Goal: Information Seeking & Learning: Learn about a topic

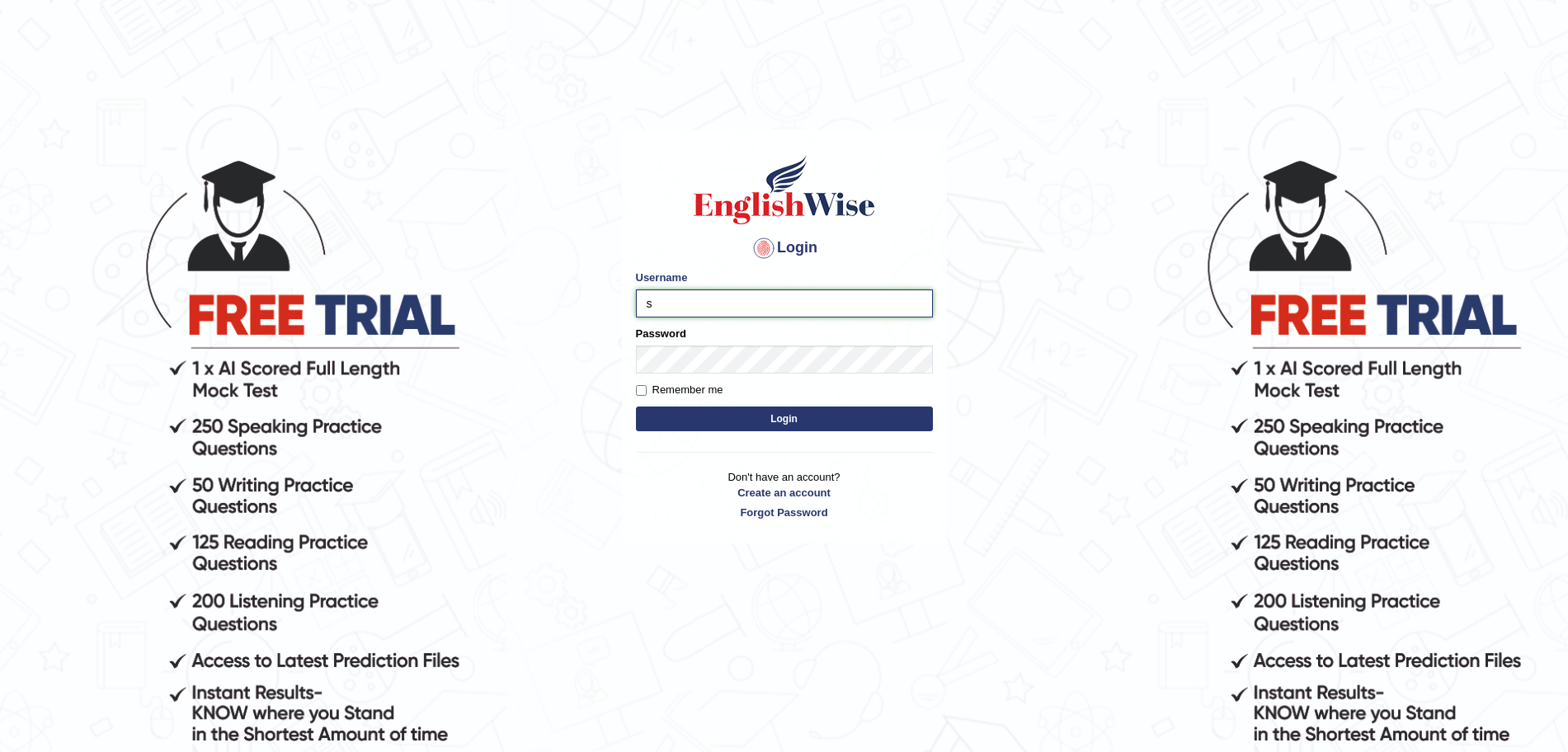
type input "surajshrestha100"
click at [707, 416] on button "Login" at bounding box center [784, 418] width 297 height 25
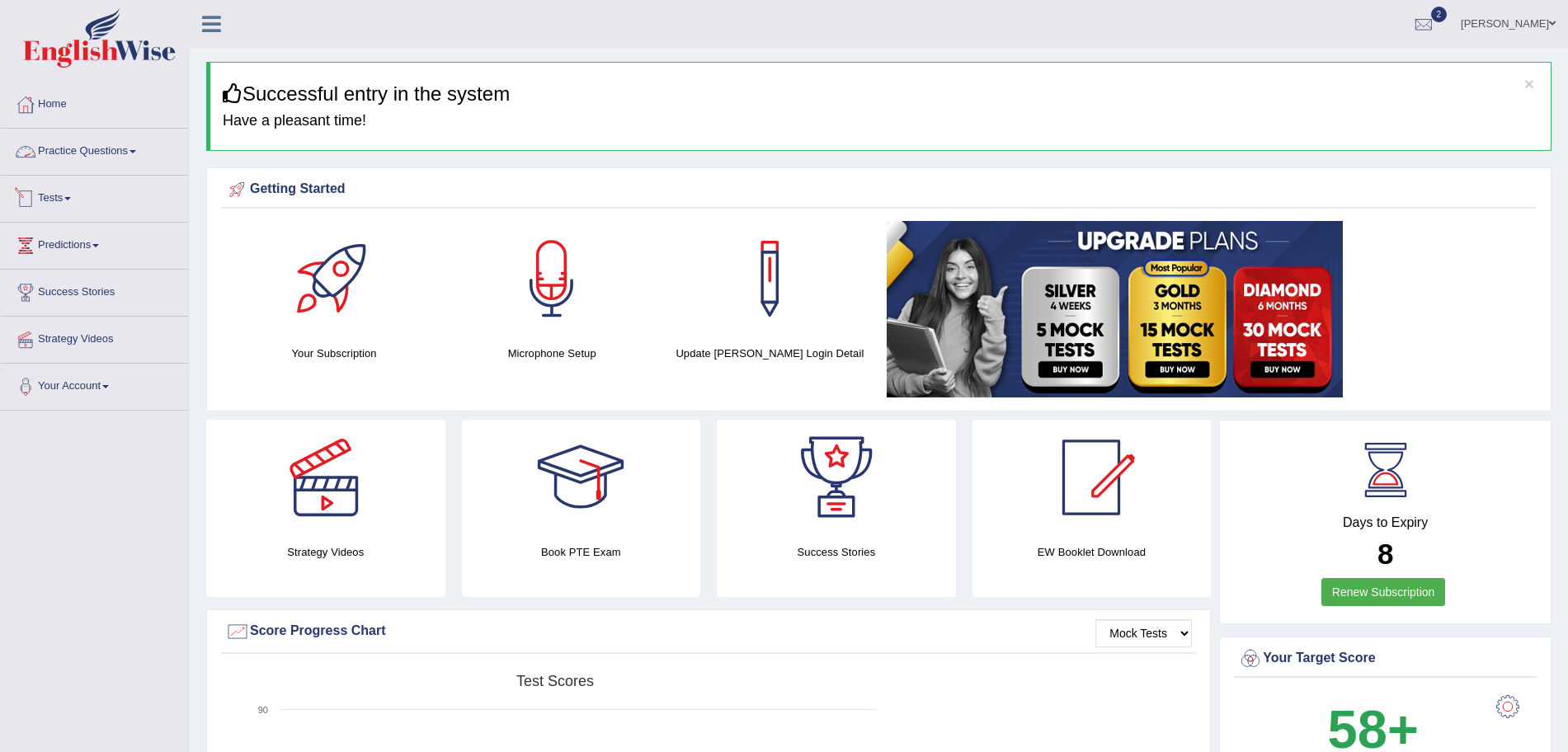
click at [135, 169] on link "Practice Questions" at bounding box center [94, 150] width 188 height 41
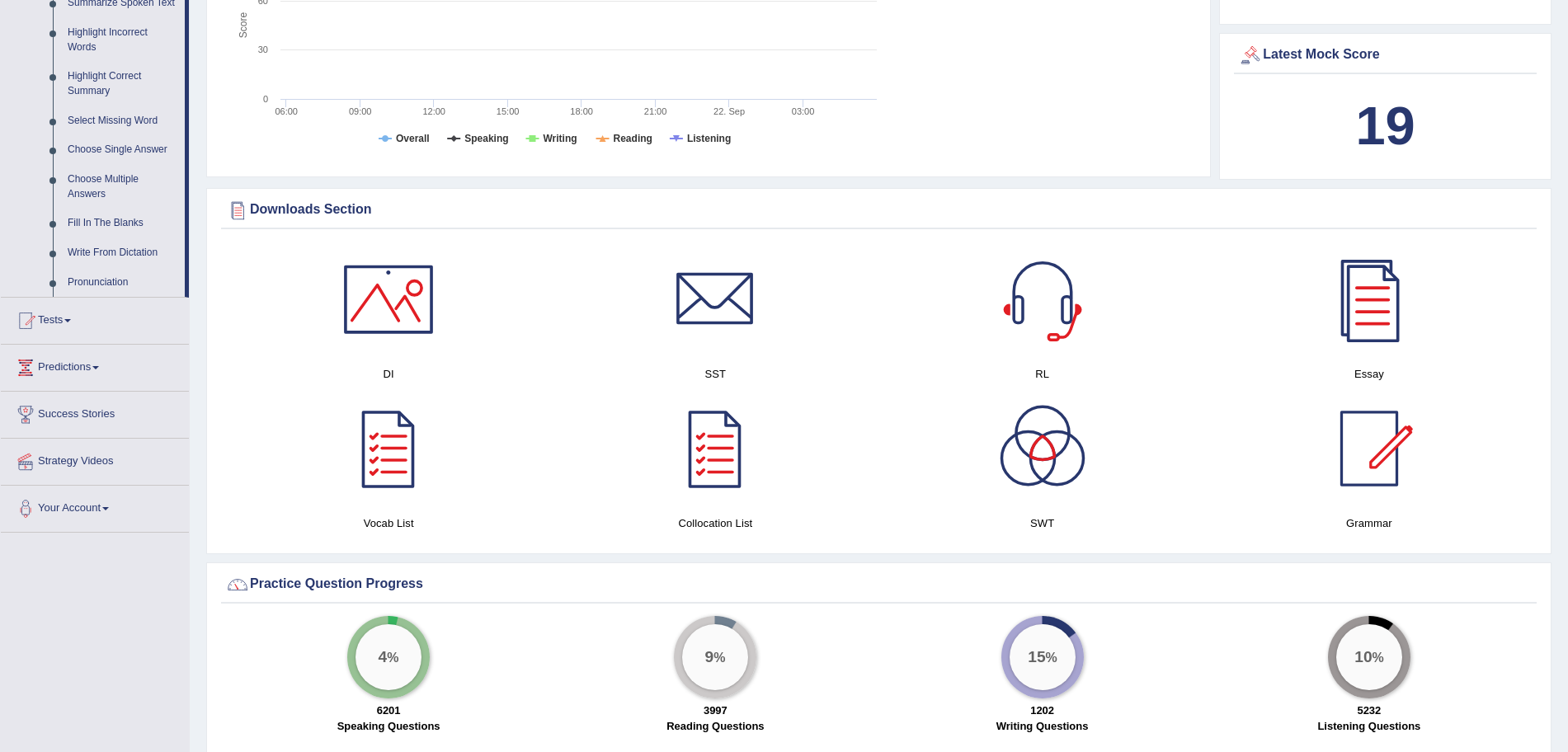
scroll to position [840, 0]
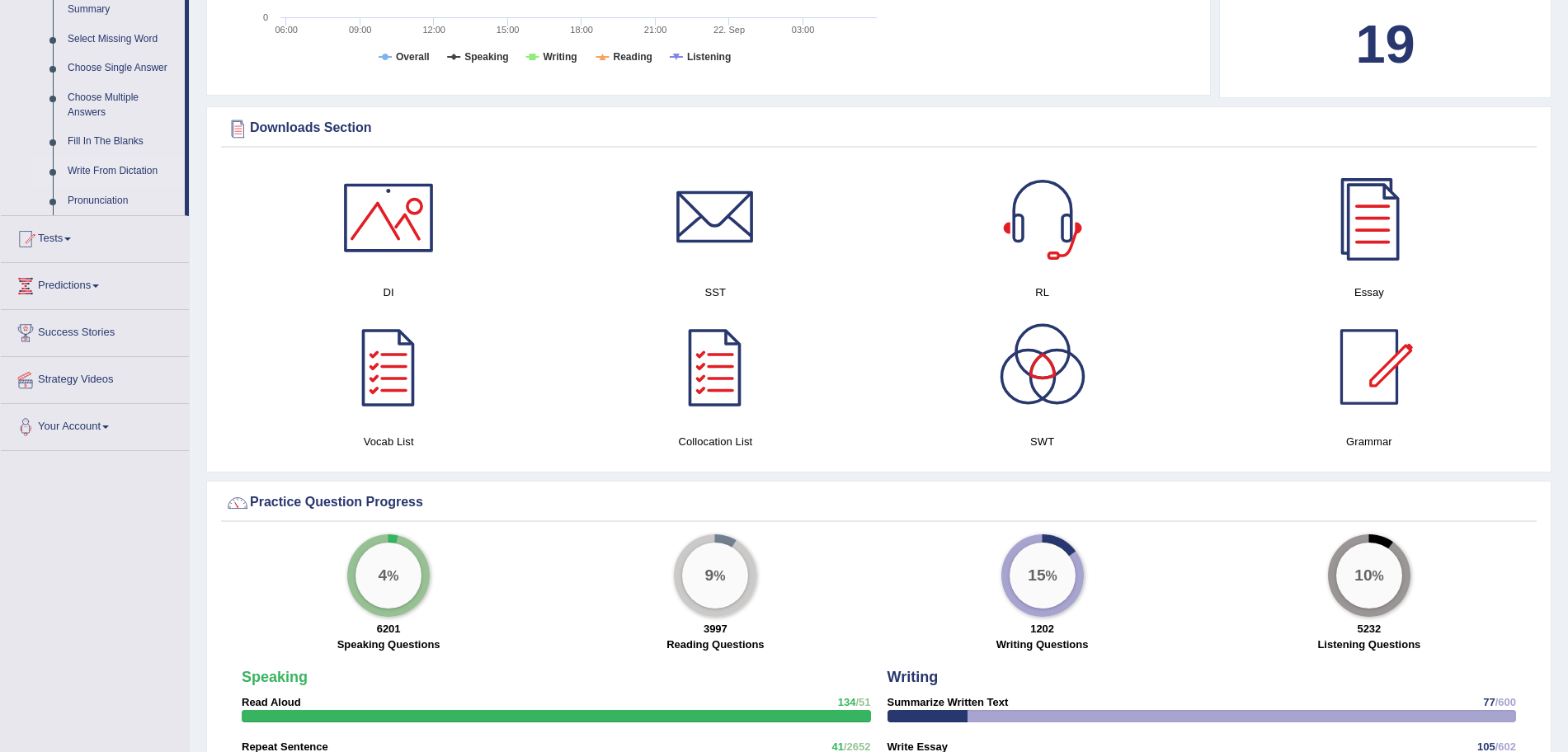
click at [129, 169] on link "Write From Dictation" at bounding box center [123, 171] width 125 height 29
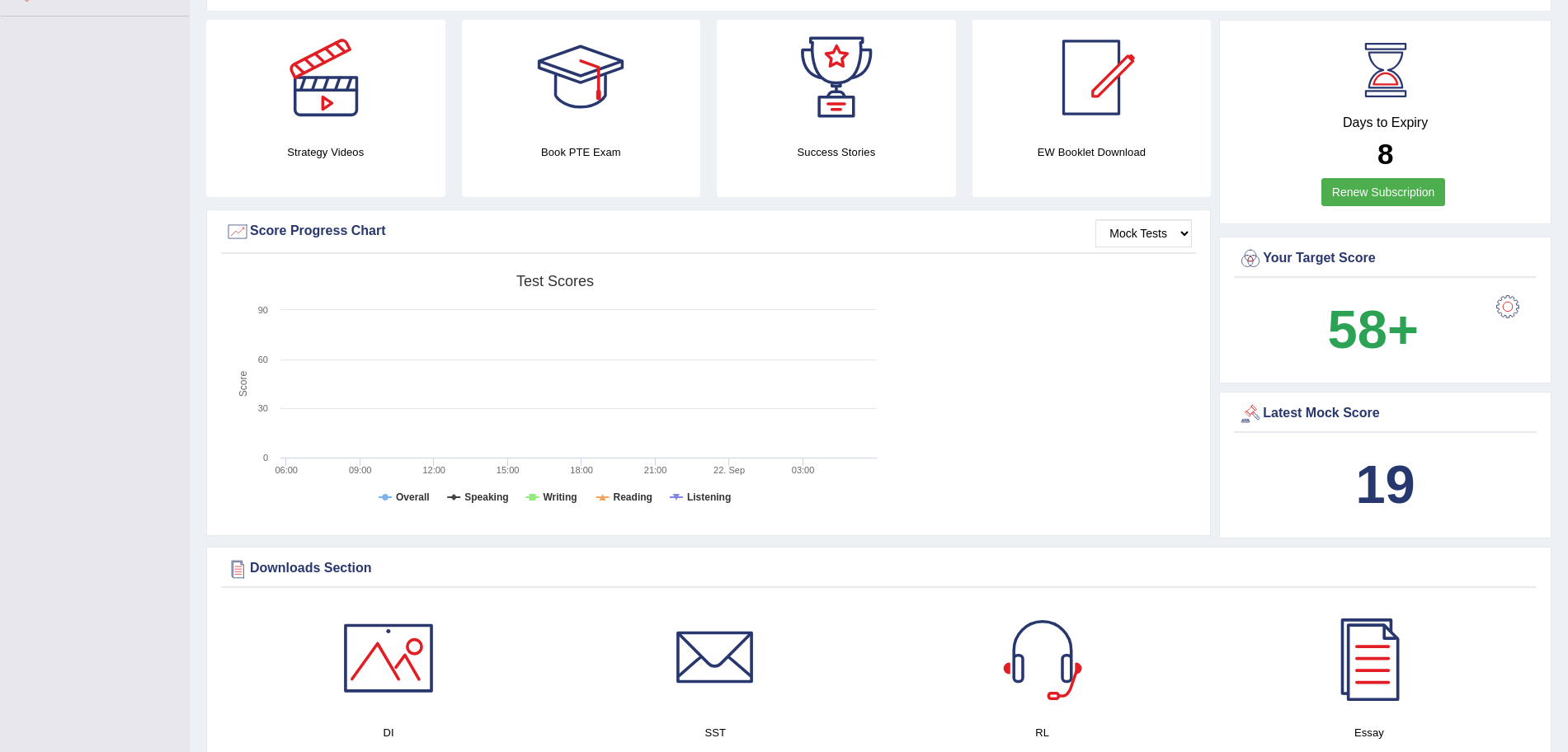
scroll to position [240, 0]
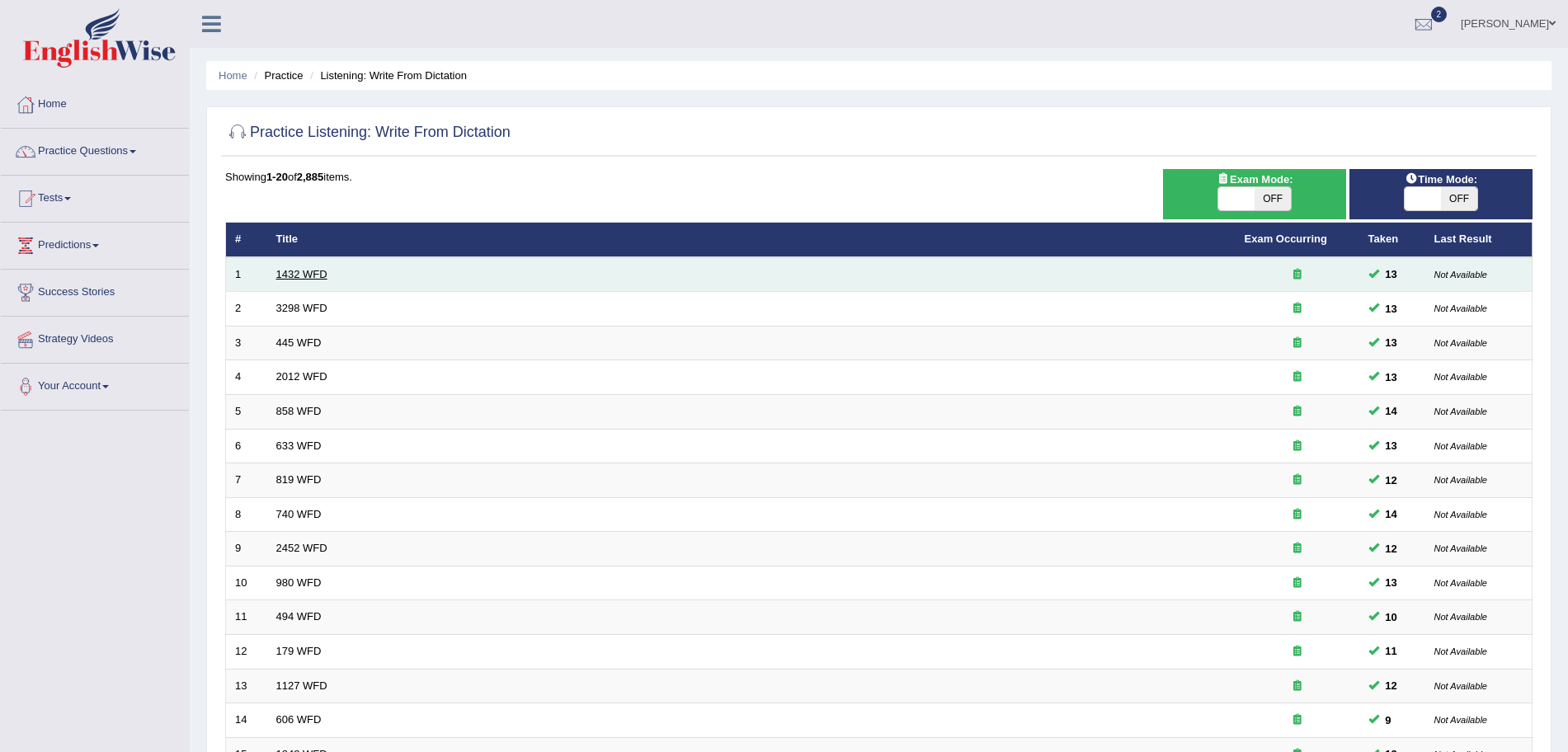
click at [305, 272] on link "1432 WFD" at bounding box center [302, 274] width 51 height 12
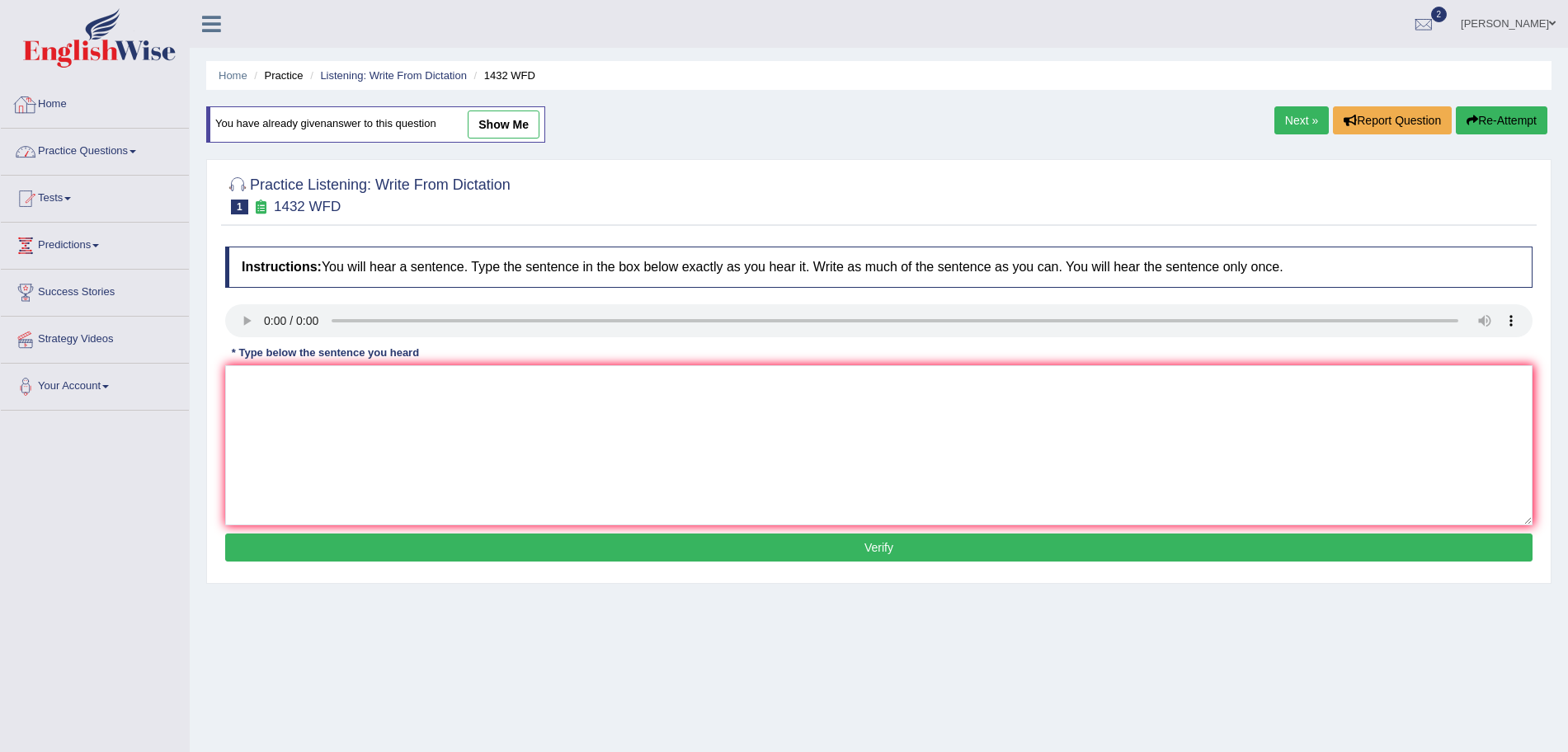
click at [125, 157] on link "Practice Questions" at bounding box center [94, 150] width 188 height 41
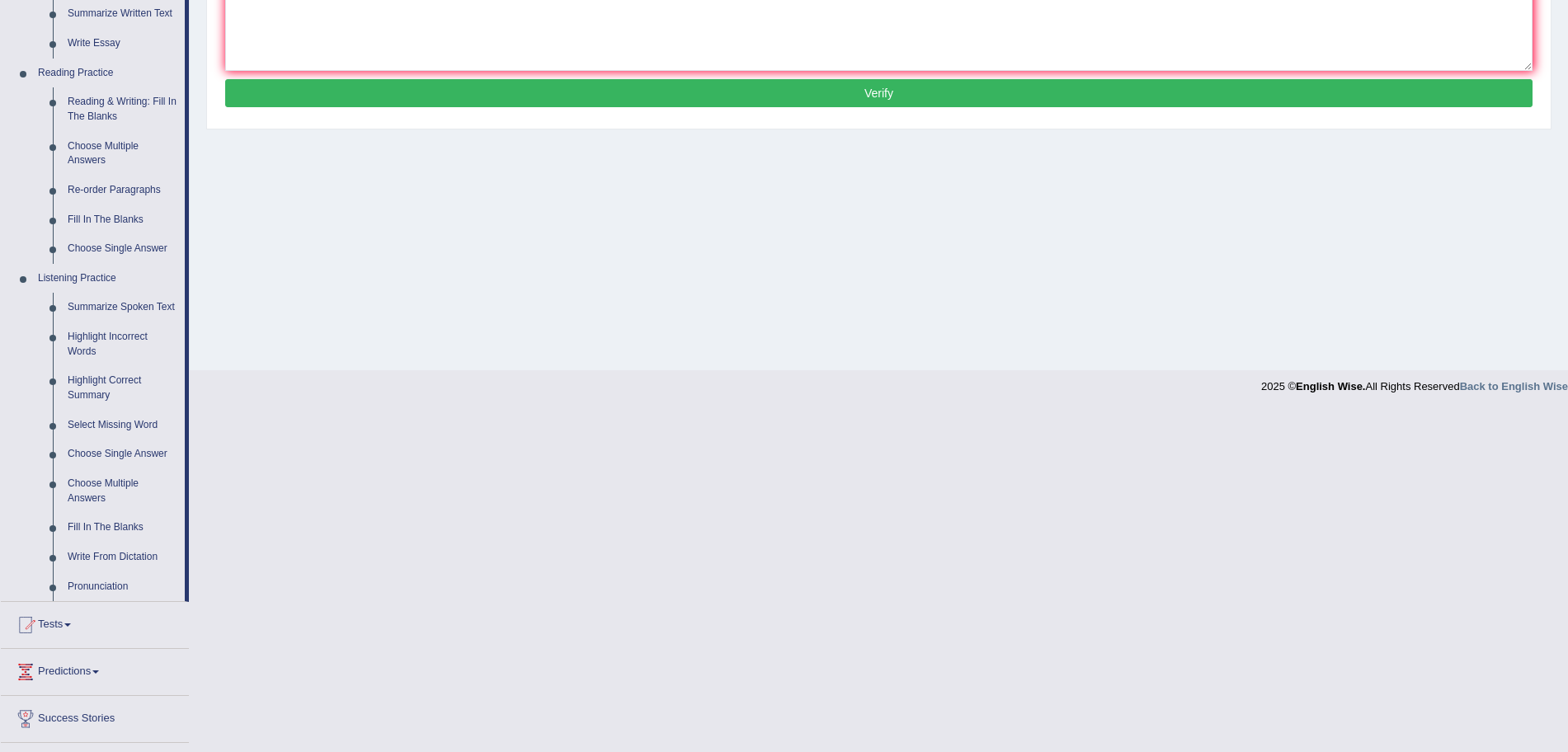
scroll to position [489, 0]
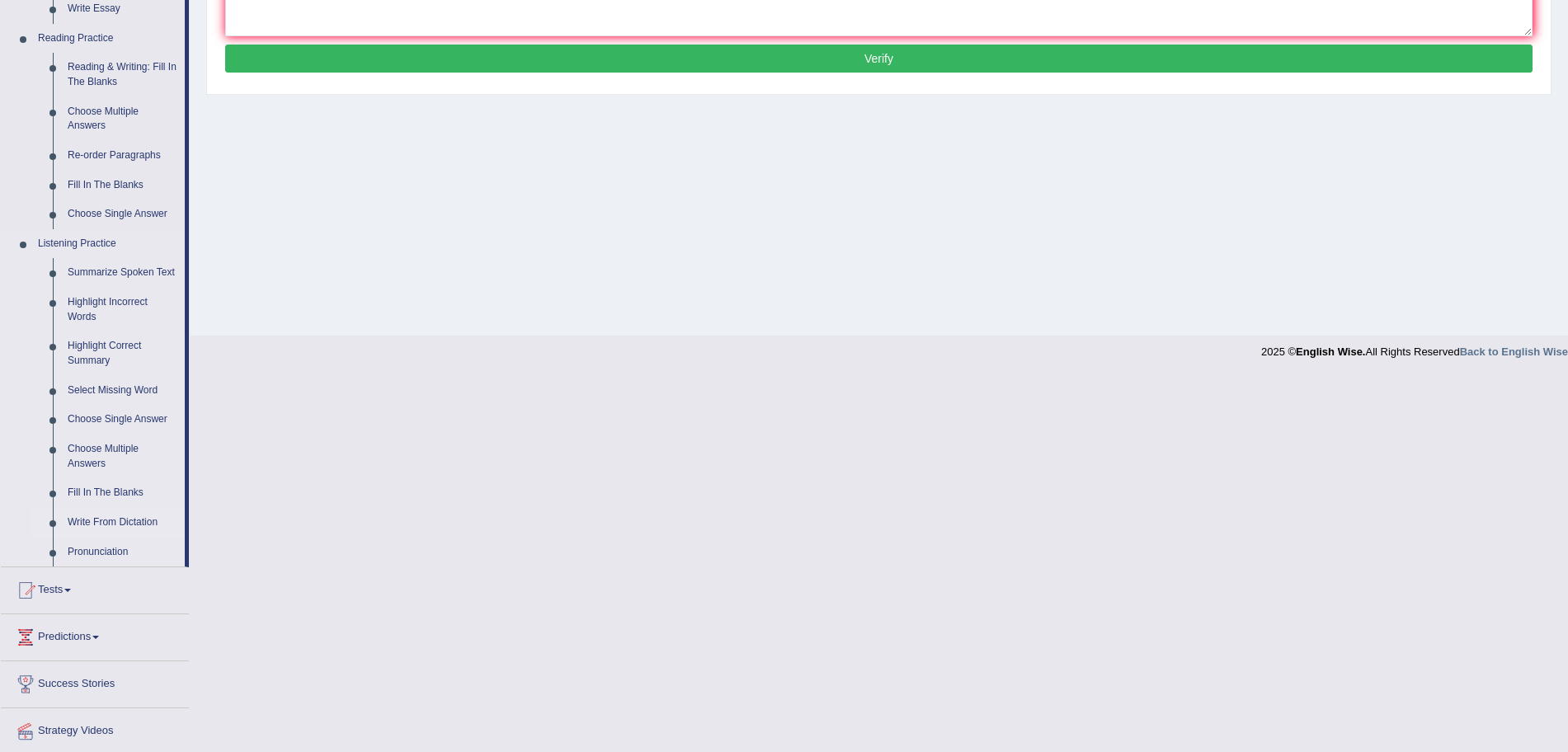
click at [96, 526] on link "Write From Dictation" at bounding box center [123, 523] width 125 height 29
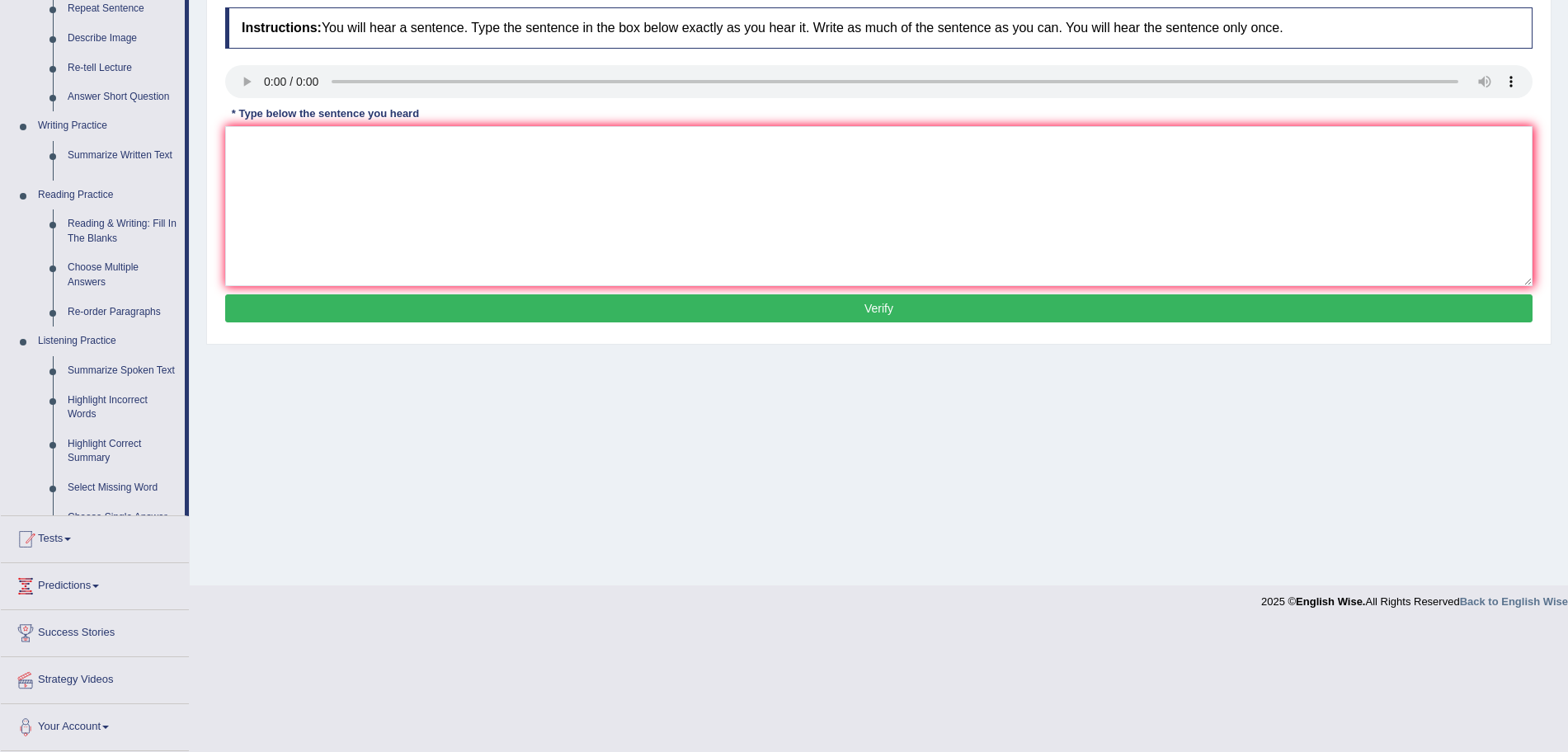
scroll to position [114, 0]
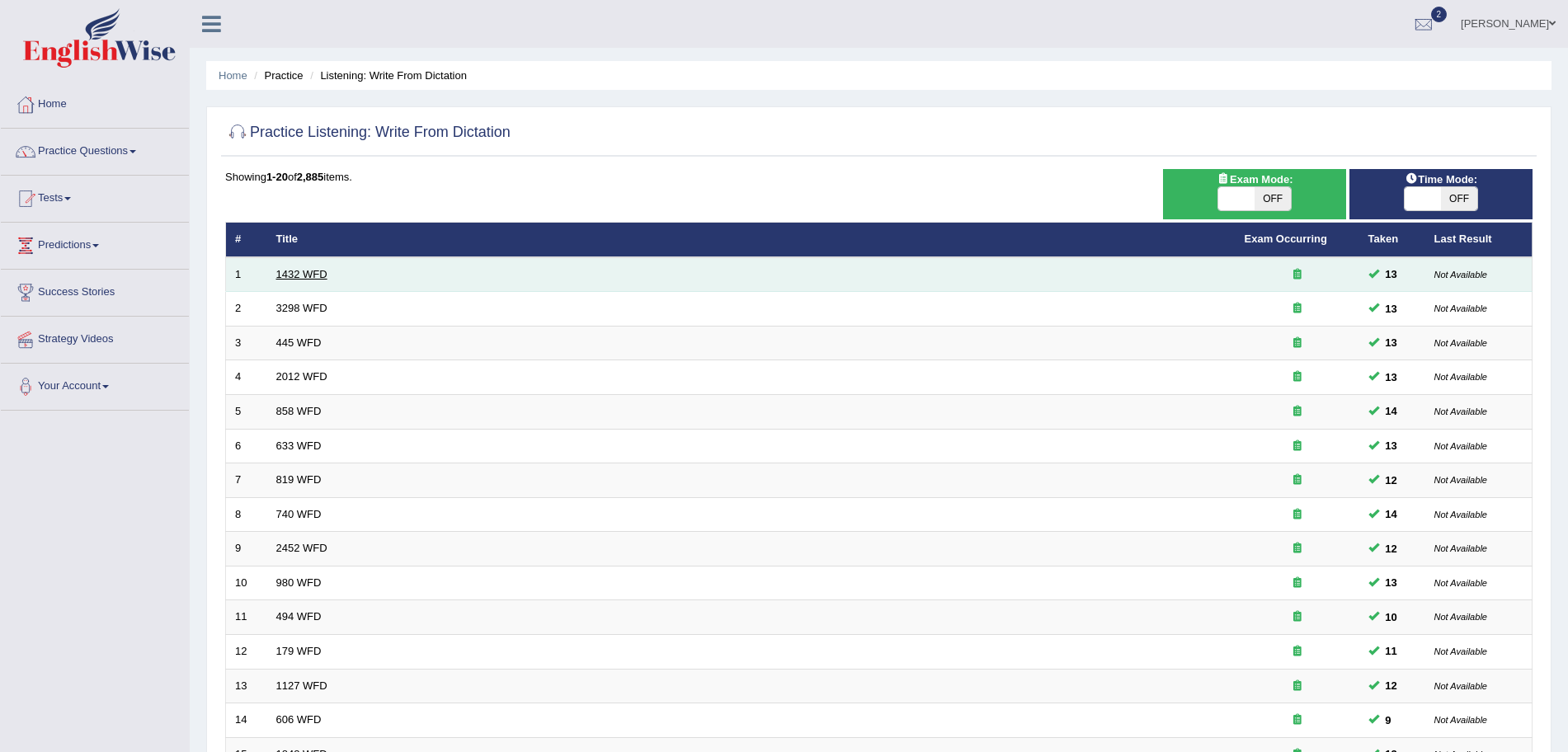
click at [300, 277] on link "1432 WFD" at bounding box center [302, 274] width 51 height 12
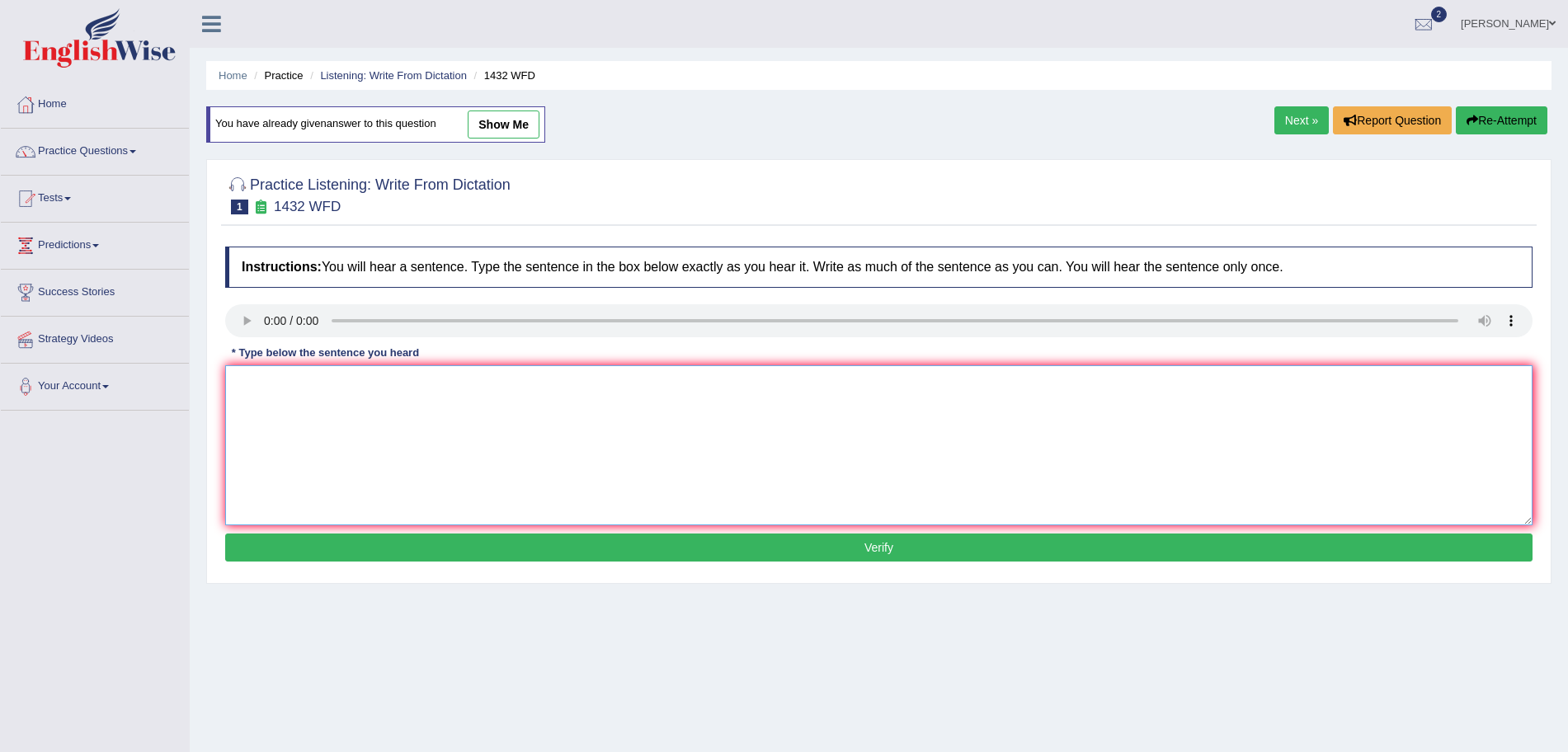
click at [331, 426] on textarea at bounding box center [879, 445] width 1308 height 160
click at [321, 425] on textarea at bounding box center [879, 445] width 1308 height 160
type textarea "More physical activity is beneficial to your health."
click at [578, 545] on button "Verify" at bounding box center [879, 547] width 1308 height 28
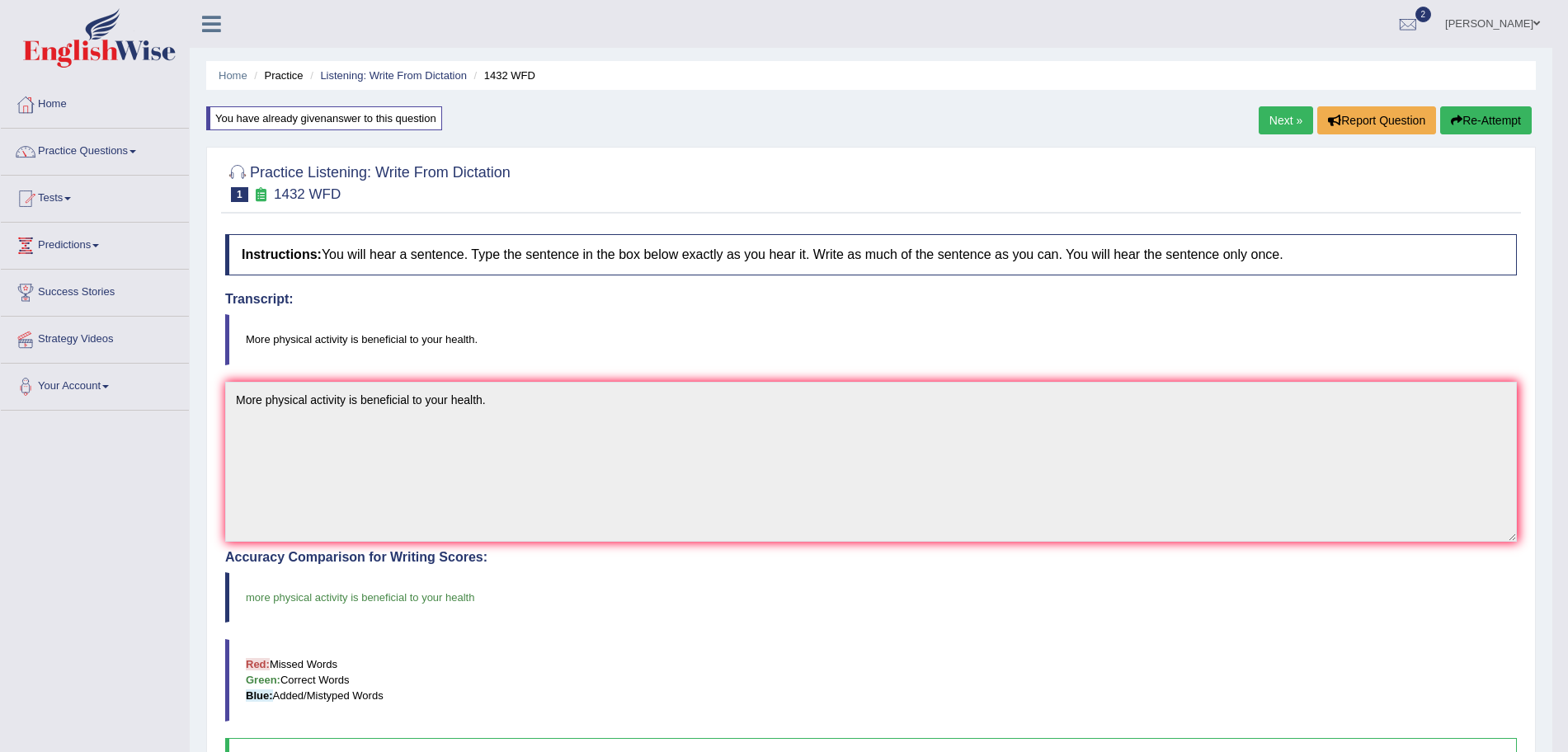
click at [1302, 115] on link "Next »" at bounding box center [1286, 120] width 54 height 28
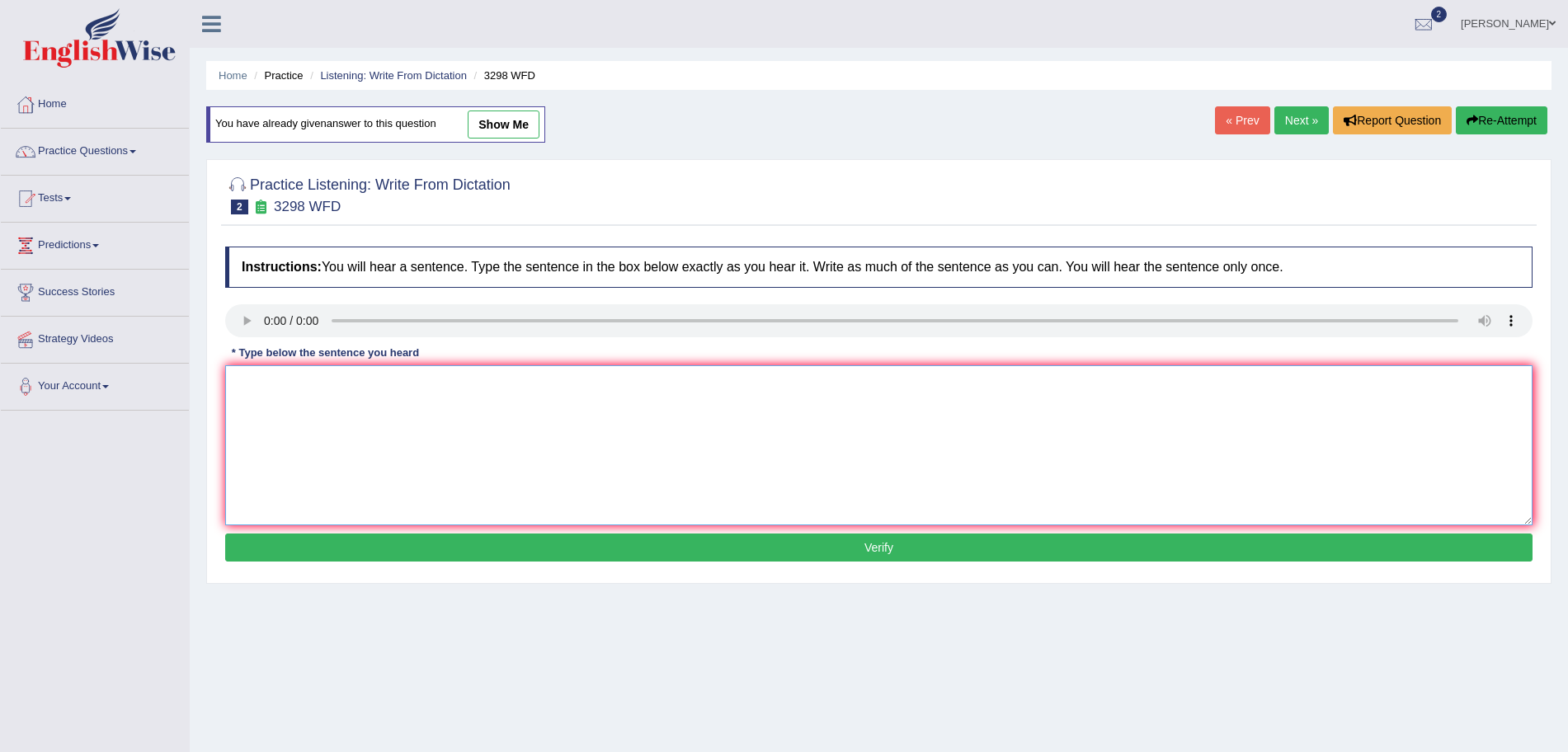
click at [304, 400] on textarea at bounding box center [879, 445] width 1308 height 160
type textarea "N"
type textarea "Animal behavior appears to contain both distinct and most similar aspects to th…"
click at [463, 548] on button "Verify" at bounding box center [879, 547] width 1308 height 28
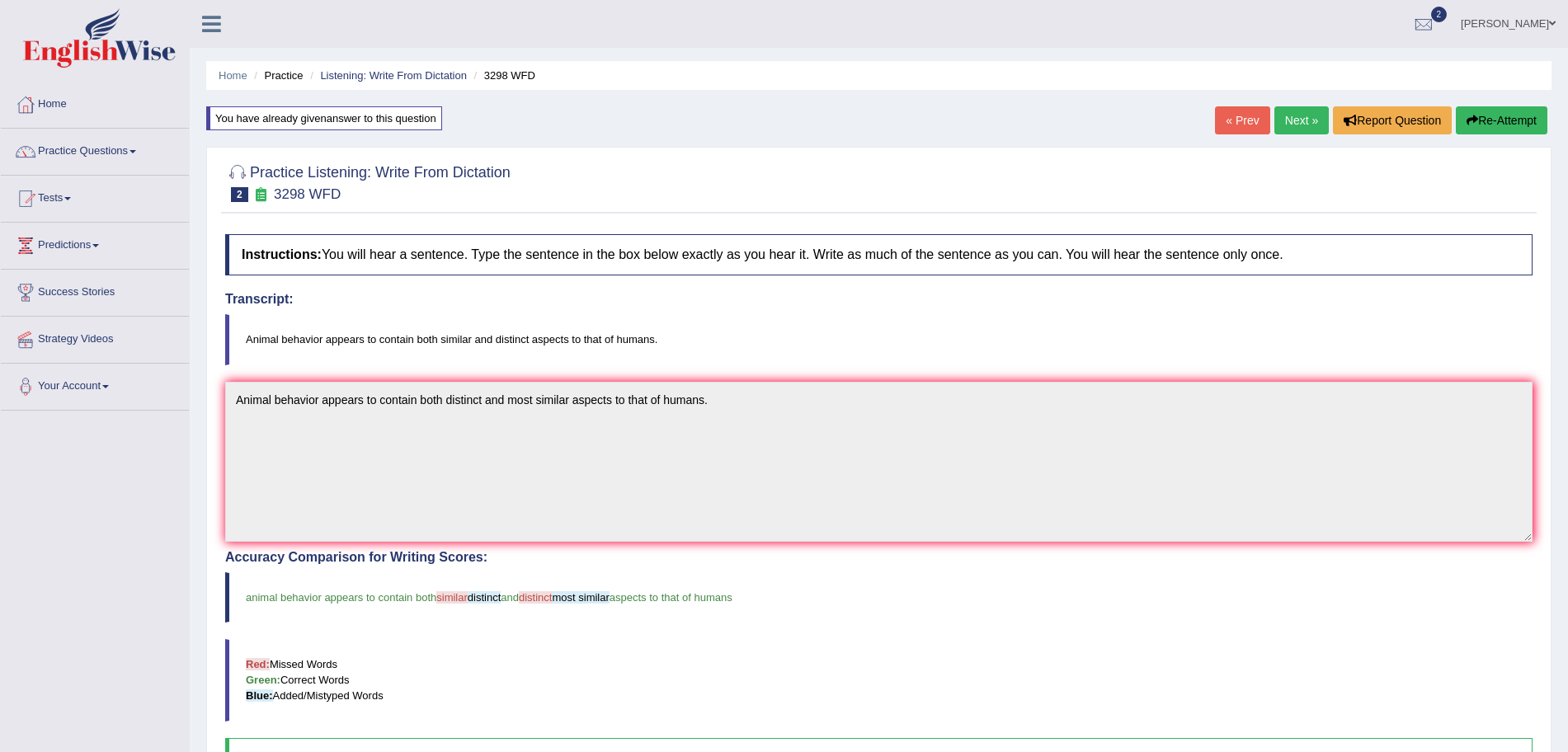
click at [1285, 119] on link "Next »" at bounding box center [1302, 120] width 54 height 28
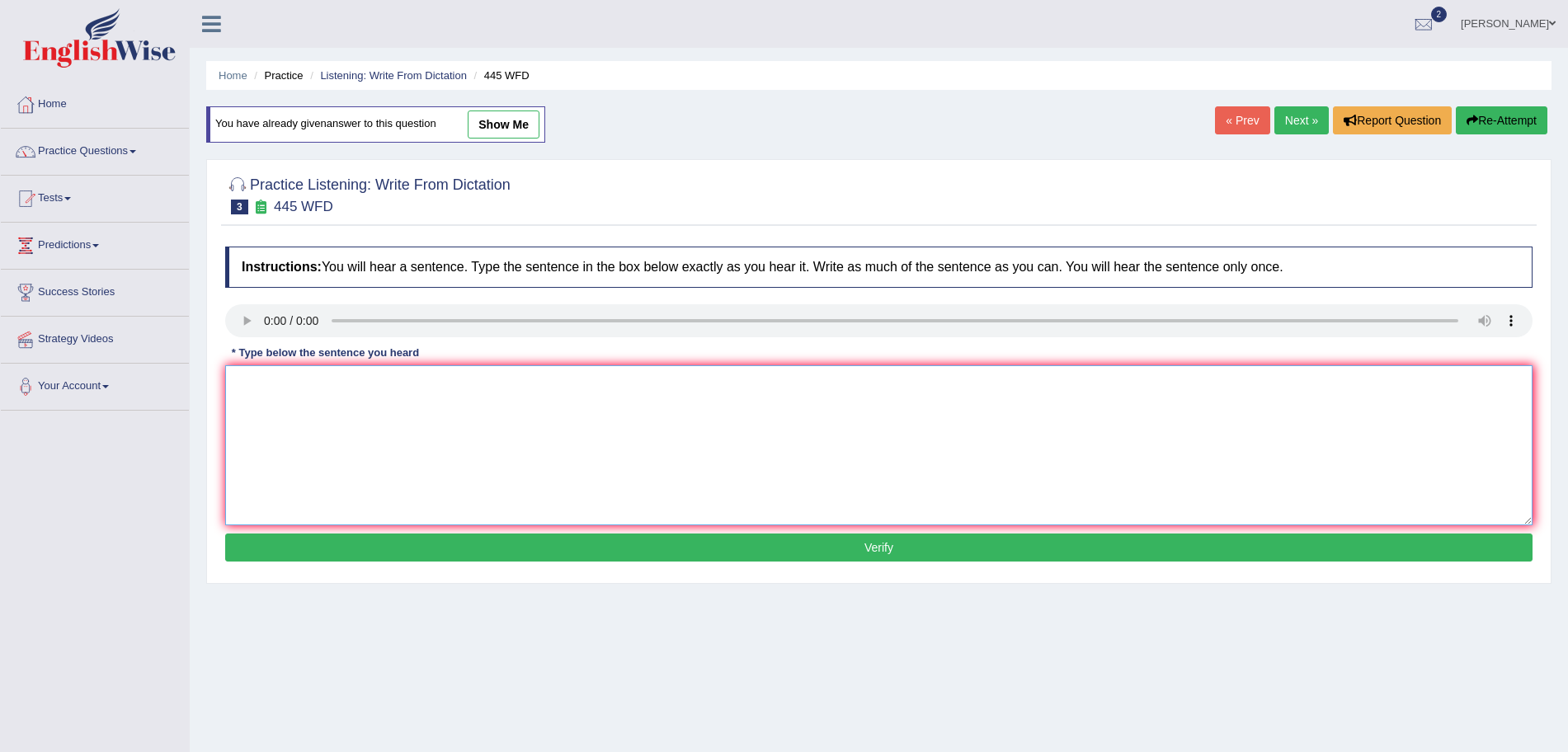
click at [297, 413] on textarea at bounding box center [879, 445] width 1308 height 160
type textarea "The [DEMOGRAPHIC_DATA] astronomers made a plan for landing a spaceship on [GEOG…"
click at [387, 538] on button "Verify" at bounding box center [879, 547] width 1308 height 28
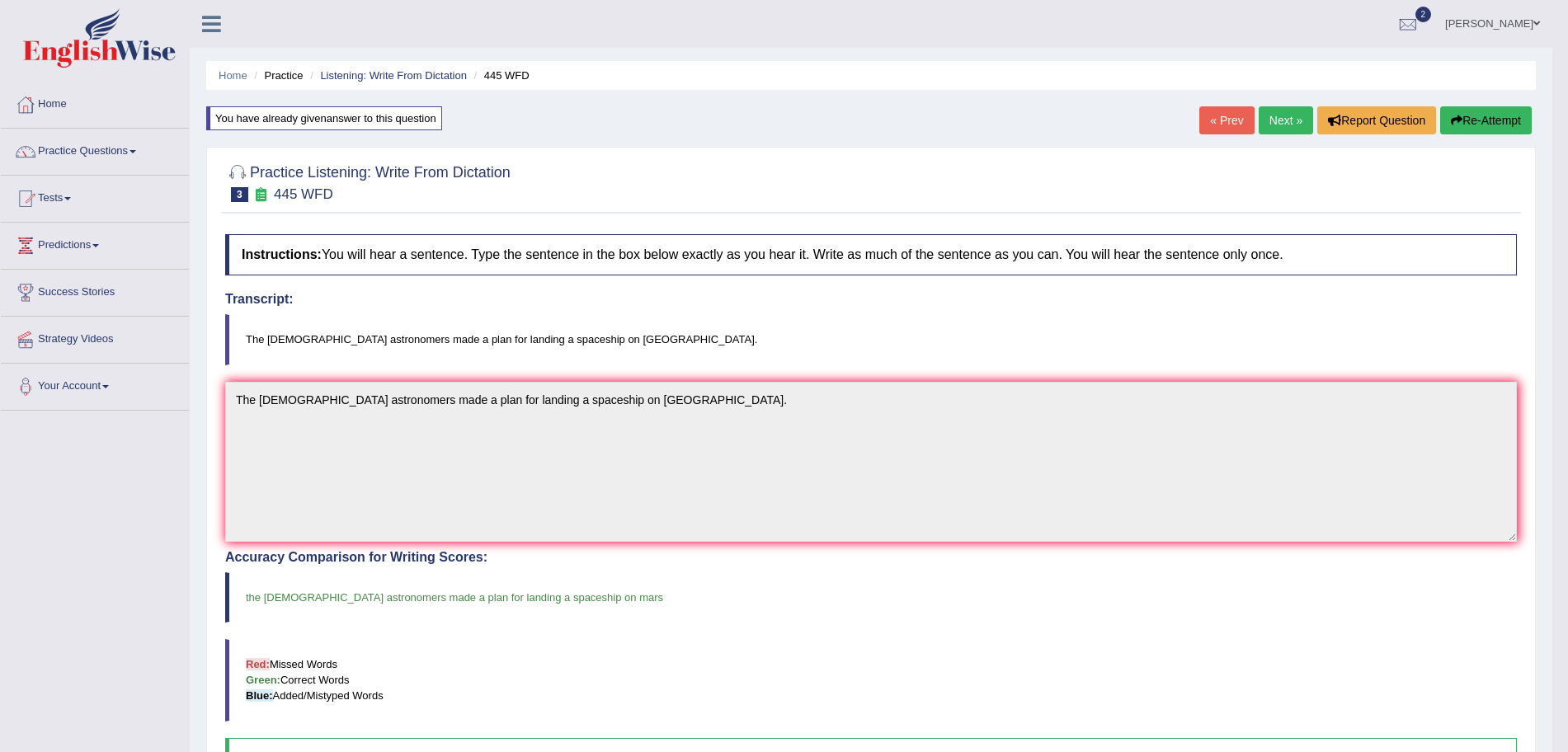
click at [1286, 125] on link "Next »" at bounding box center [1286, 120] width 54 height 28
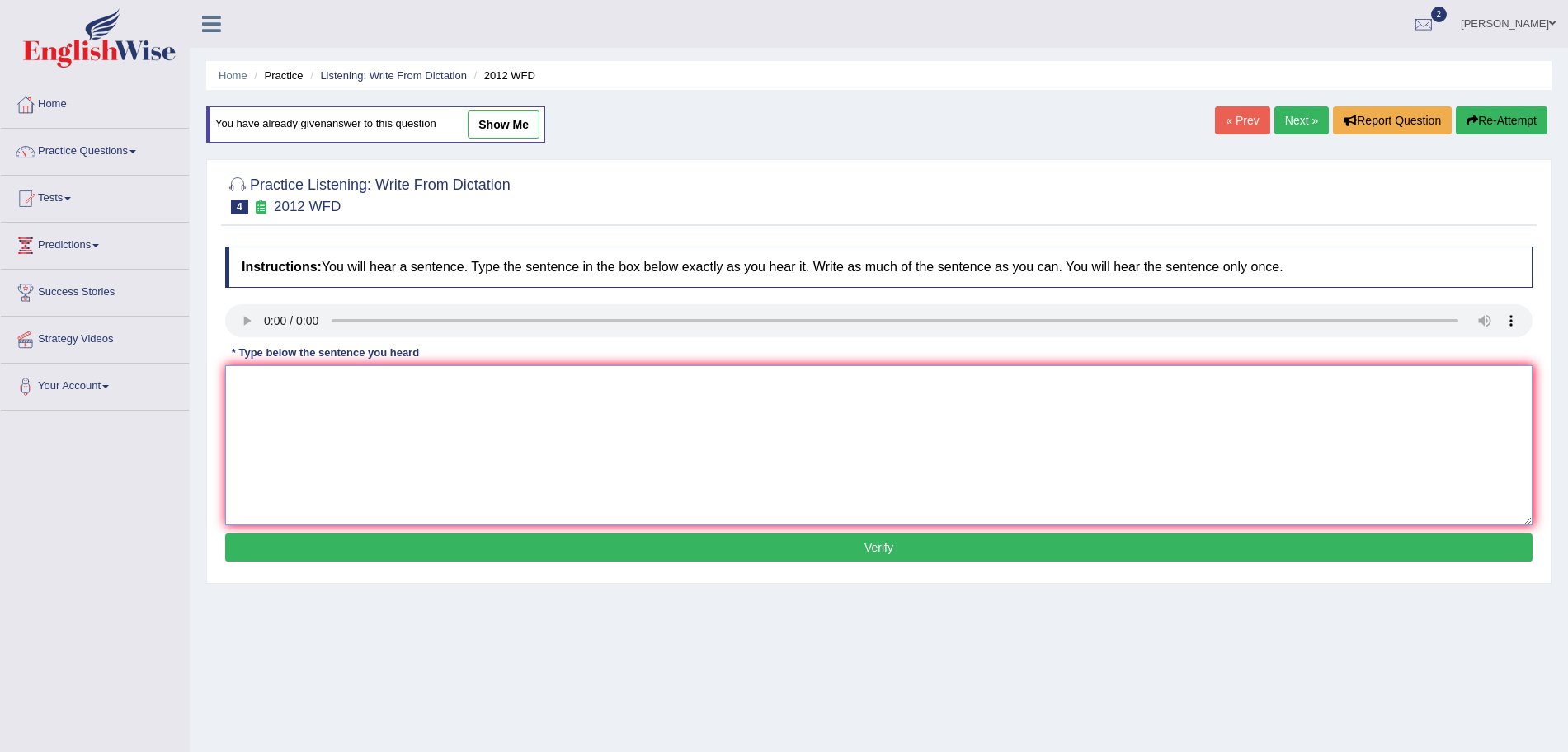
click at [310, 433] on textarea at bounding box center [879, 445] width 1308 height 160
type textarea "There is a great deal of debate on this topic."
click at [421, 541] on button "Verify" at bounding box center [879, 547] width 1308 height 28
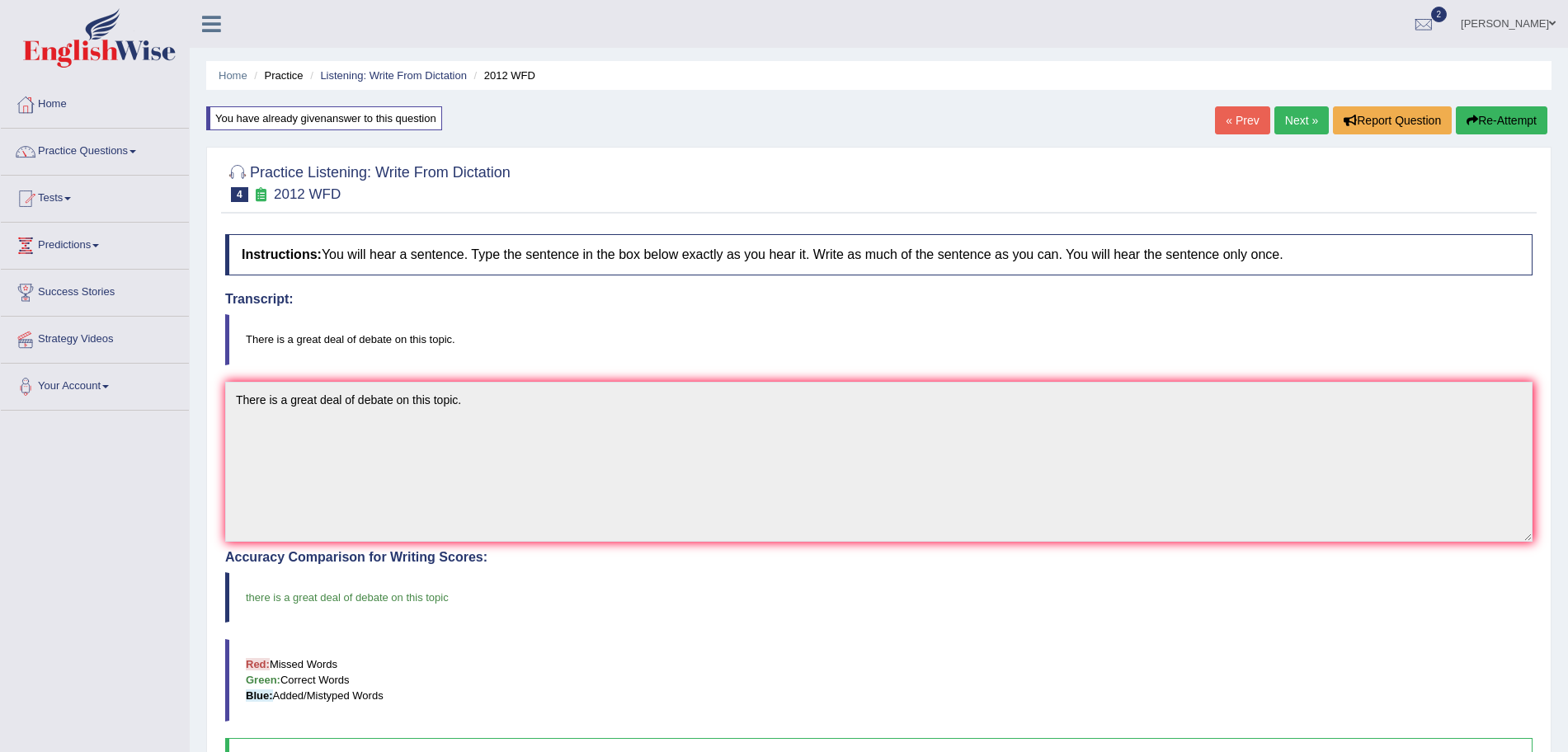
click at [1279, 113] on link "Next »" at bounding box center [1302, 120] width 54 height 28
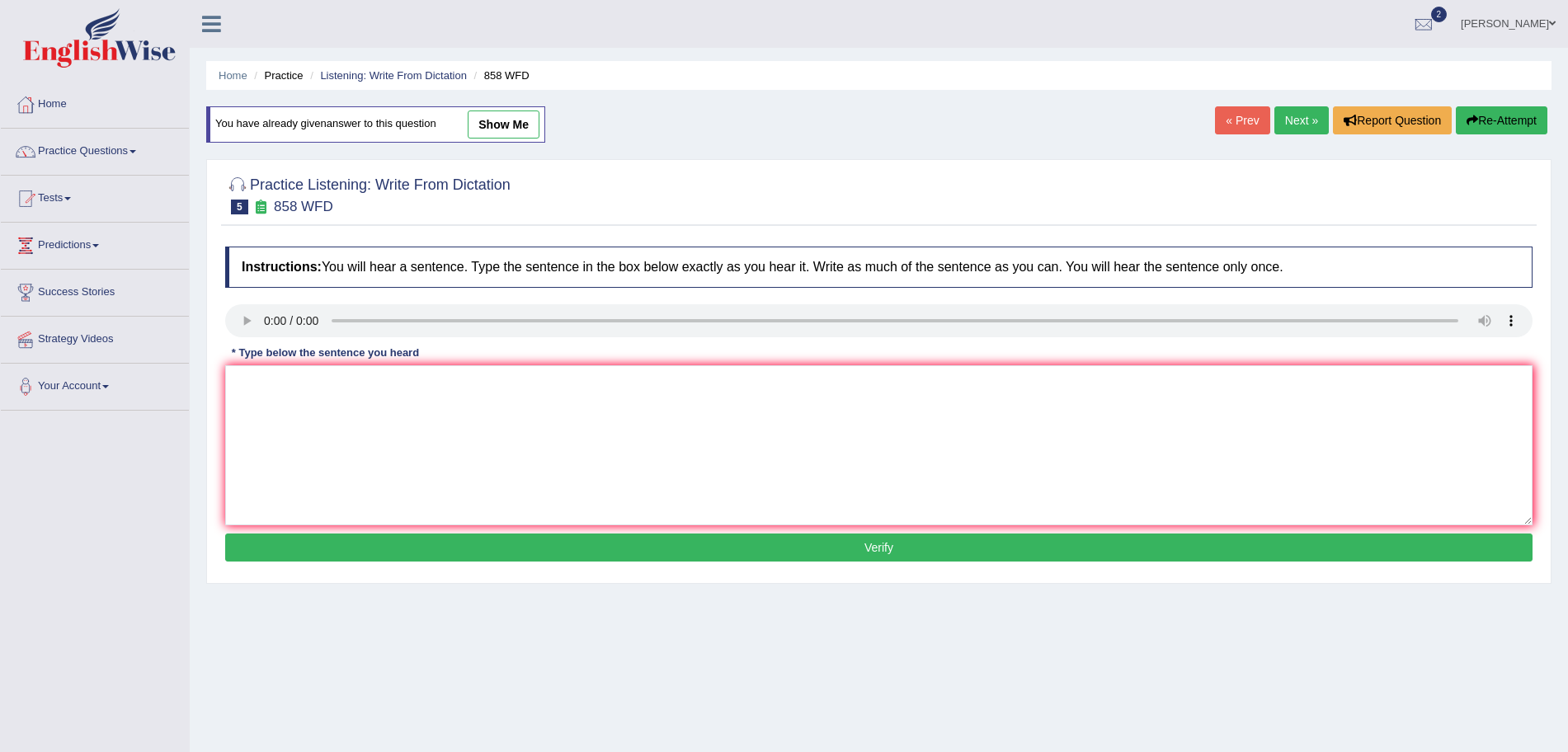
click at [256, 296] on div "Instructions: You will hear a sentence. Type the sentence in the box below exac…" at bounding box center [879, 406] width 1315 height 336
click at [295, 419] on textarea at bounding box center [879, 445] width 1308 height 160
type textarea "The year when the ship of artifact was wrecked interested historians."
click at [422, 554] on button "Verify" at bounding box center [879, 547] width 1308 height 28
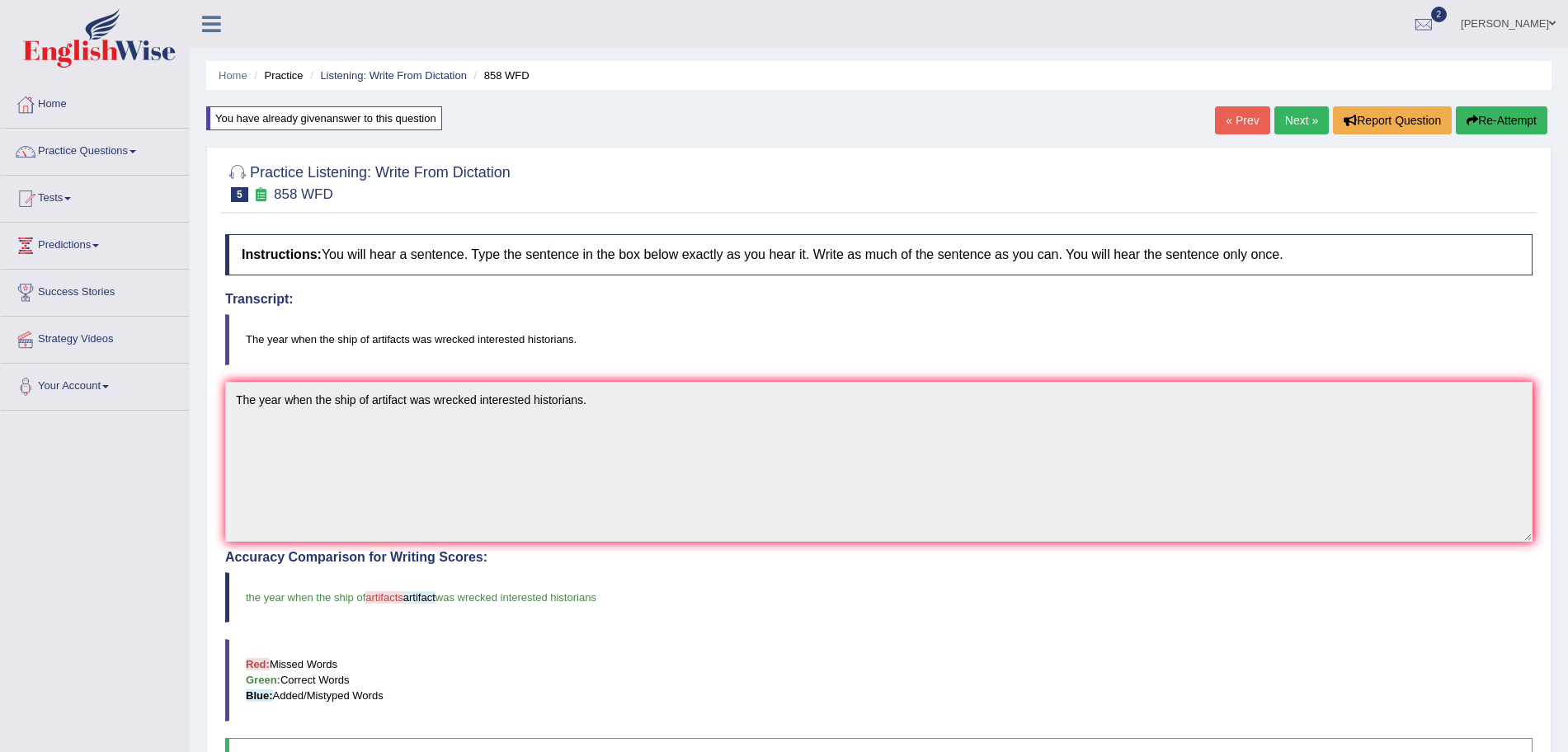
click at [1296, 108] on link "Next »" at bounding box center [1302, 120] width 54 height 28
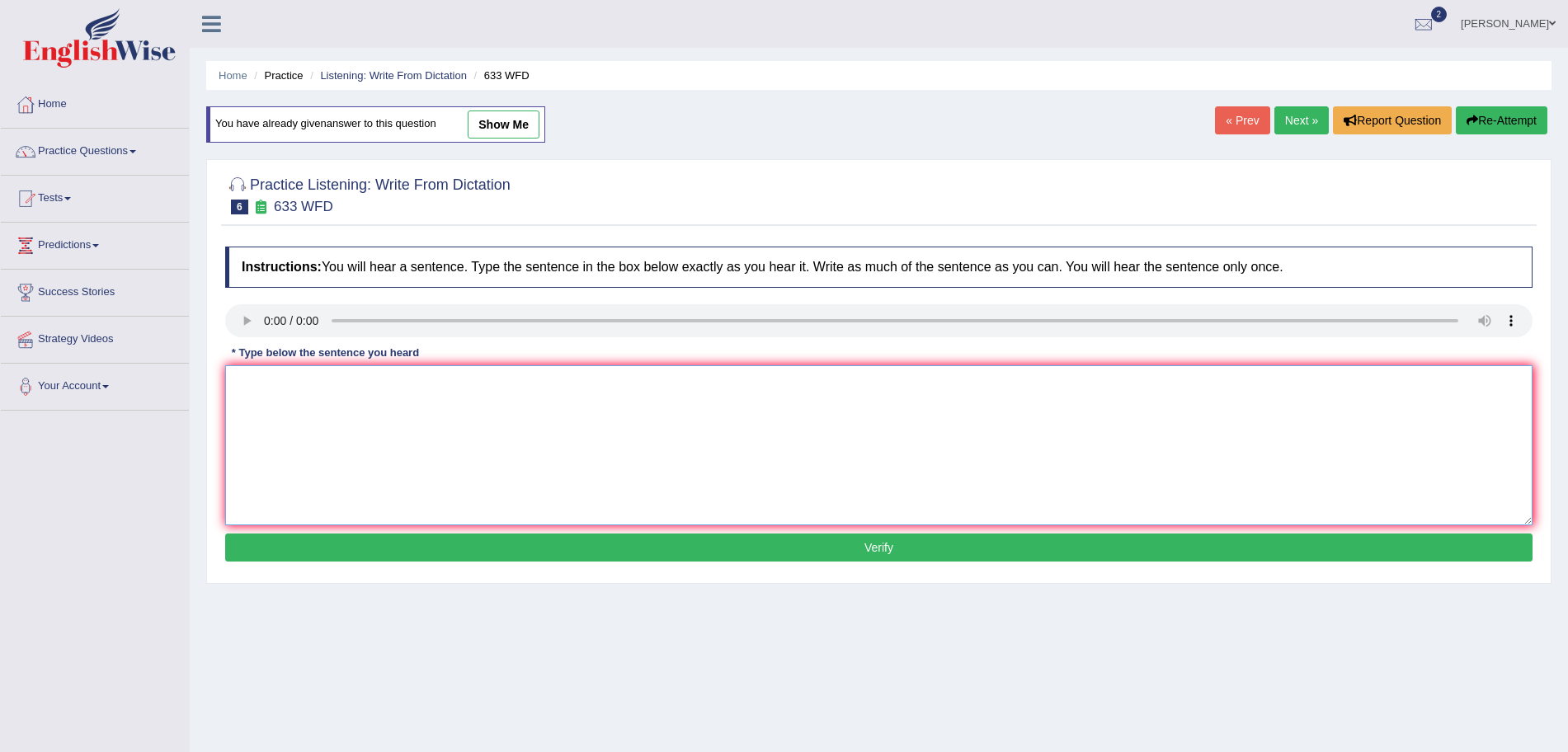
click at [292, 392] on textarea at bounding box center [879, 445] width 1308 height 160
type textarea "Research shows that exercising makes us feel better."
click at [456, 547] on button "Verify" at bounding box center [879, 547] width 1308 height 28
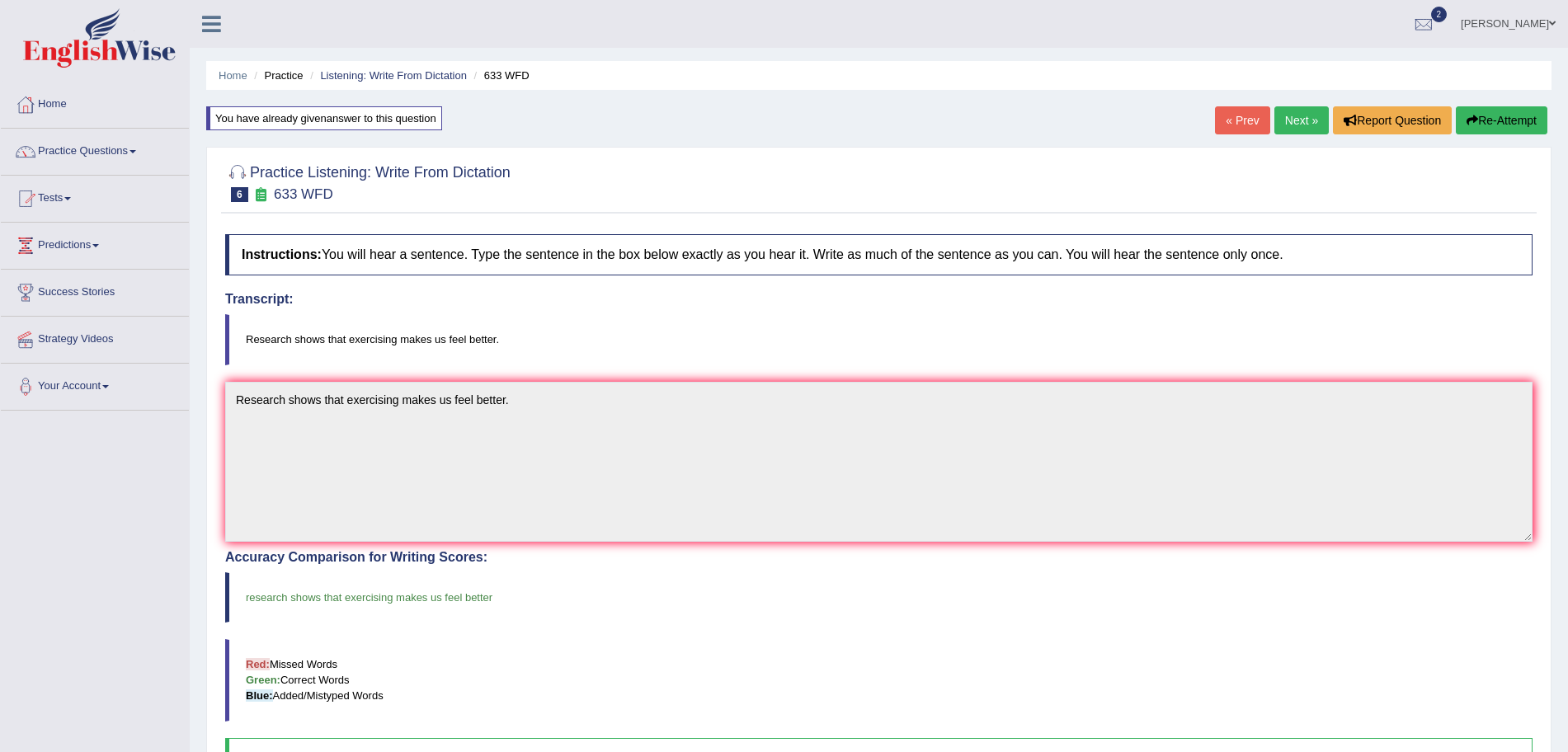
click at [1296, 111] on link "Next »" at bounding box center [1302, 120] width 54 height 28
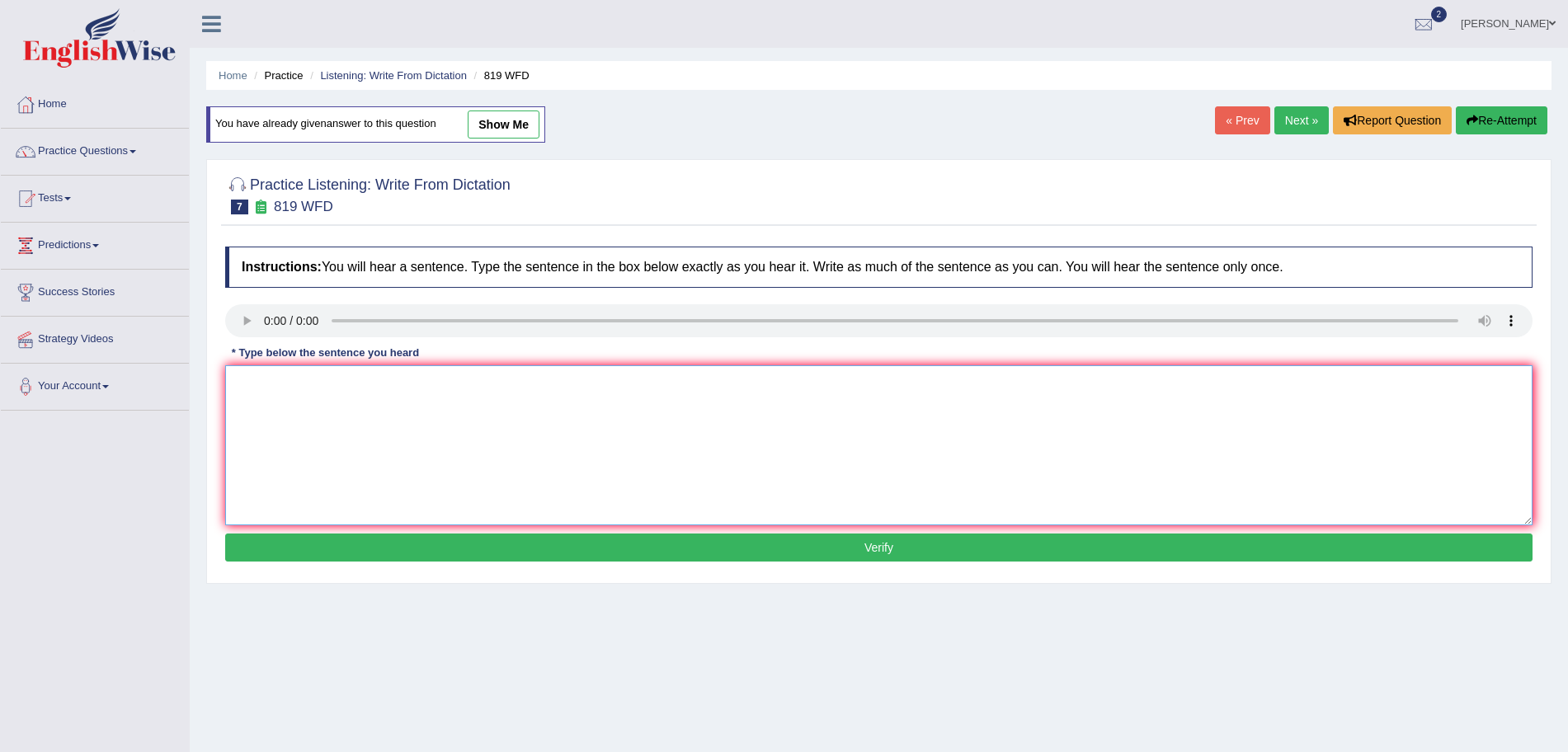
click at [303, 406] on textarea at bounding box center [879, 445] width 1308 height 160
type textarea "O"
type textarea "Plants are able to continue growing through out their lives."
click at [463, 549] on button "Verify" at bounding box center [879, 547] width 1308 height 28
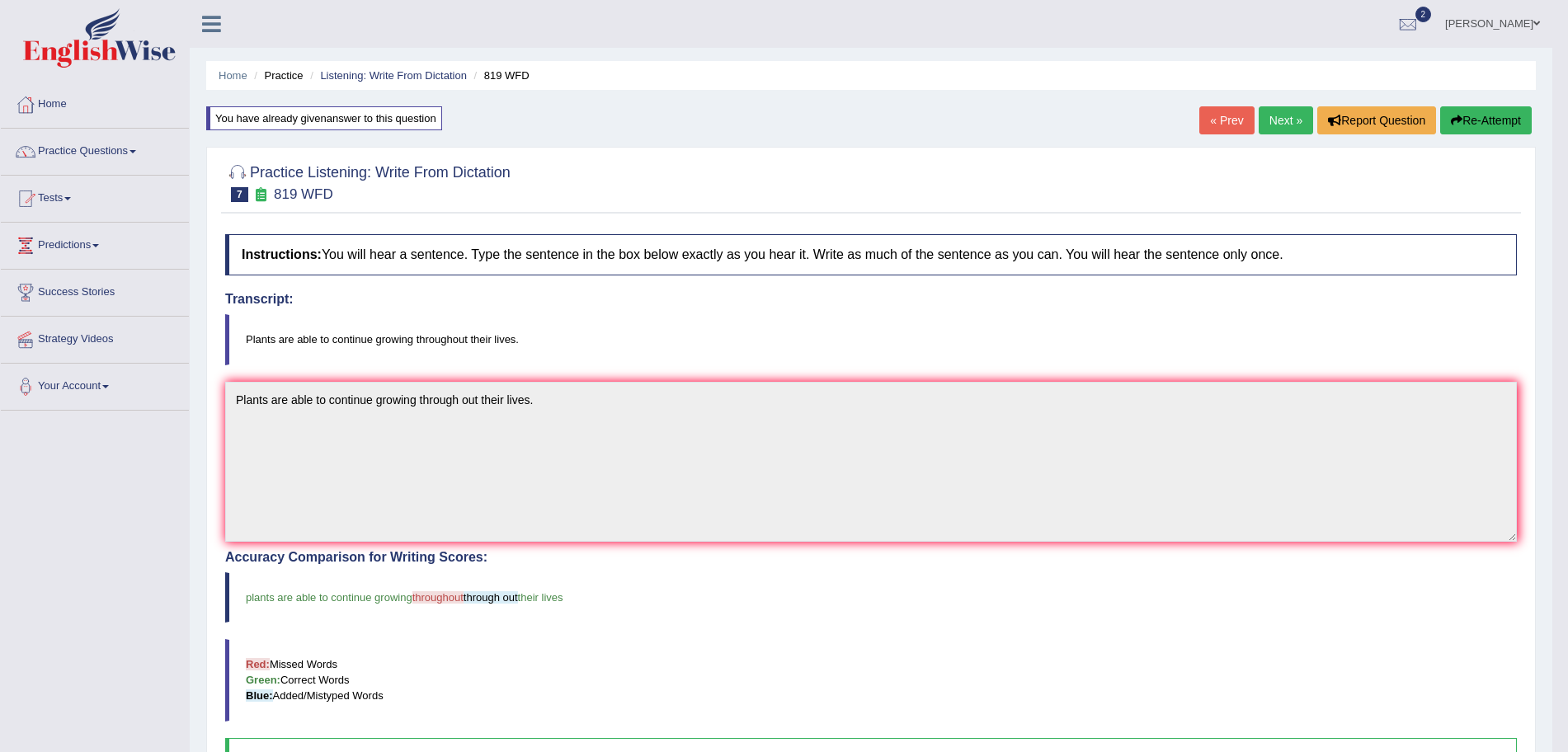
click at [1291, 116] on link "Next »" at bounding box center [1286, 120] width 54 height 28
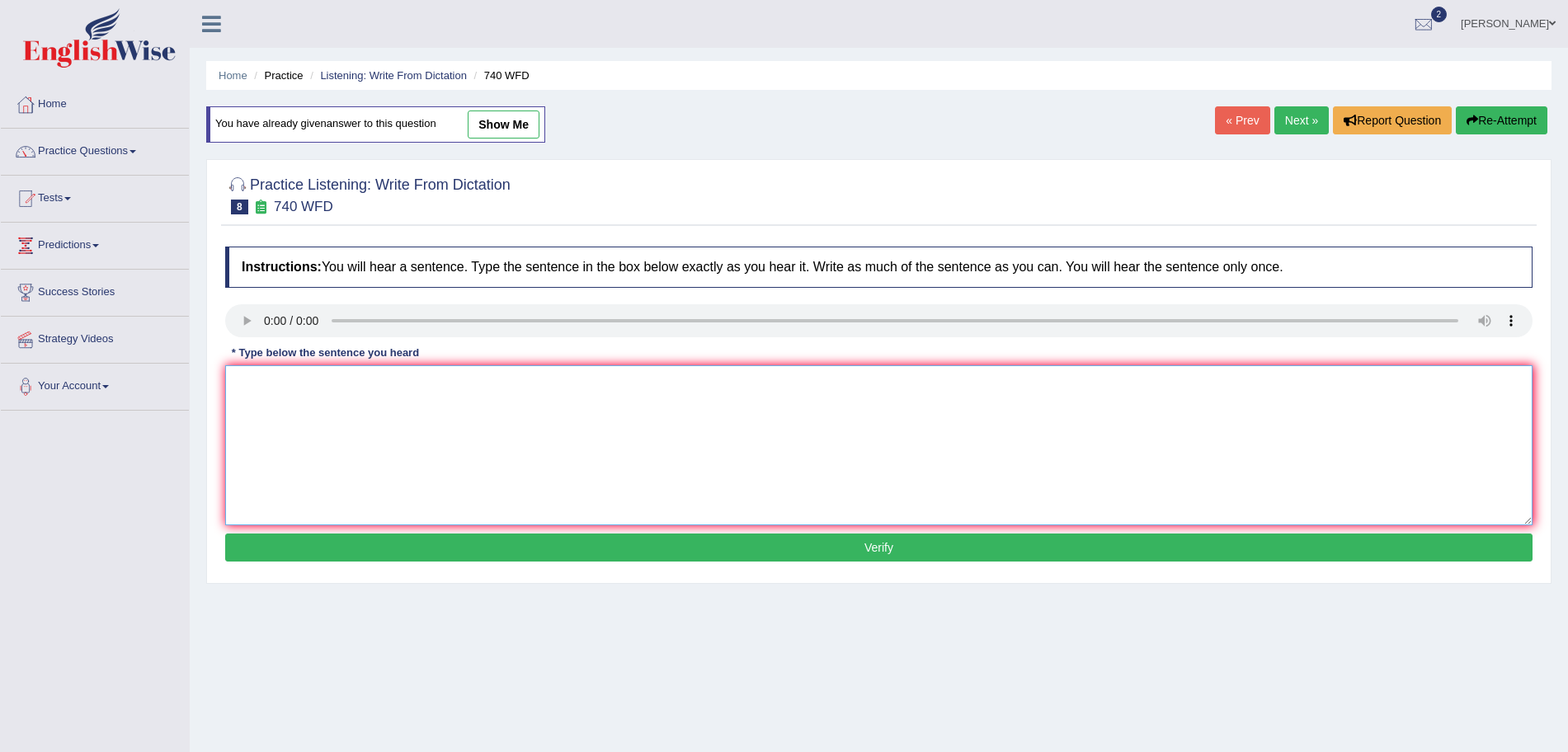
click at [269, 377] on textarea at bounding box center [879, 445] width 1308 height 160
type textarea "A series of the observation were carried out in a classroom."
click at [415, 548] on button "Verify" at bounding box center [879, 547] width 1308 height 28
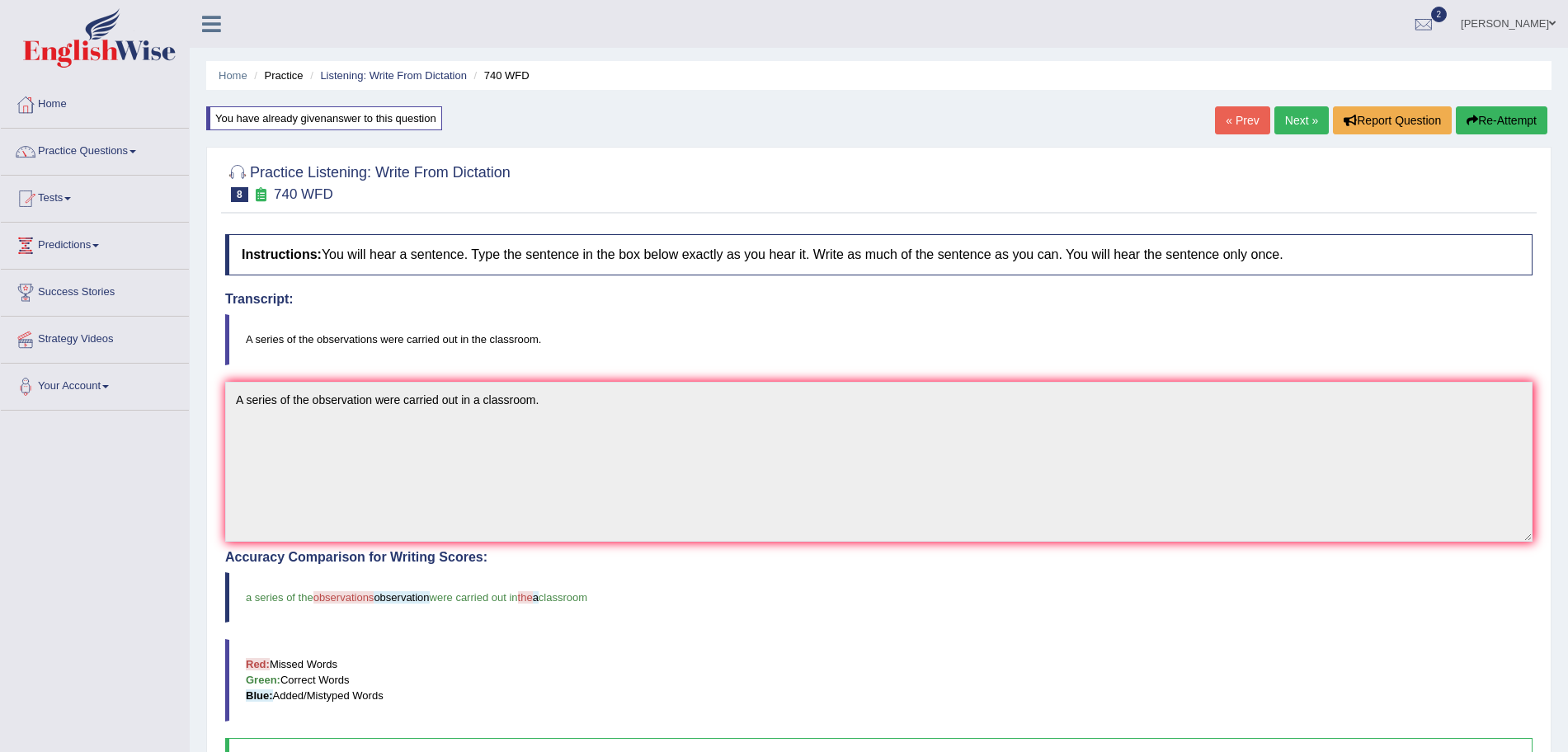
click at [1296, 125] on link "Next »" at bounding box center [1302, 120] width 54 height 28
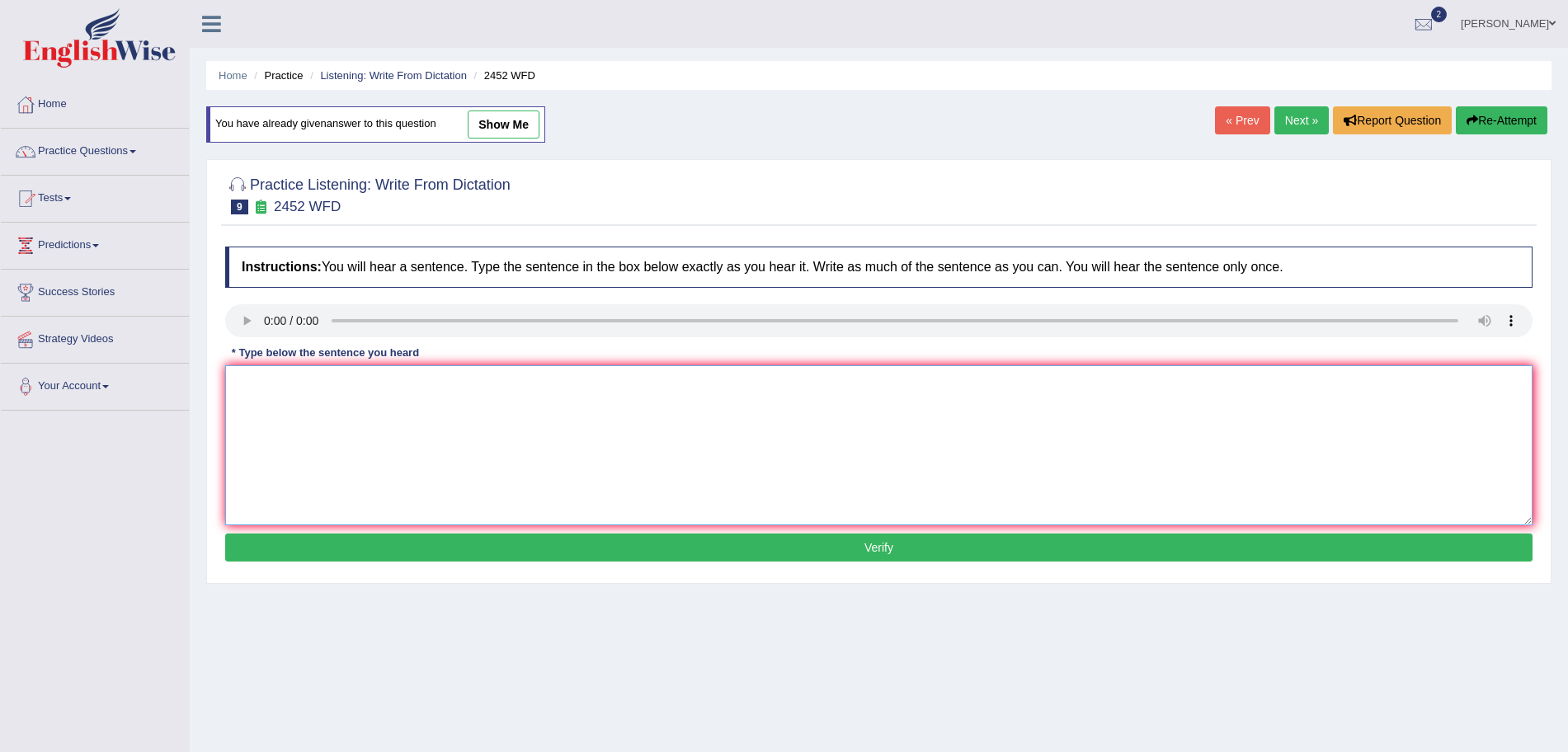
click at [306, 427] on textarea at bounding box center [879, 445] width 1308 height 160
type textarea "It is a debate about the value of knowledge."
click at [469, 553] on button "Verify" at bounding box center [879, 547] width 1308 height 28
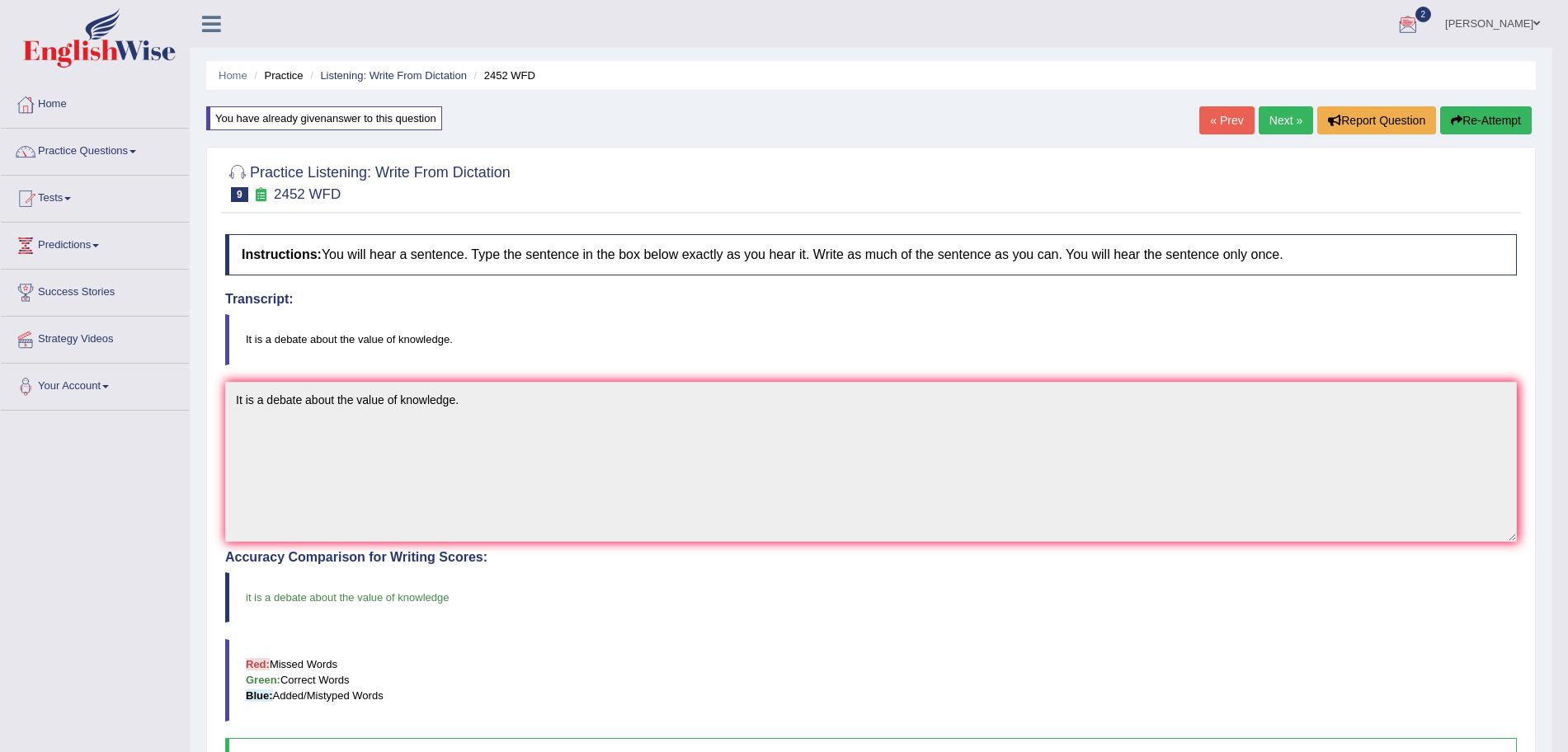
click at [1283, 121] on link "Next »" at bounding box center [1286, 120] width 54 height 28
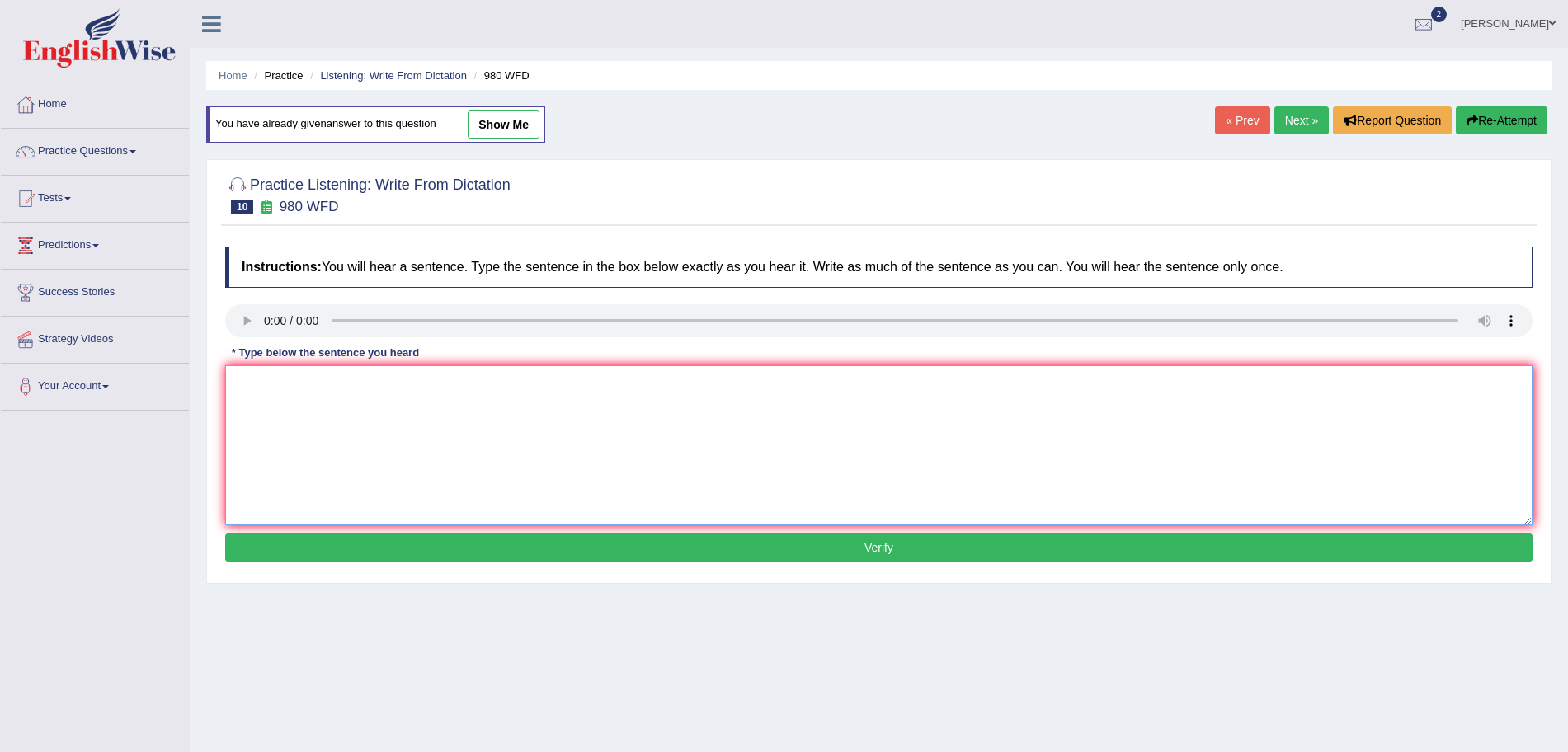
click at [298, 436] on textarea at bounding box center [879, 445] width 1308 height 160
click at [521, 392] on textarea "Your ideas have been discussed and debated in" at bounding box center [879, 445] width 1308 height 160
type textarea "Your ideas have been discussed and debated in seminars and tutorials."
drag, startPoint x: 682, startPoint y: 530, endPoint x: 684, endPoint y: 540, distance: 10.2
click at [684, 540] on div "Instructions: You will hear a sentence. Type the sentence in the box below exac…" at bounding box center [879, 406] width 1315 height 336
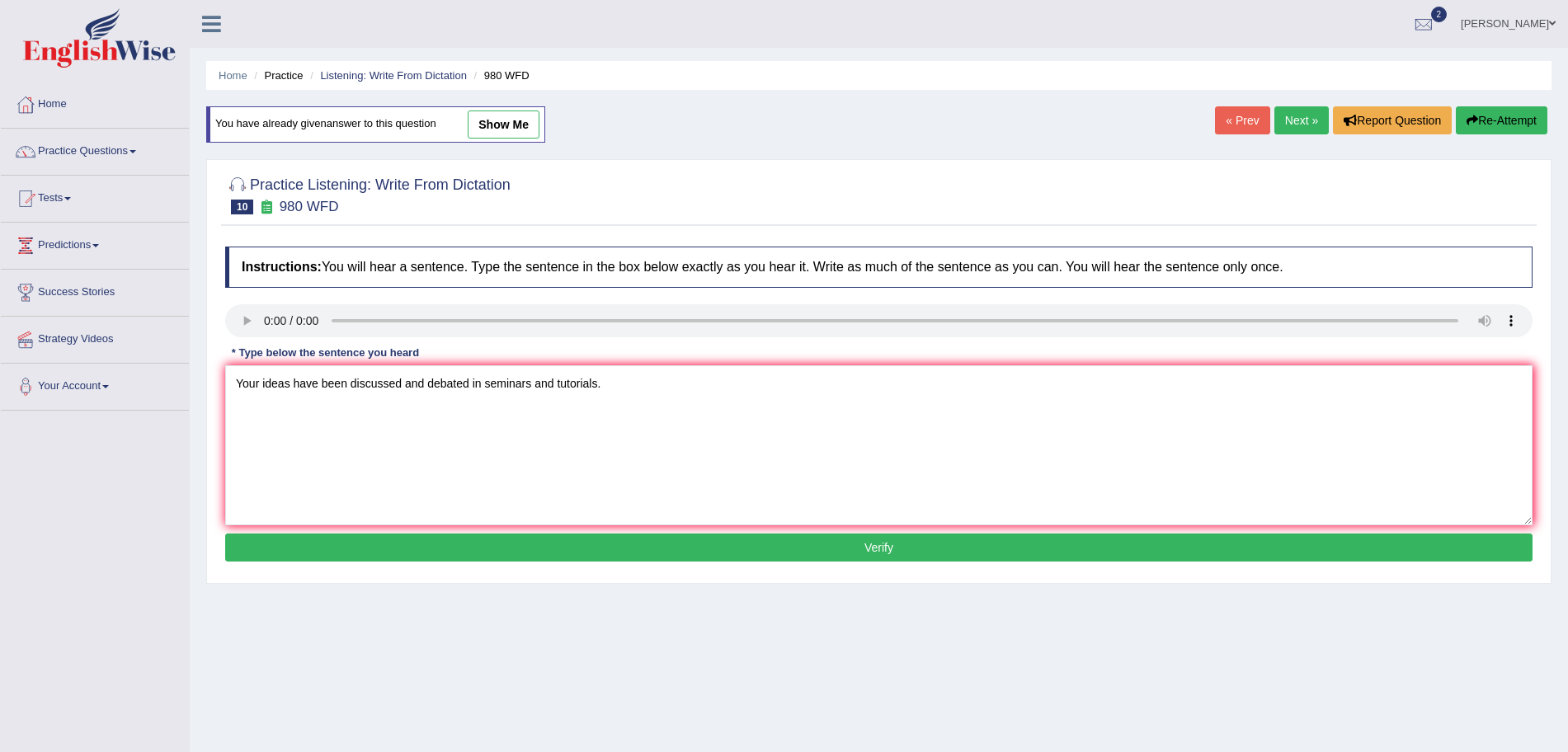
click at [684, 540] on button "Verify" at bounding box center [879, 547] width 1308 height 28
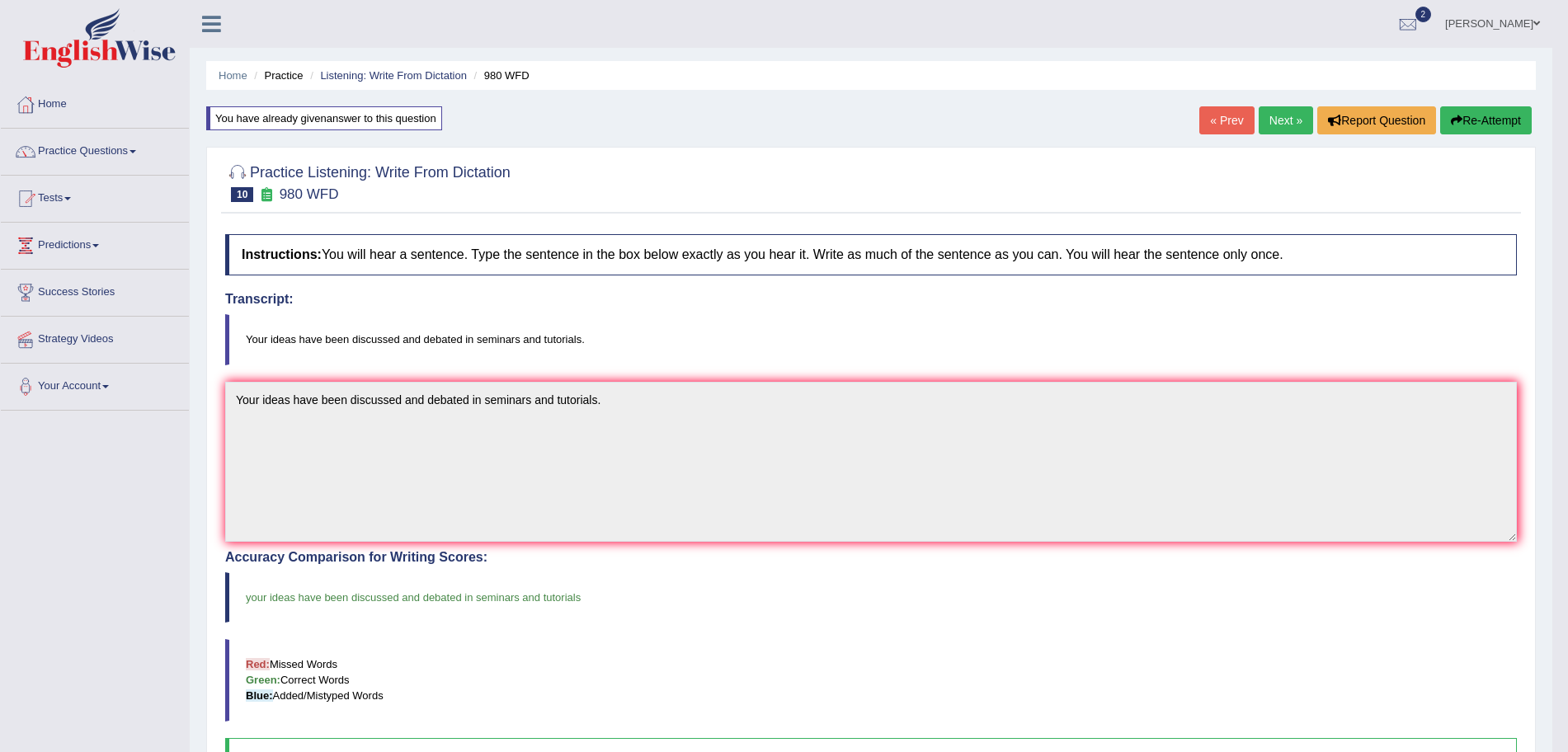
click at [1269, 116] on link "Next »" at bounding box center [1286, 120] width 54 height 28
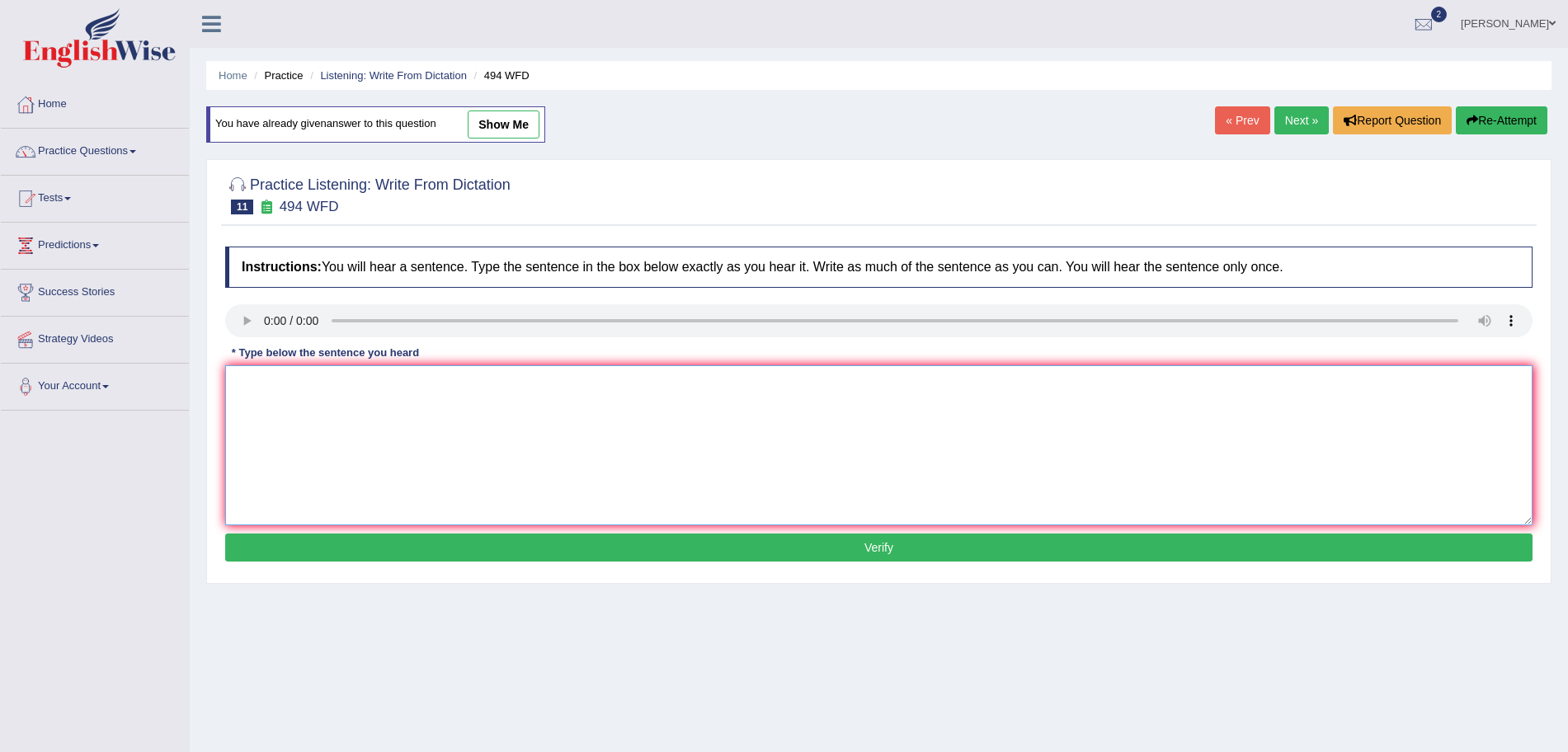
click at [274, 404] on textarea at bounding box center [879, 445] width 1308 height 160
type textarea "The vocabulary that is peculiar in a specific field is called jargon."
click at [456, 537] on button "Verify" at bounding box center [879, 547] width 1308 height 28
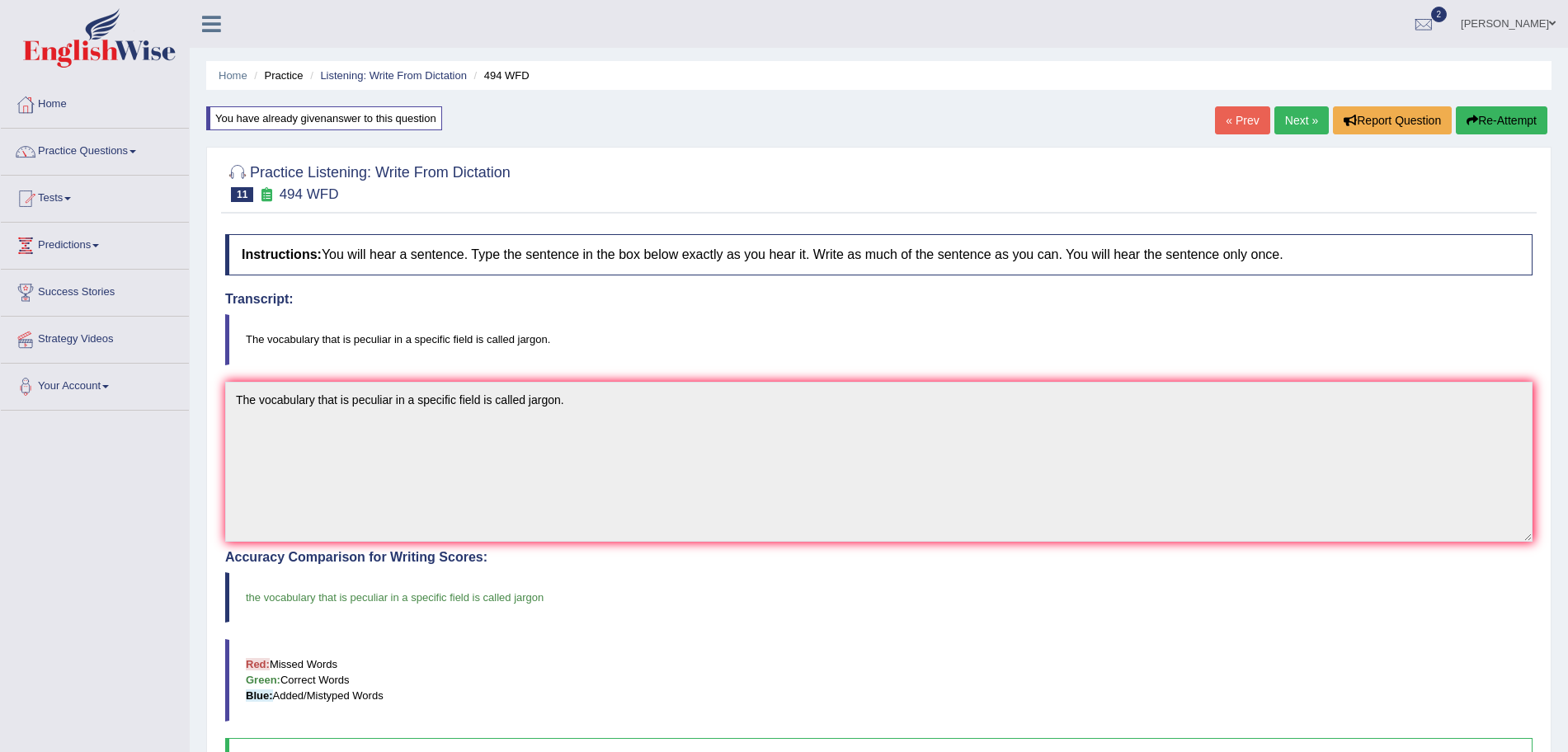
click at [1288, 119] on link "Next »" at bounding box center [1302, 120] width 54 height 28
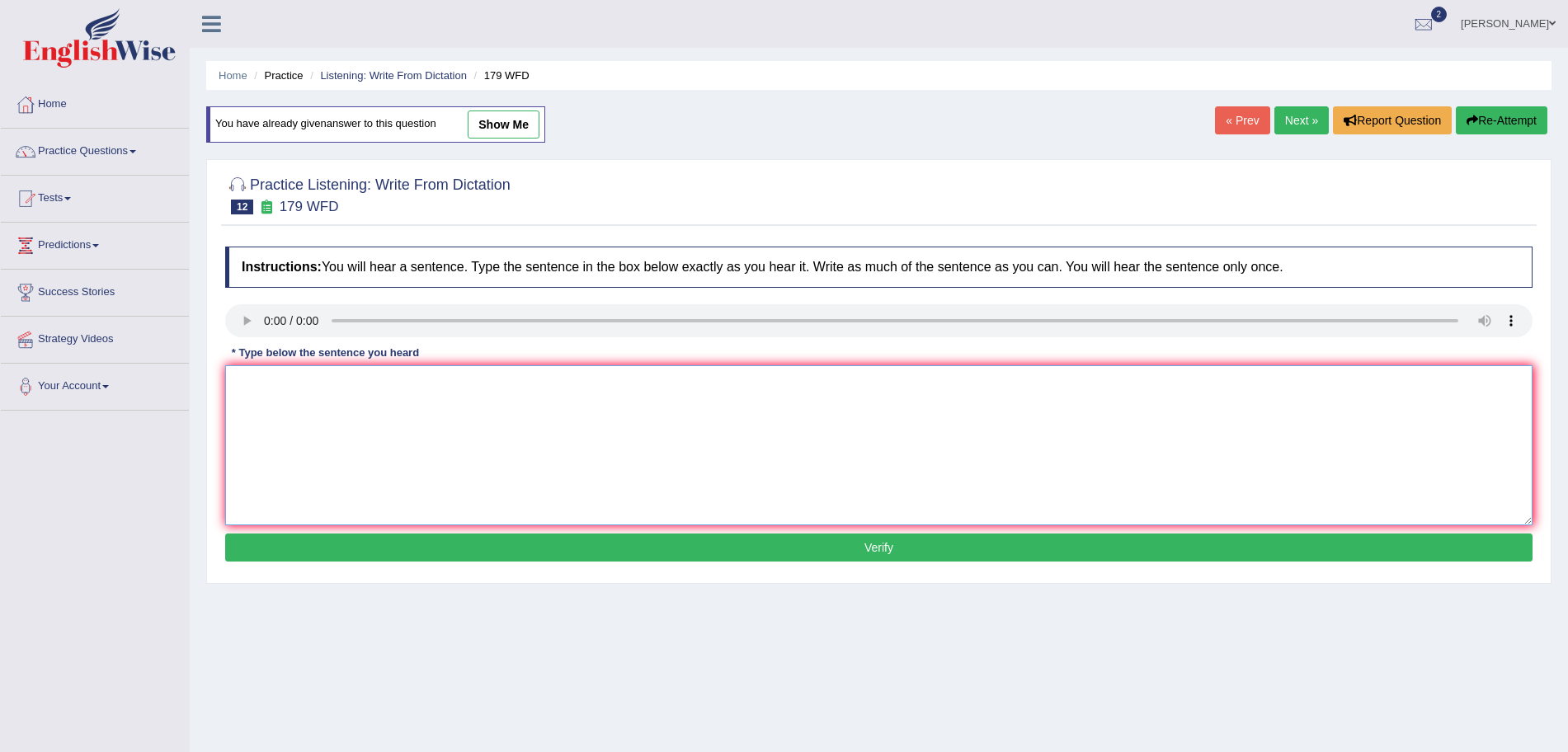
click at [296, 390] on textarea at bounding box center [879, 445] width 1308 height 160
click at [554, 383] on textarea "Lectures are the oldest and the most formal teaching methods at the [GEOGRAPHIC…" at bounding box center [879, 445] width 1308 height 160
type textarea "Lectures are the oldest and the most formal teaching method at [GEOGRAPHIC_DATA…"
click at [671, 544] on button "Verify" at bounding box center [879, 547] width 1308 height 28
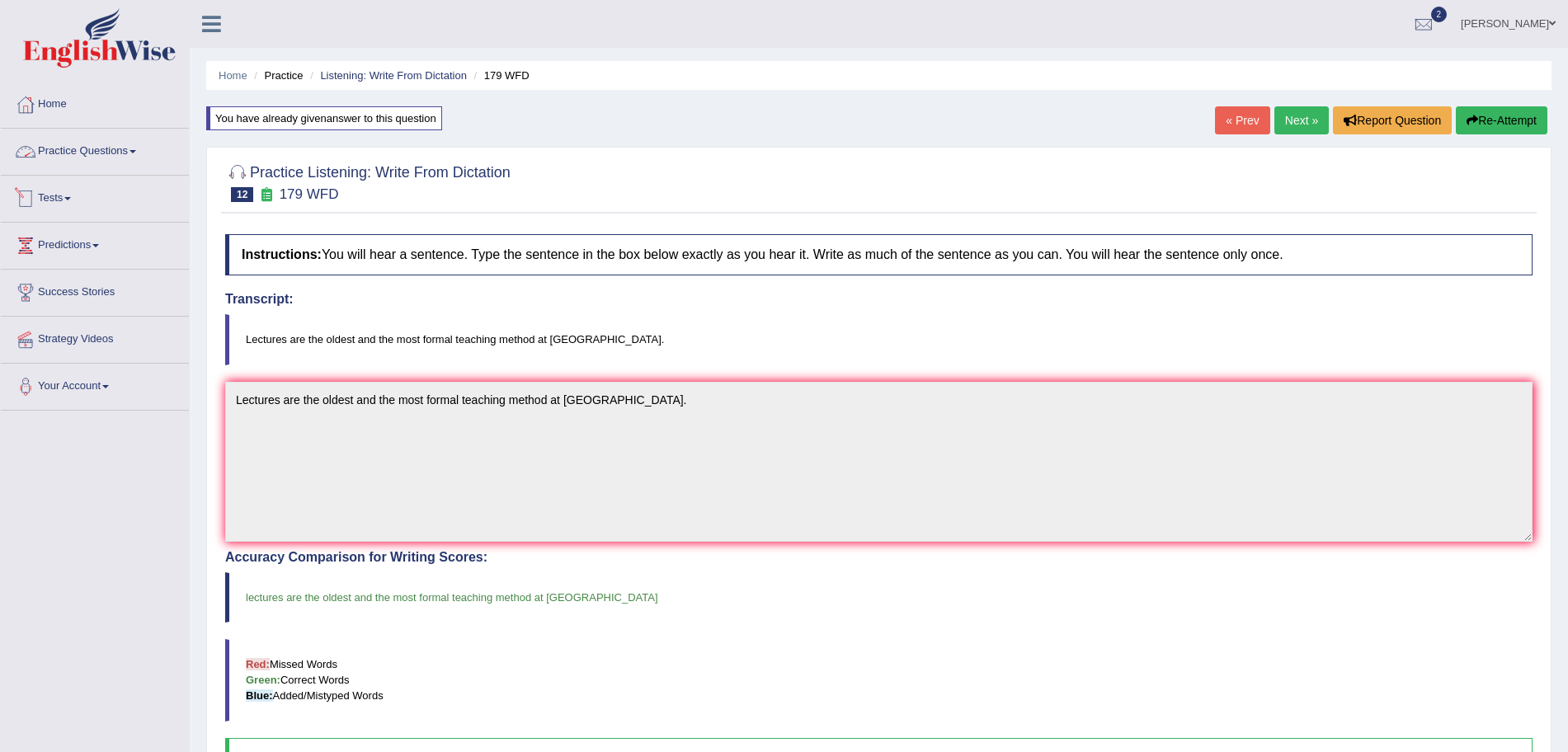
click at [95, 164] on link "Practice Questions" at bounding box center [94, 150] width 188 height 41
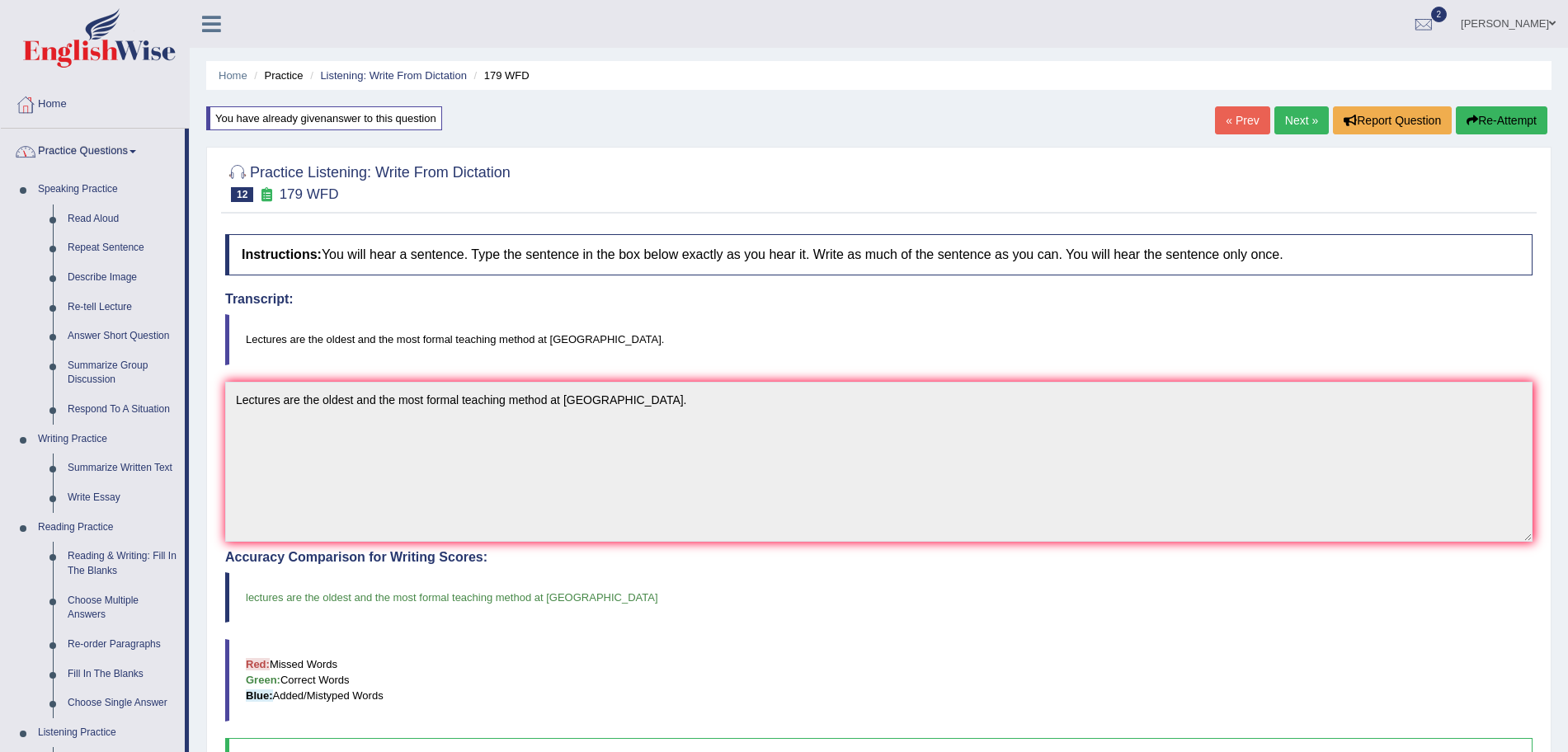
scroll to position [456, 0]
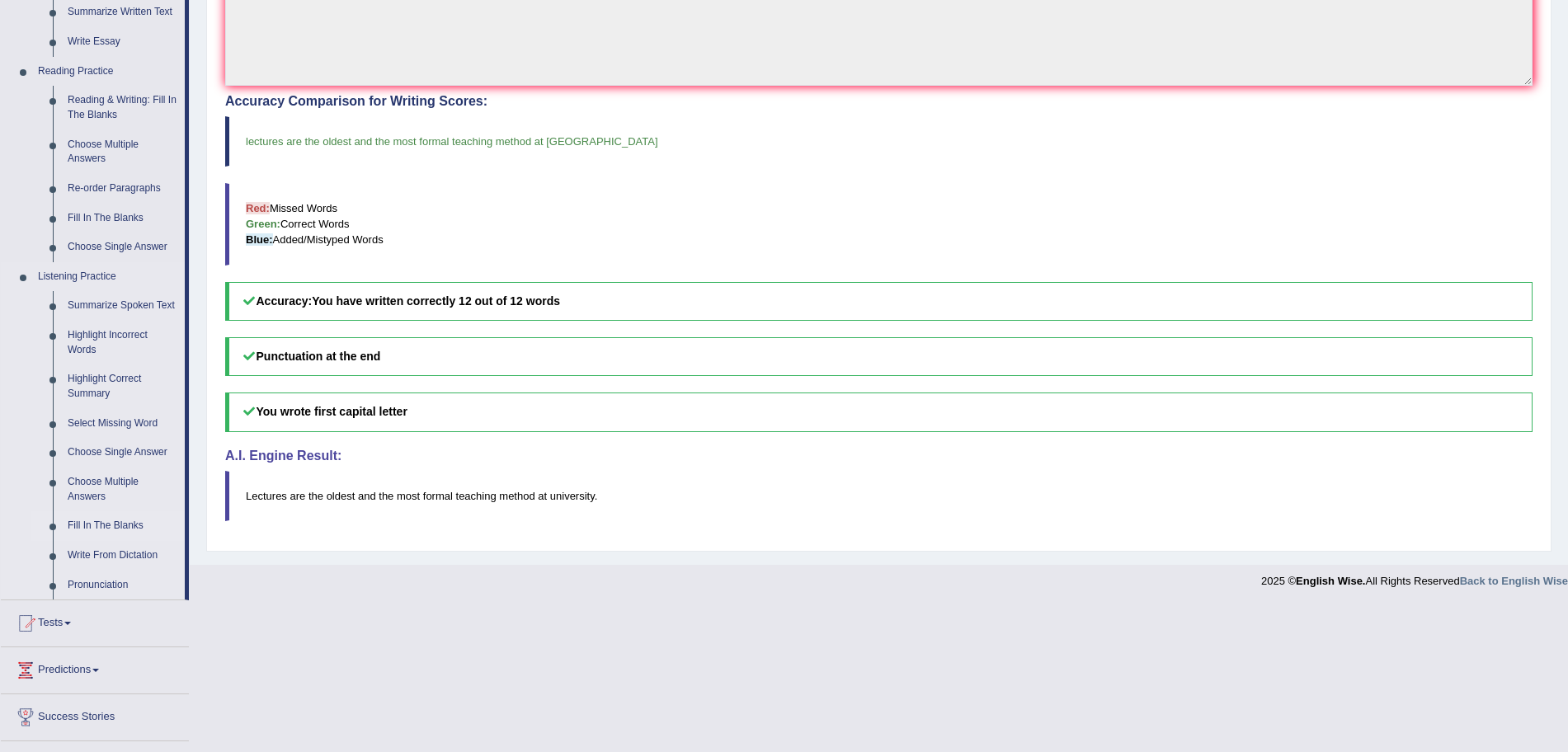
click at [115, 519] on link "Fill In The Blanks" at bounding box center [123, 526] width 125 height 29
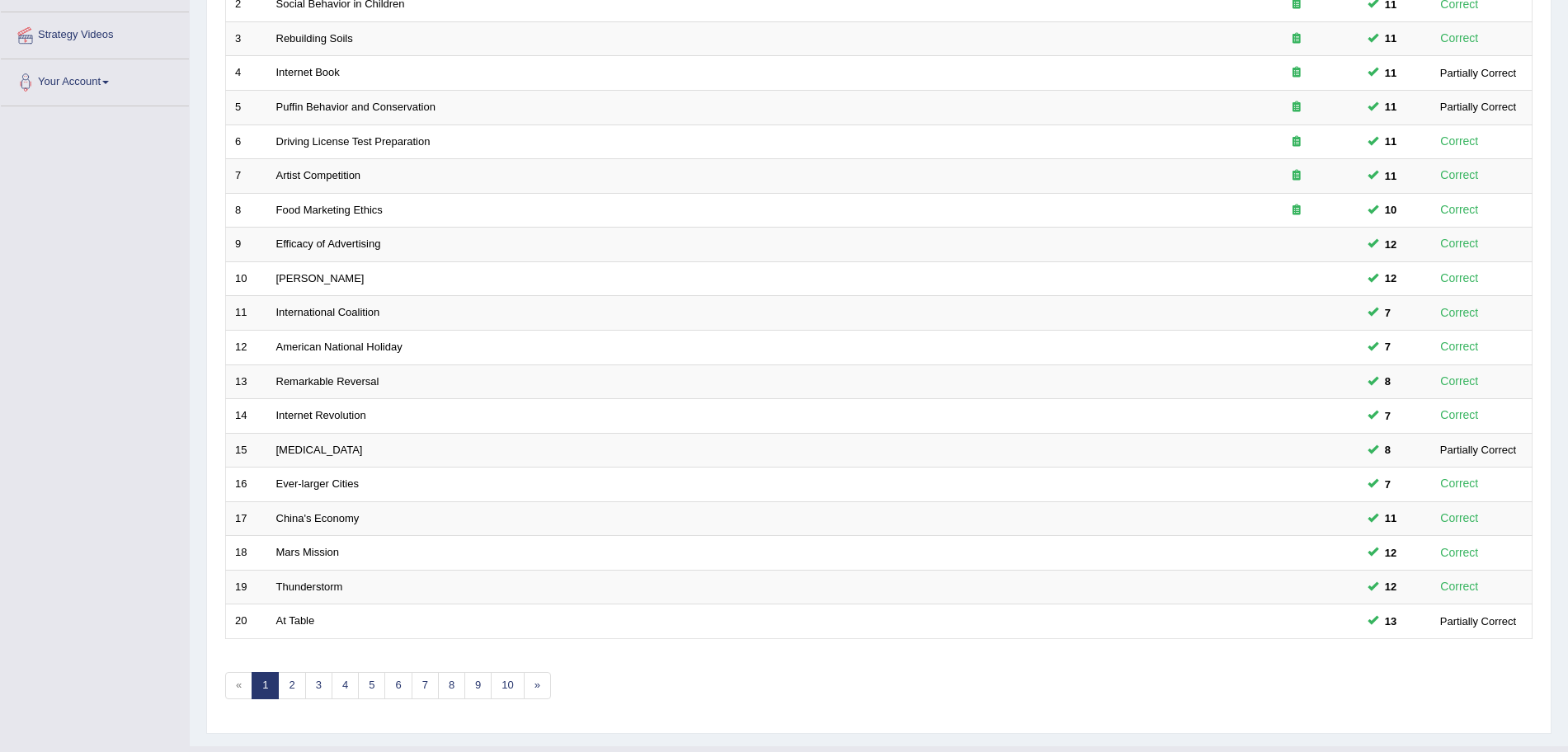
scroll to position [340, 0]
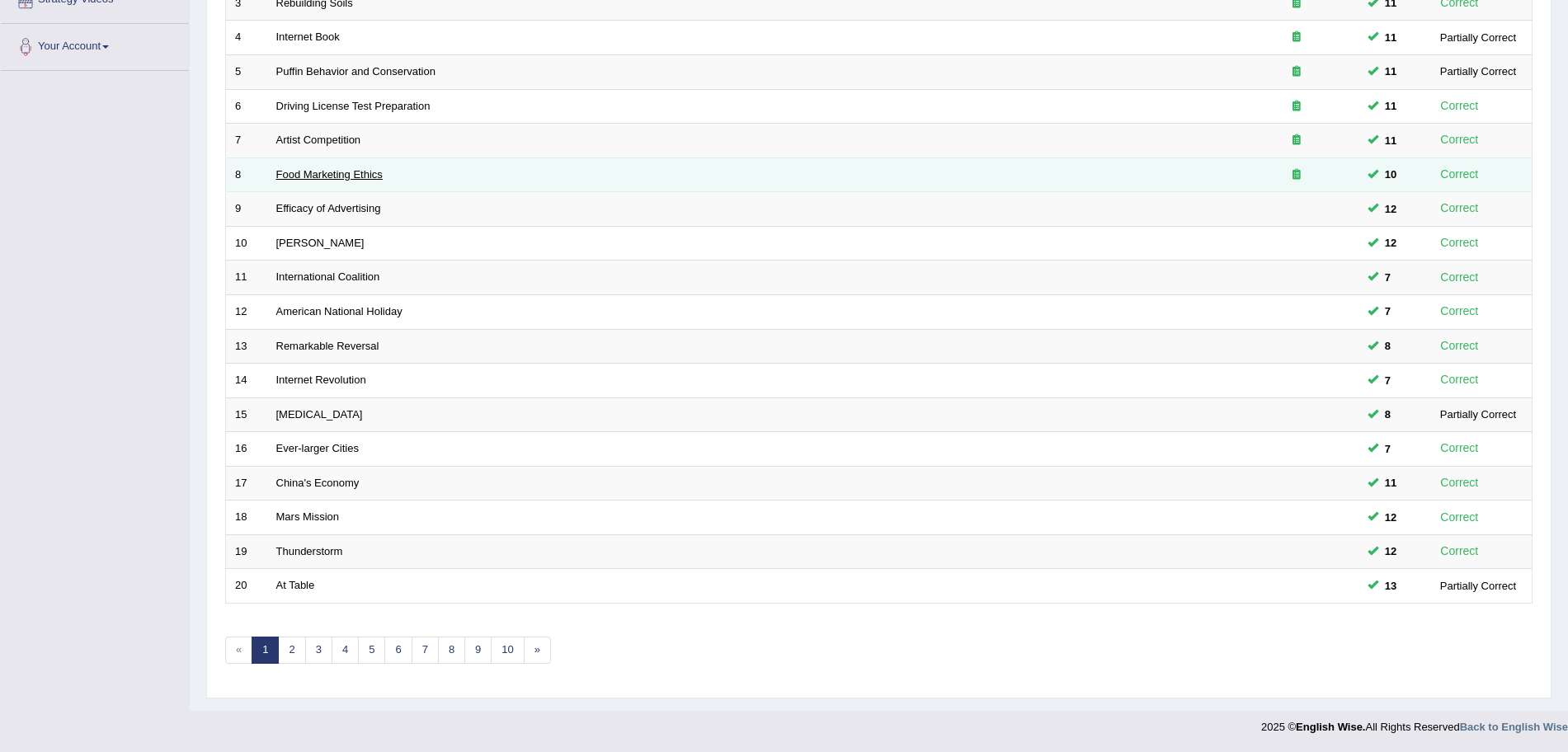
click at [355, 175] on link "Food Marketing Ethics" at bounding box center [330, 175] width 106 height 12
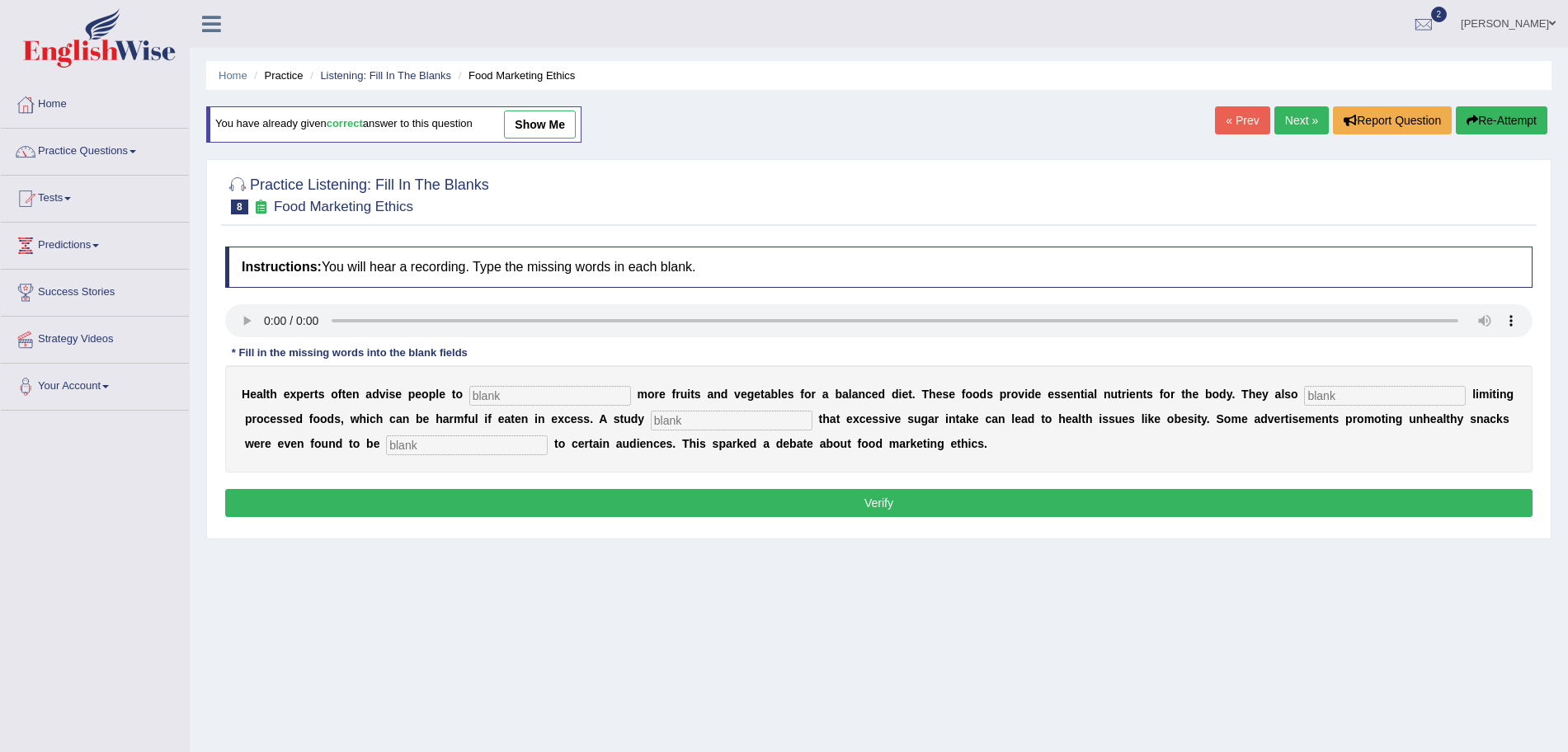
click at [503, 398] on input "text" at bounding box center [550, 395] width 162 height 20
type input "consume"
type input "recommended"
type input "diagnosed"
type input "offensive"
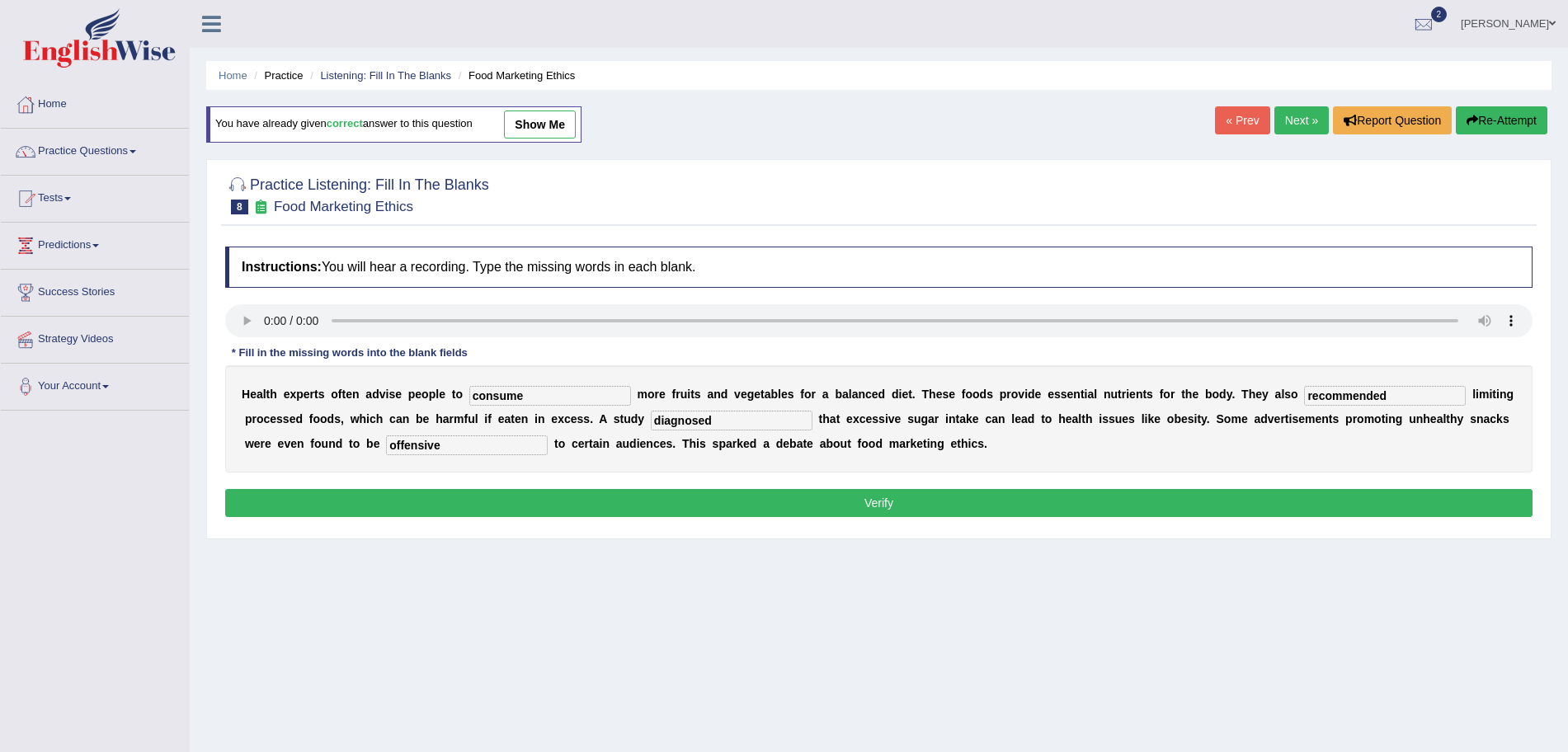
click at [502, 491] on button "Verify" at bounding box center [879, 503] width 1308 height 28
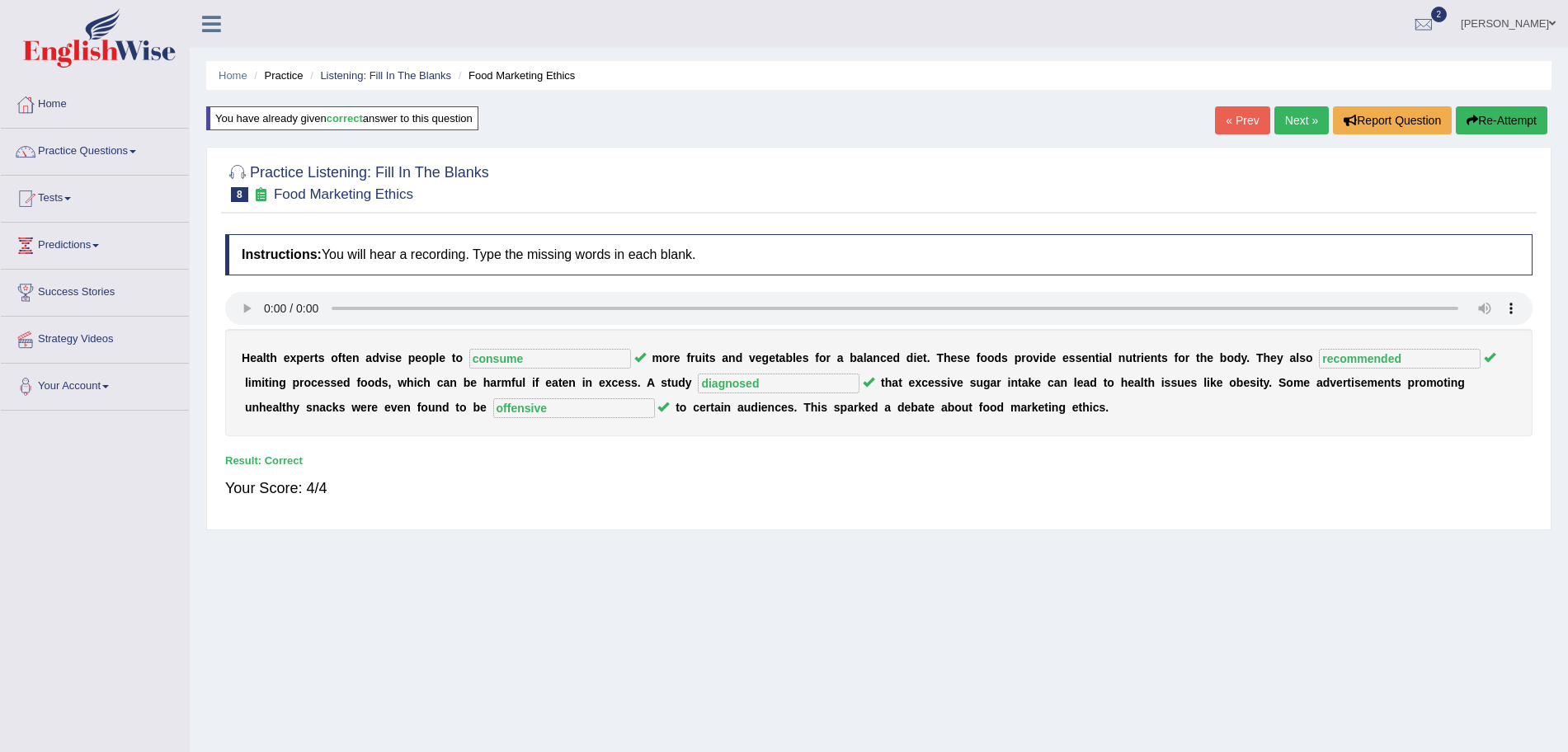
click at [1302, 116] on link "Next »" at bounding box center [1302, 120] width 54 height 28
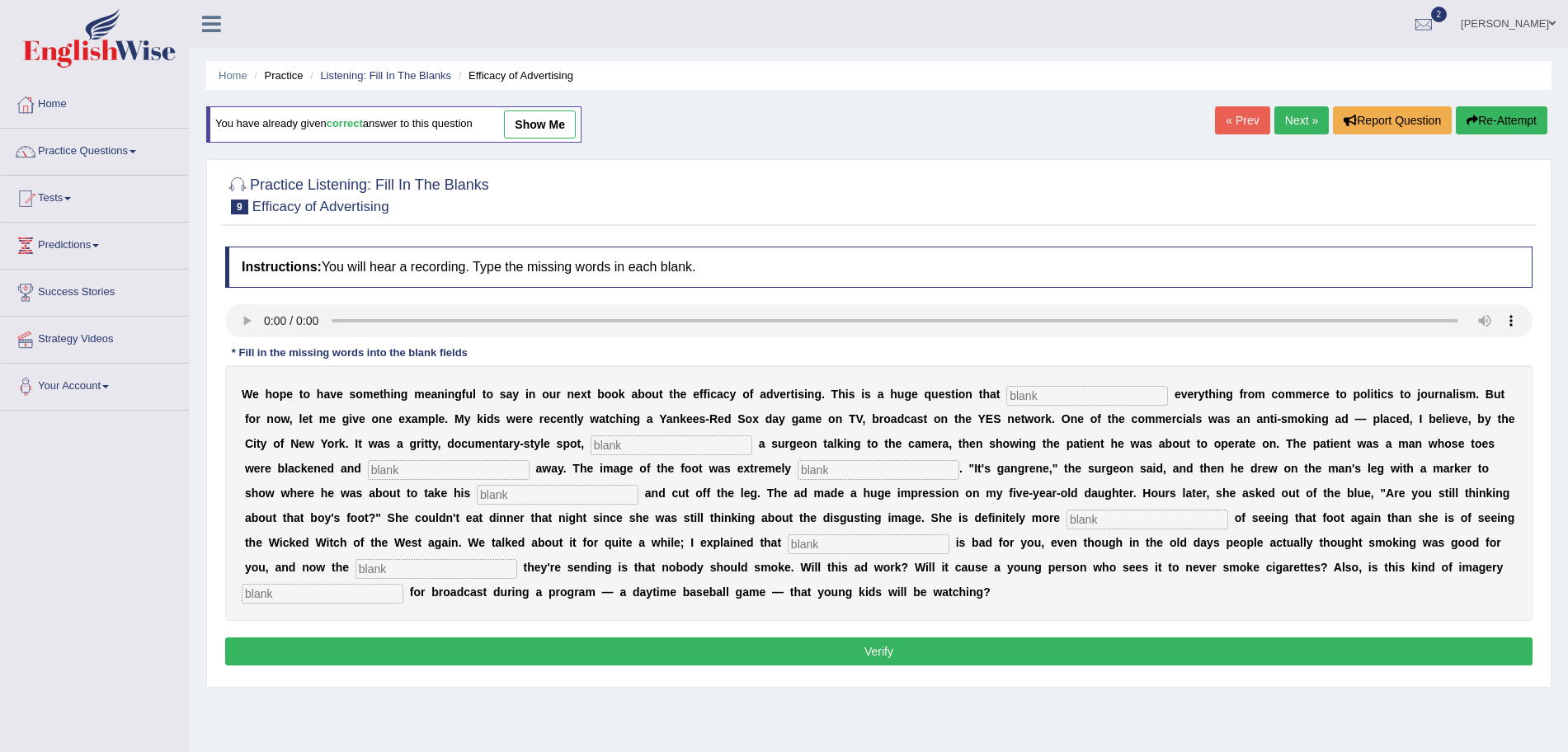
scroll to position [114, 0]
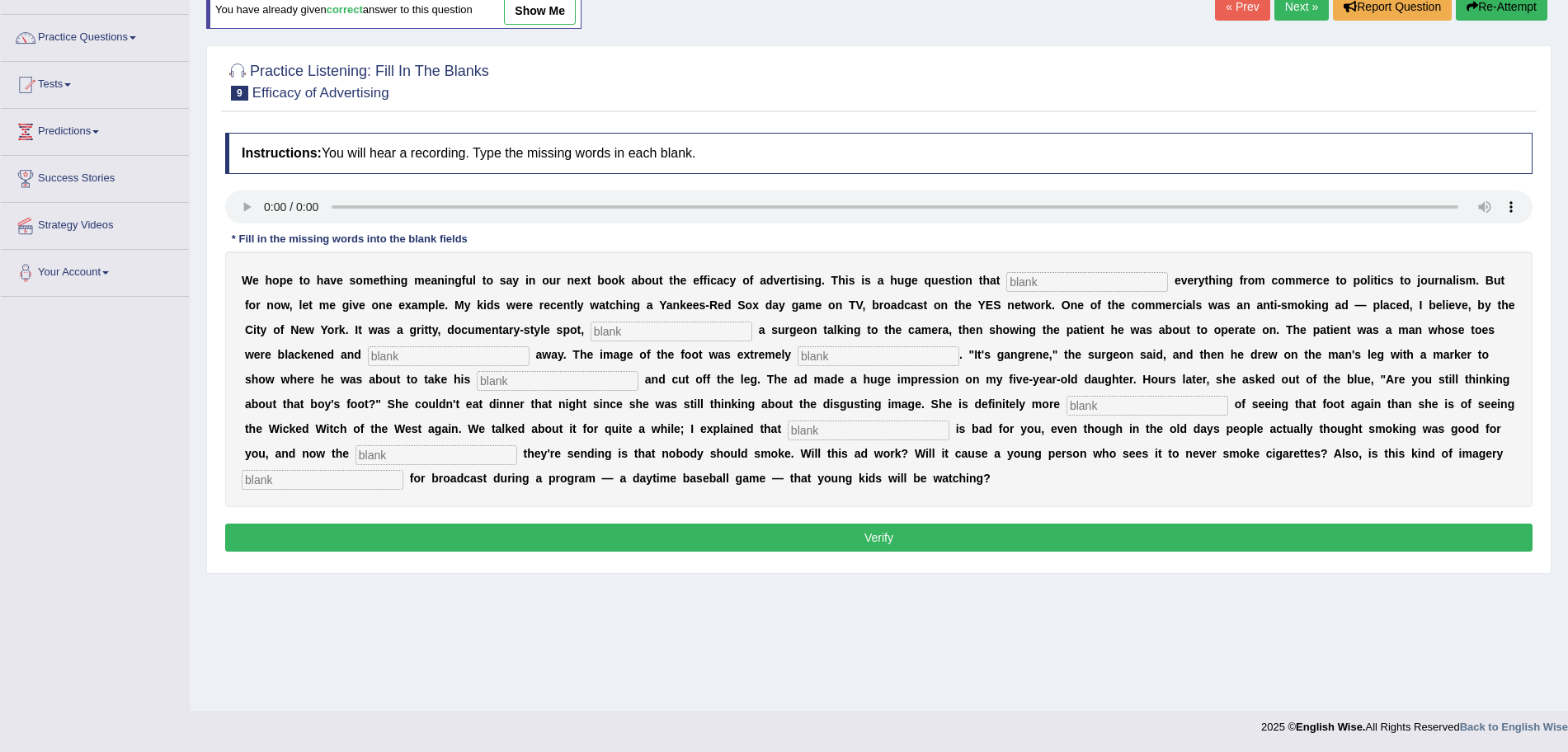
click at [1060, 276] on input "text" at bounding box center [1087, 282] width 162 height 20
type input "e"
type input "impacts"
type input "featuring"
type input "rotting"
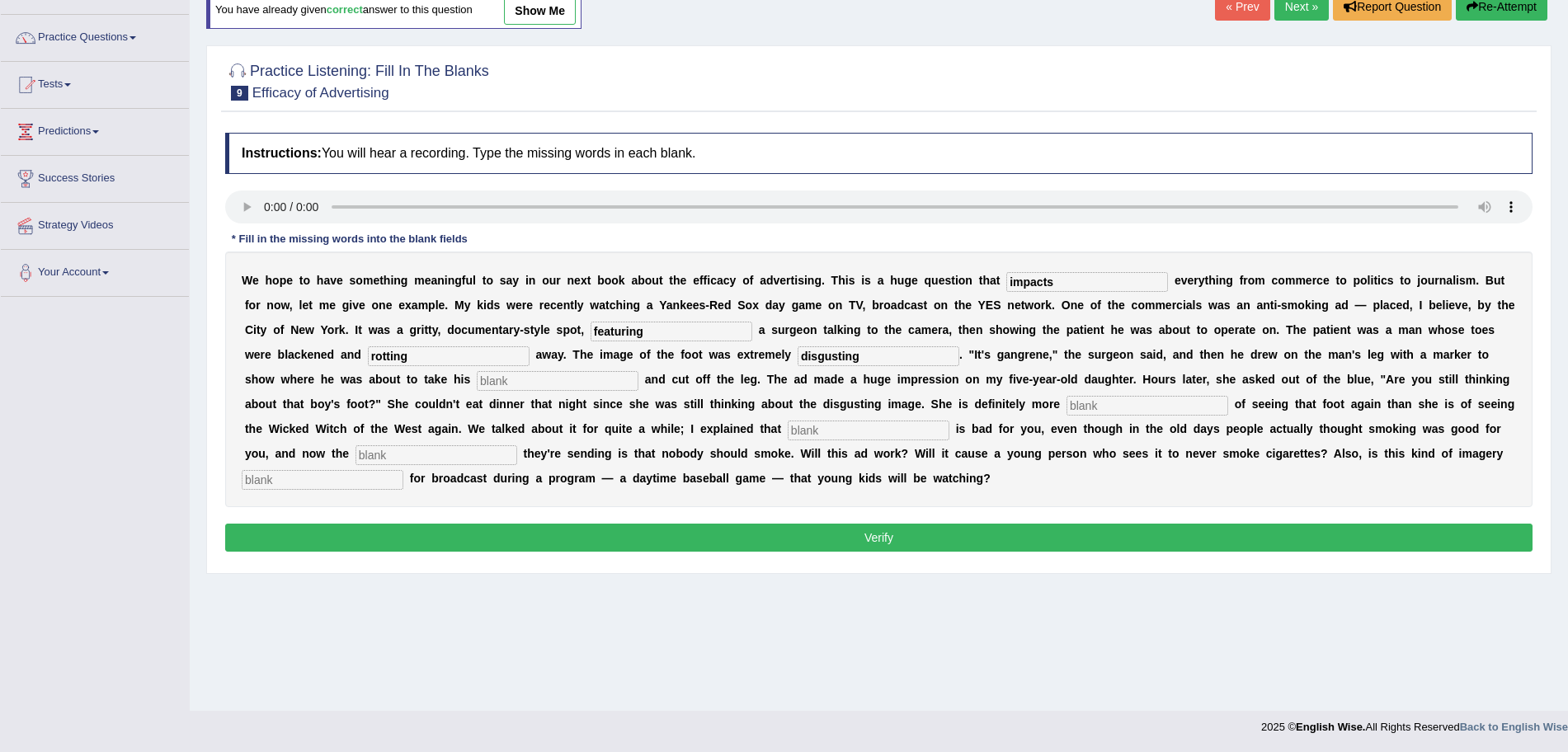
type input "disgusting"
type input "k"
type input "hackshaw"
type input "scared"
type input "smoking"
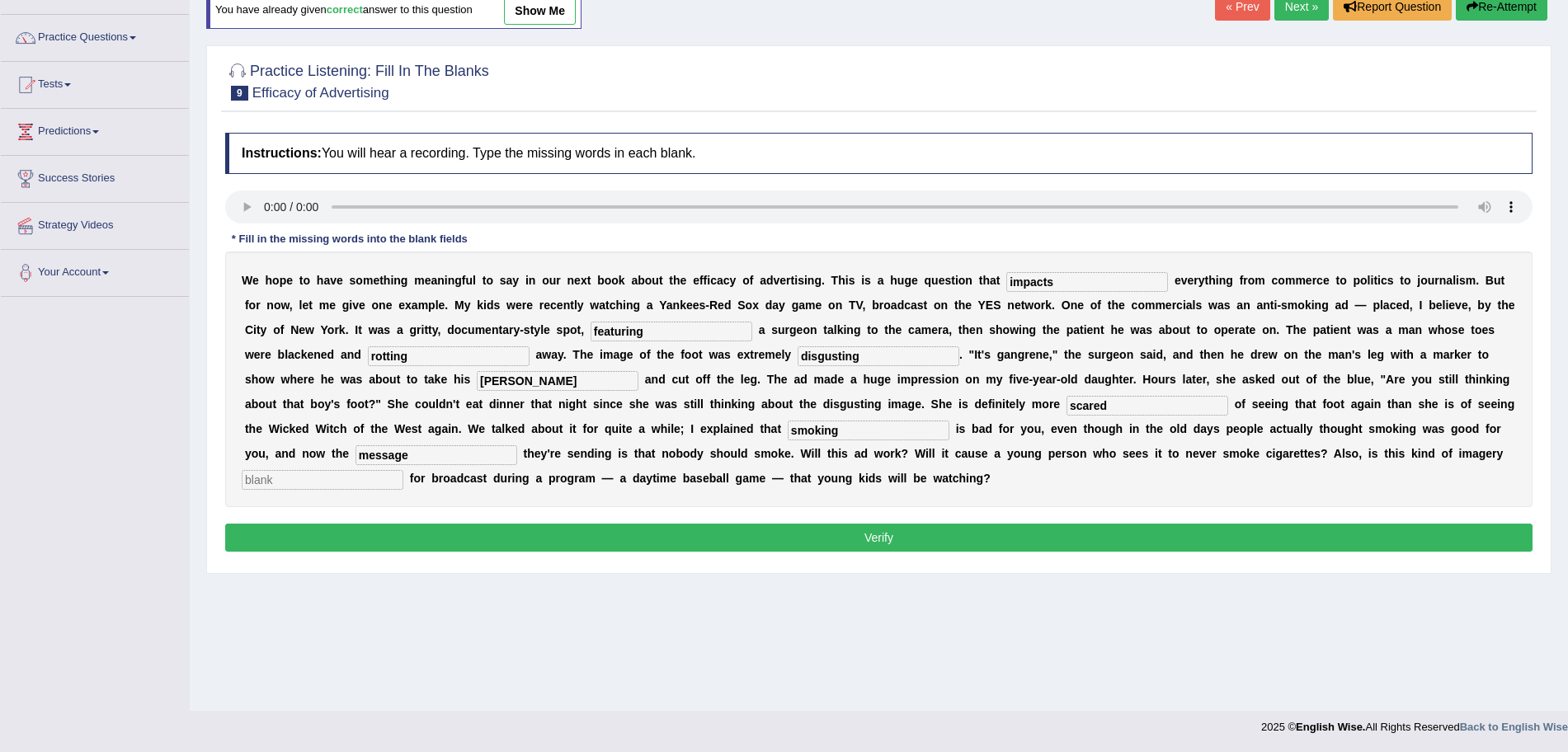
type input "message"
type input "p"
type input "appropriate"
click at [668, 532] on button "Verify" at bounding box center [879, 538] width 1308 height 28
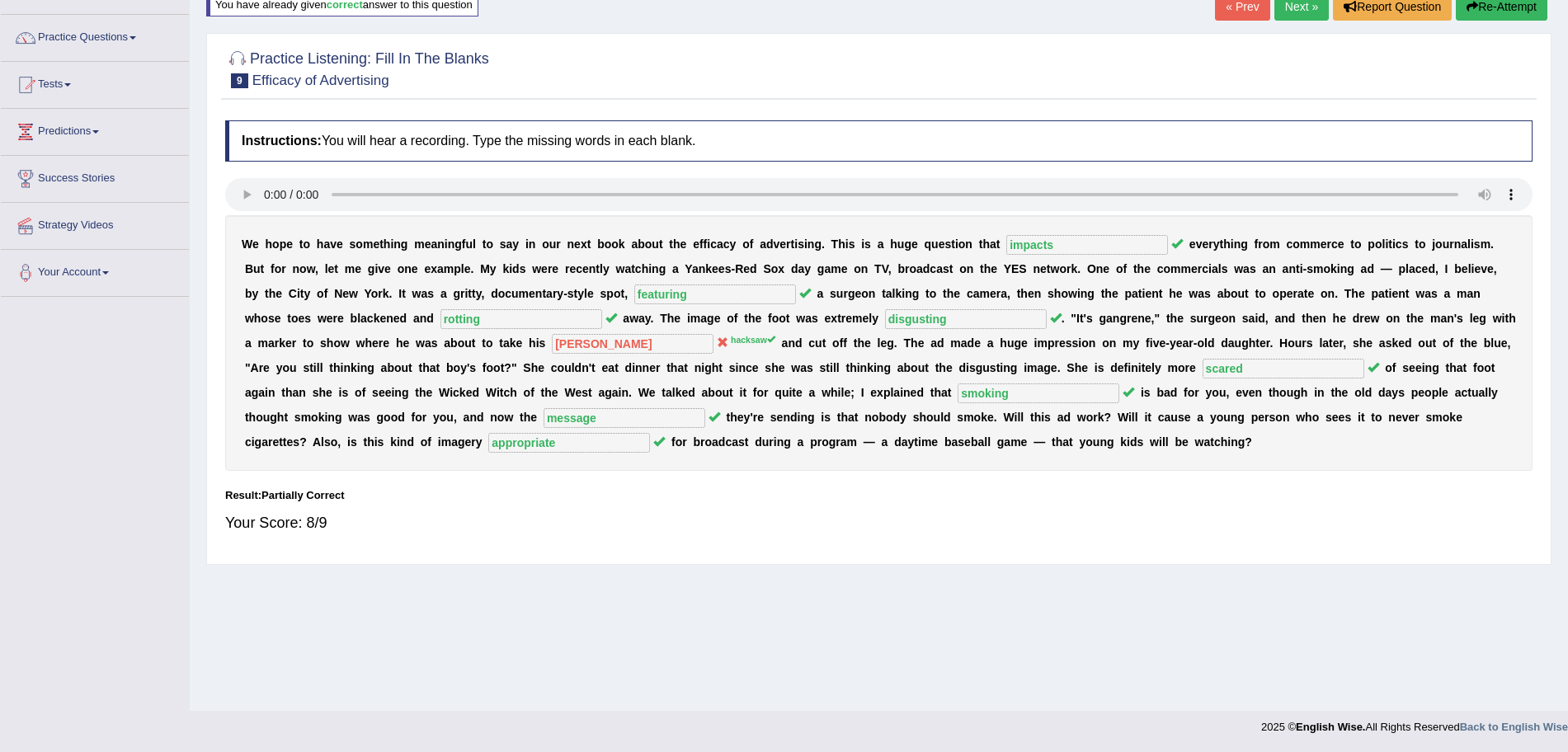
click at [1288, 7] on link "Next »" at bounding box center [1302, 6] width 54 height 28
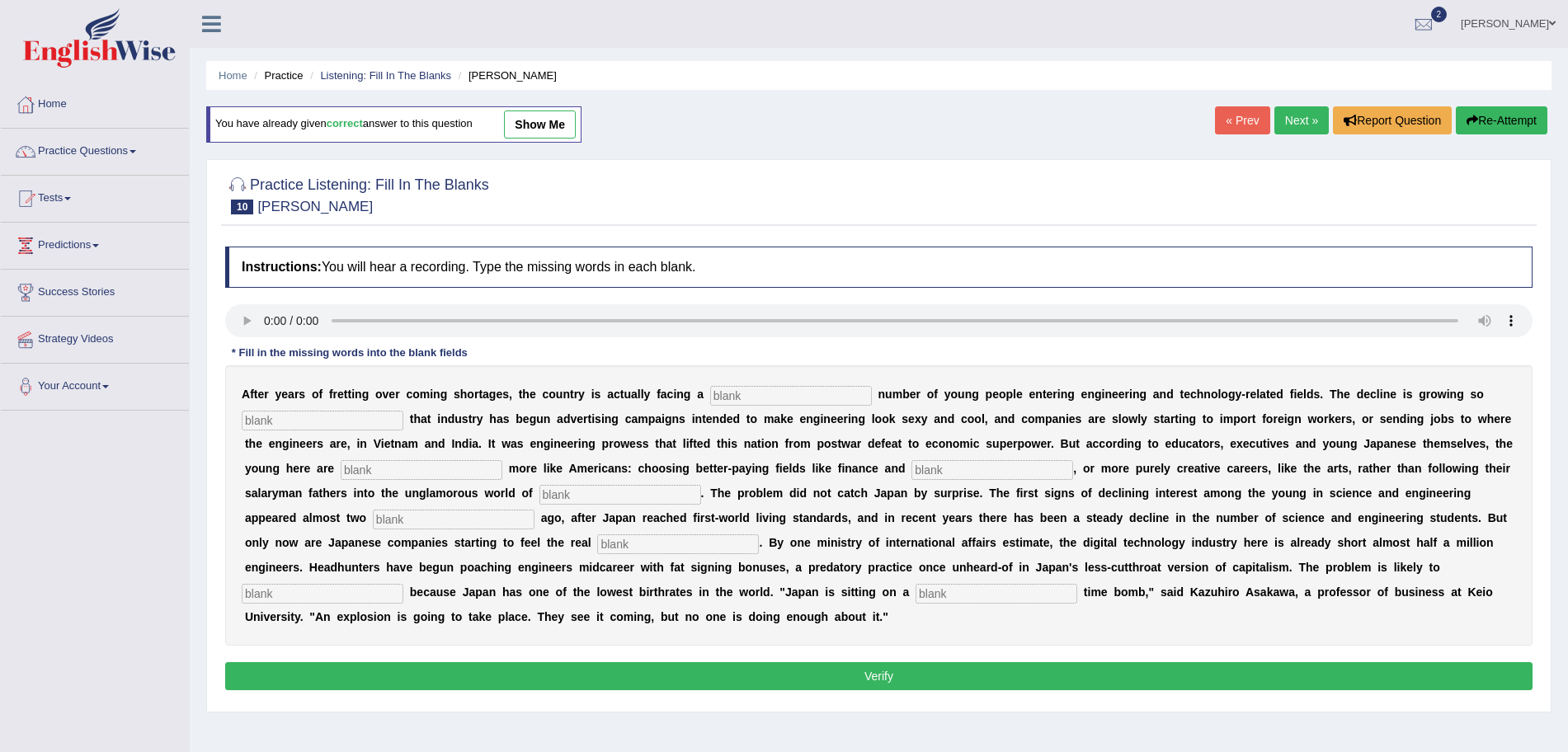
scroll to position [114, 0]
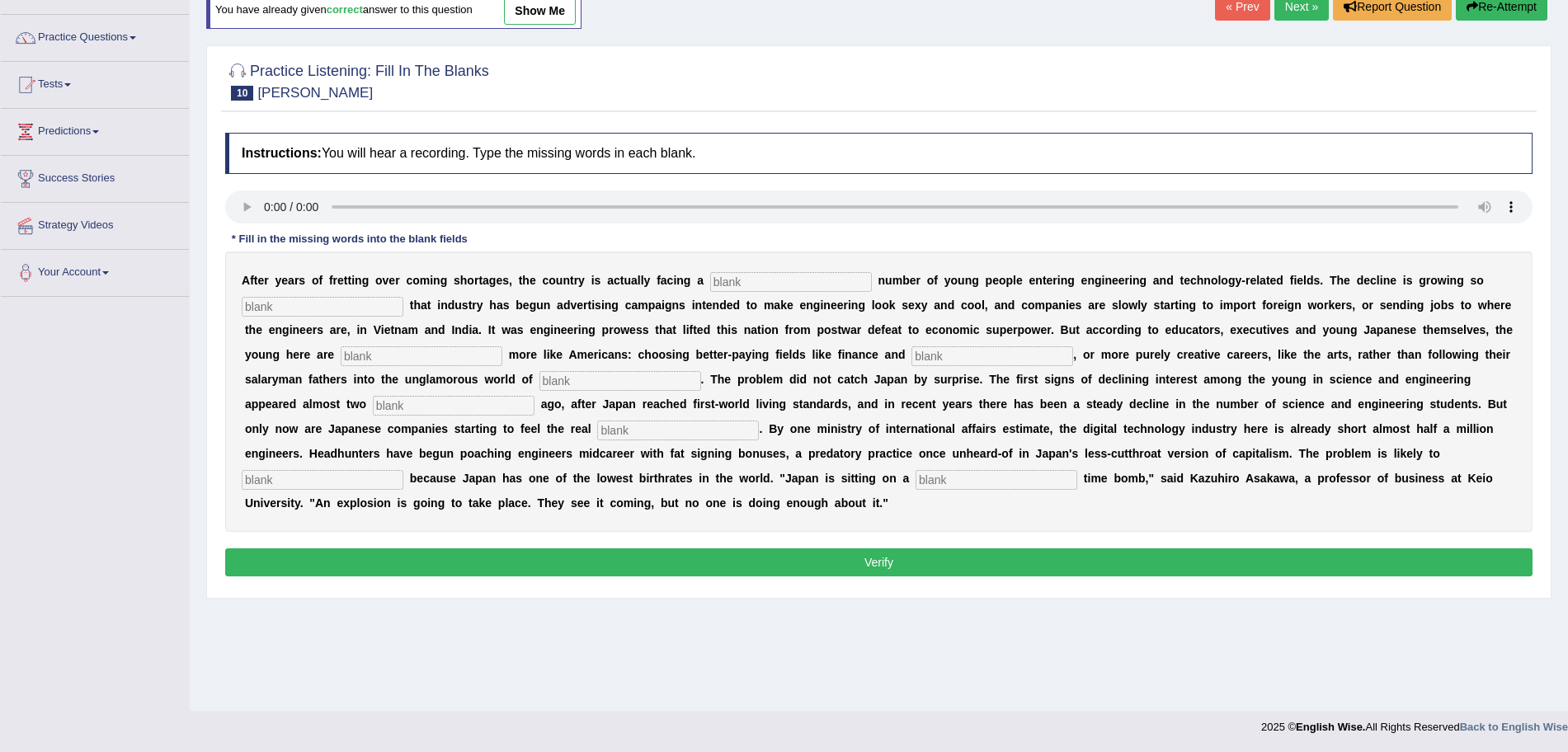
click at [778, 279] on input "text" at bounding box center [790, 282] width 162 height 20
type input "dwindling"
click at [384, 305] on input "text" at bounding box center [322, 306] width 162 height 20
type input "f"
type input "drastic"
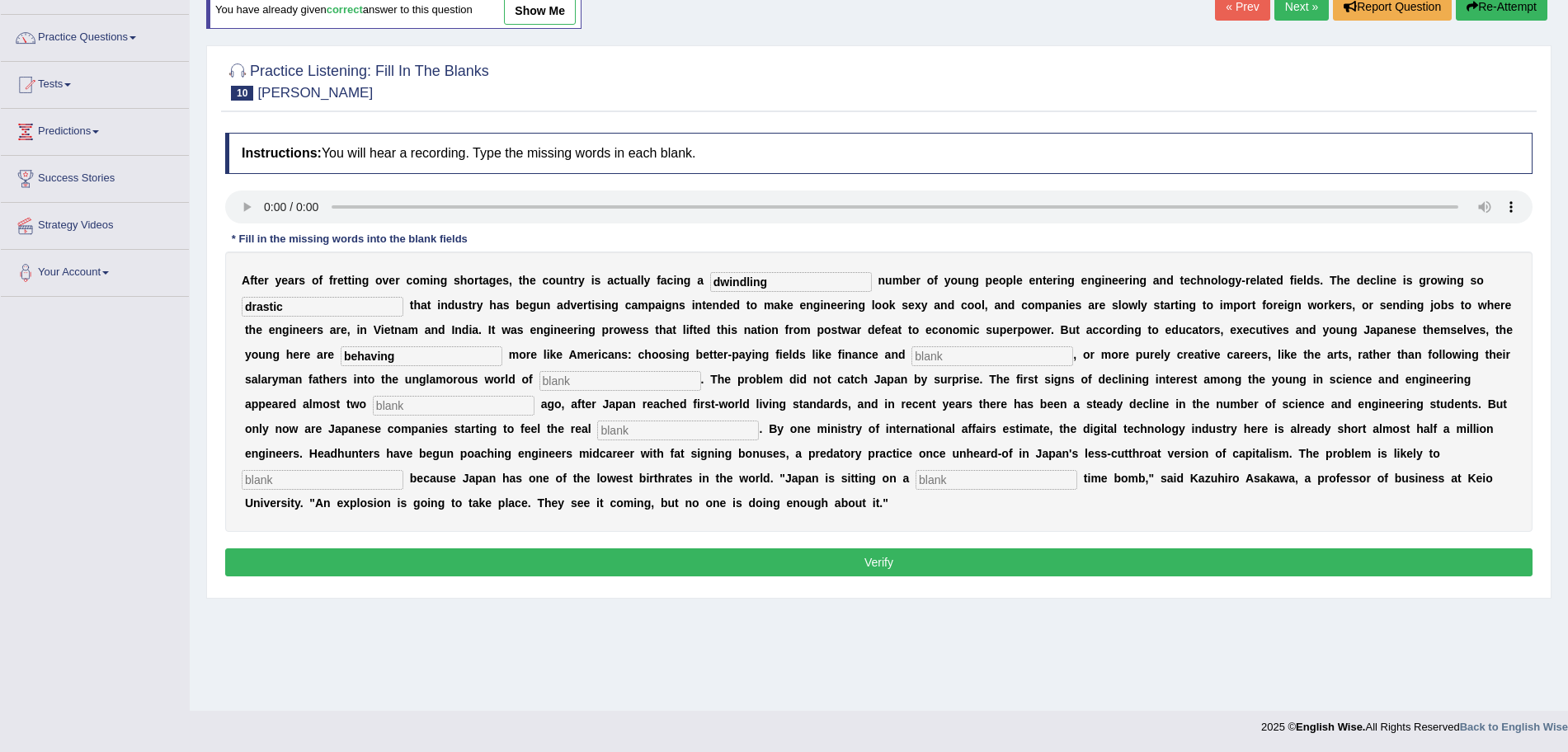
type input "behaving"
type input "medicine"
type input "manufacturing"
type input "decades"
click at [641, 434] on input "pincj" at bounding box center [678, 430] width 162 height 20
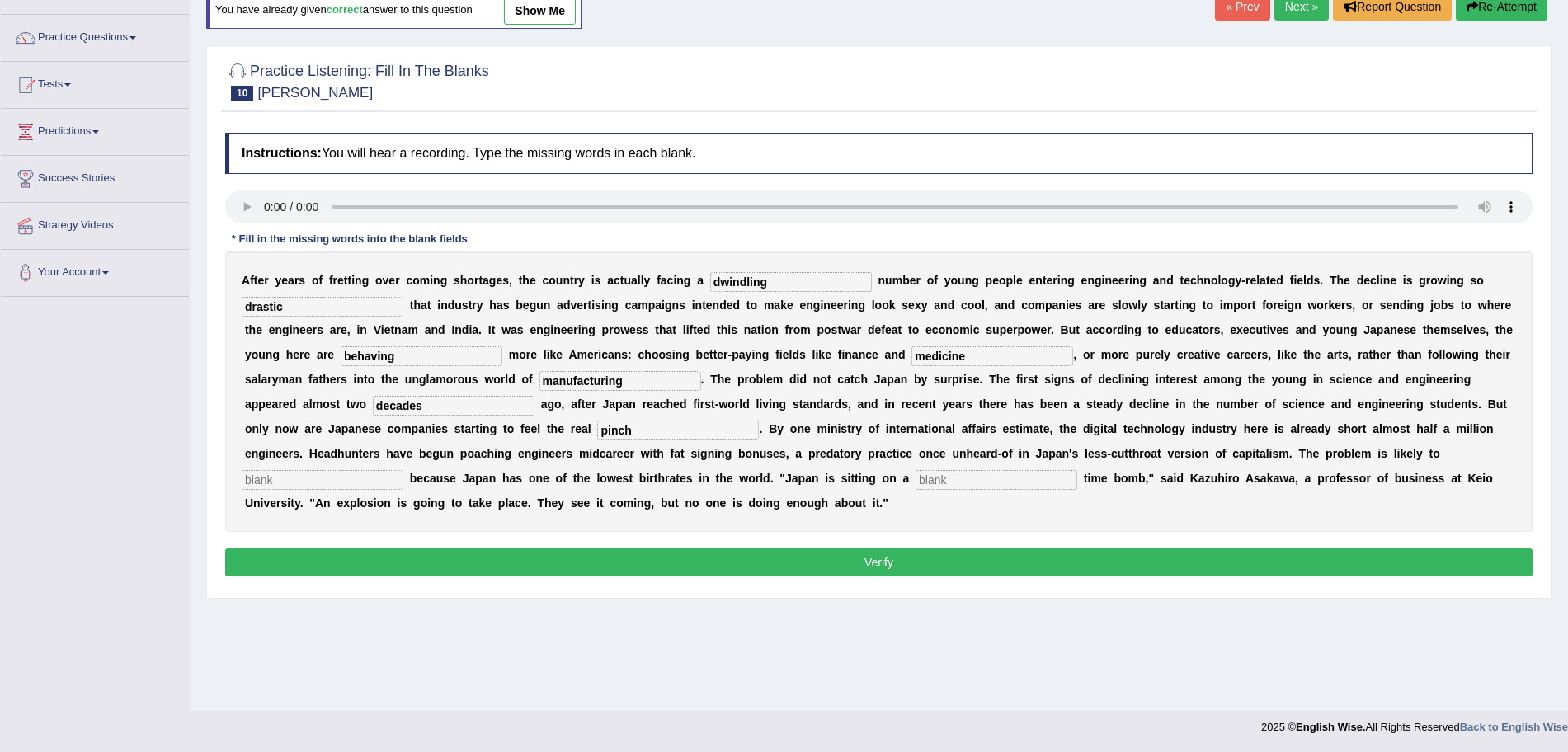
type input "pinch"
type input "r"
type input "worsen"
type input "b"
type input "demographic"
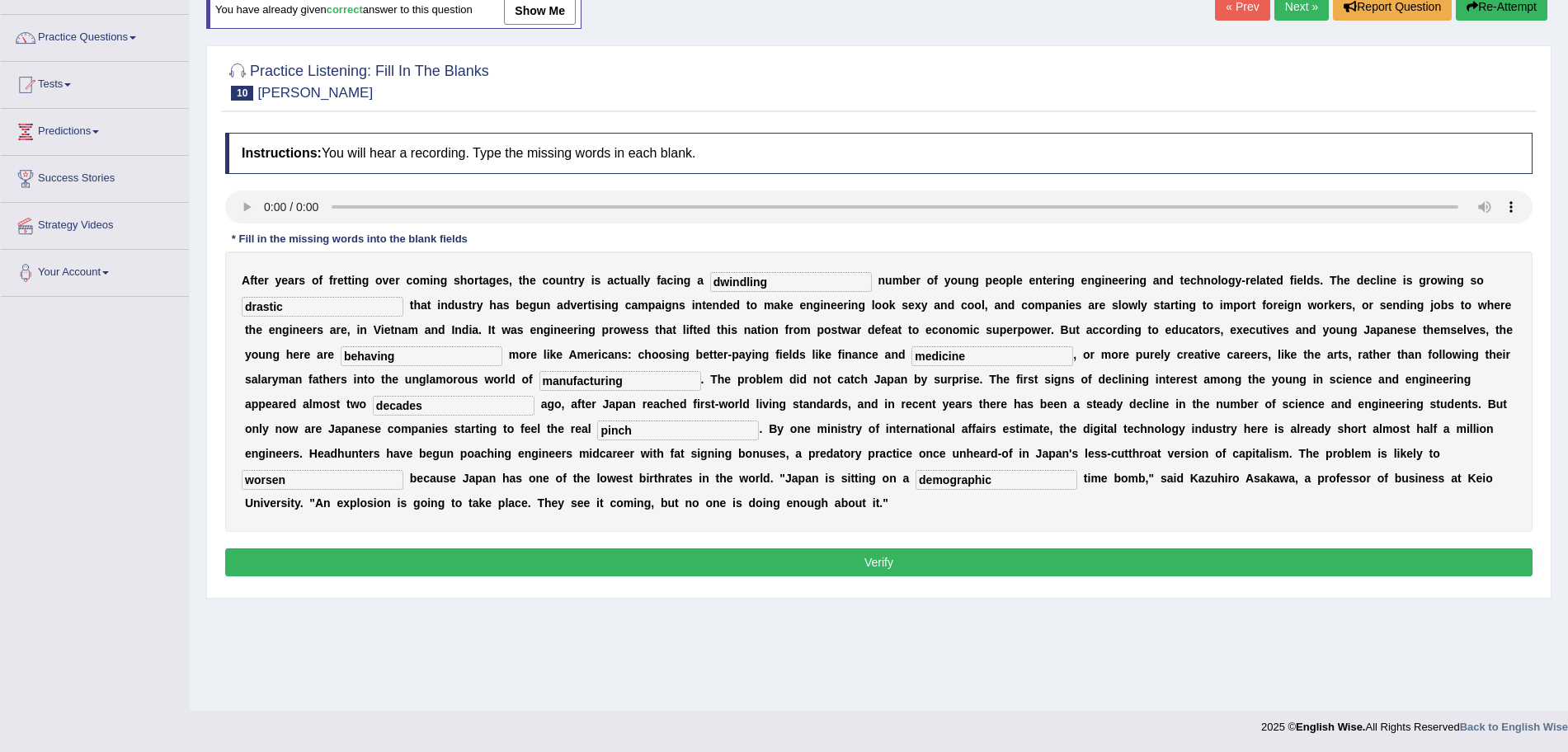
click at [519, 570] on button "Verify" at bounding box center [879, 562] width 1308 height 28
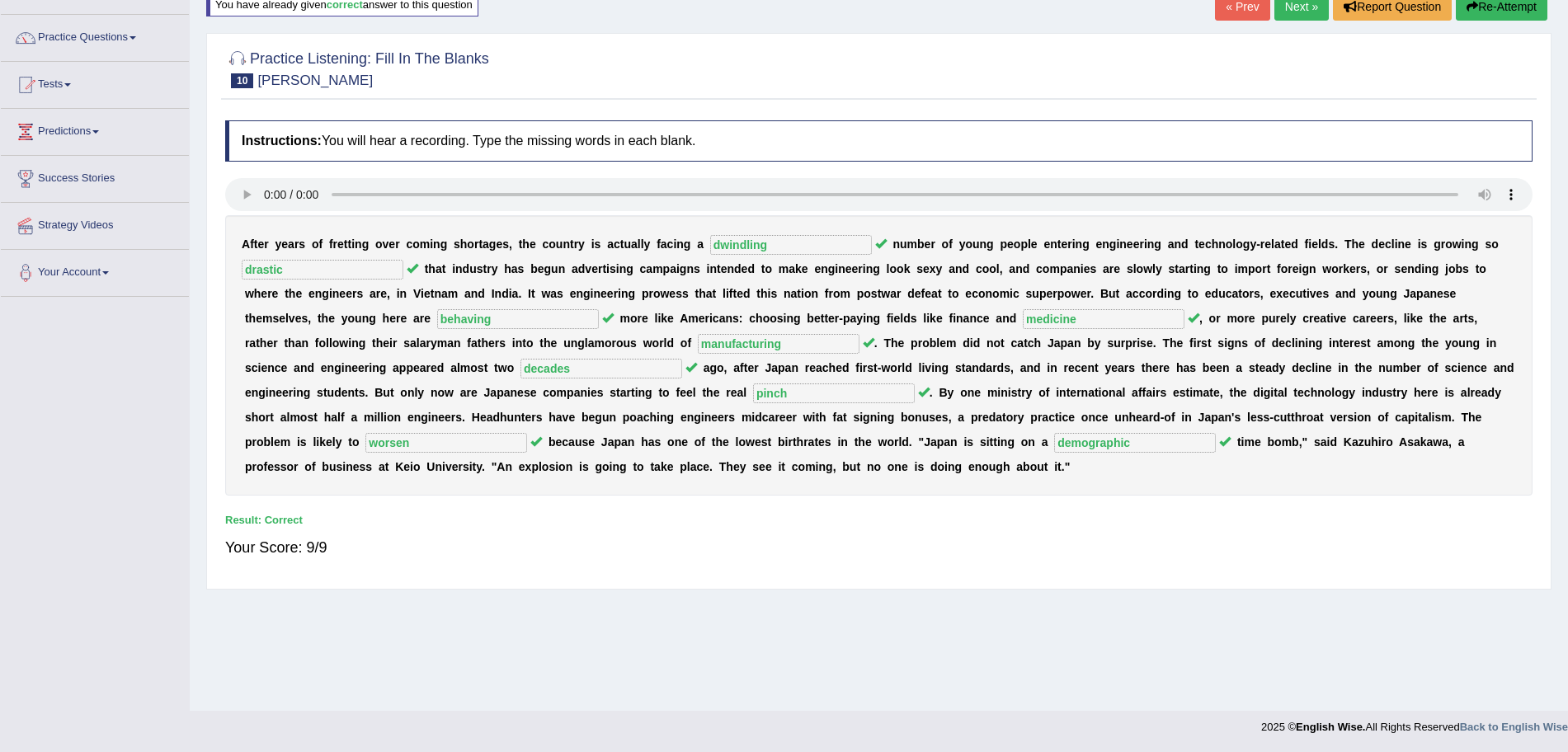
scroll to position [0, 0]
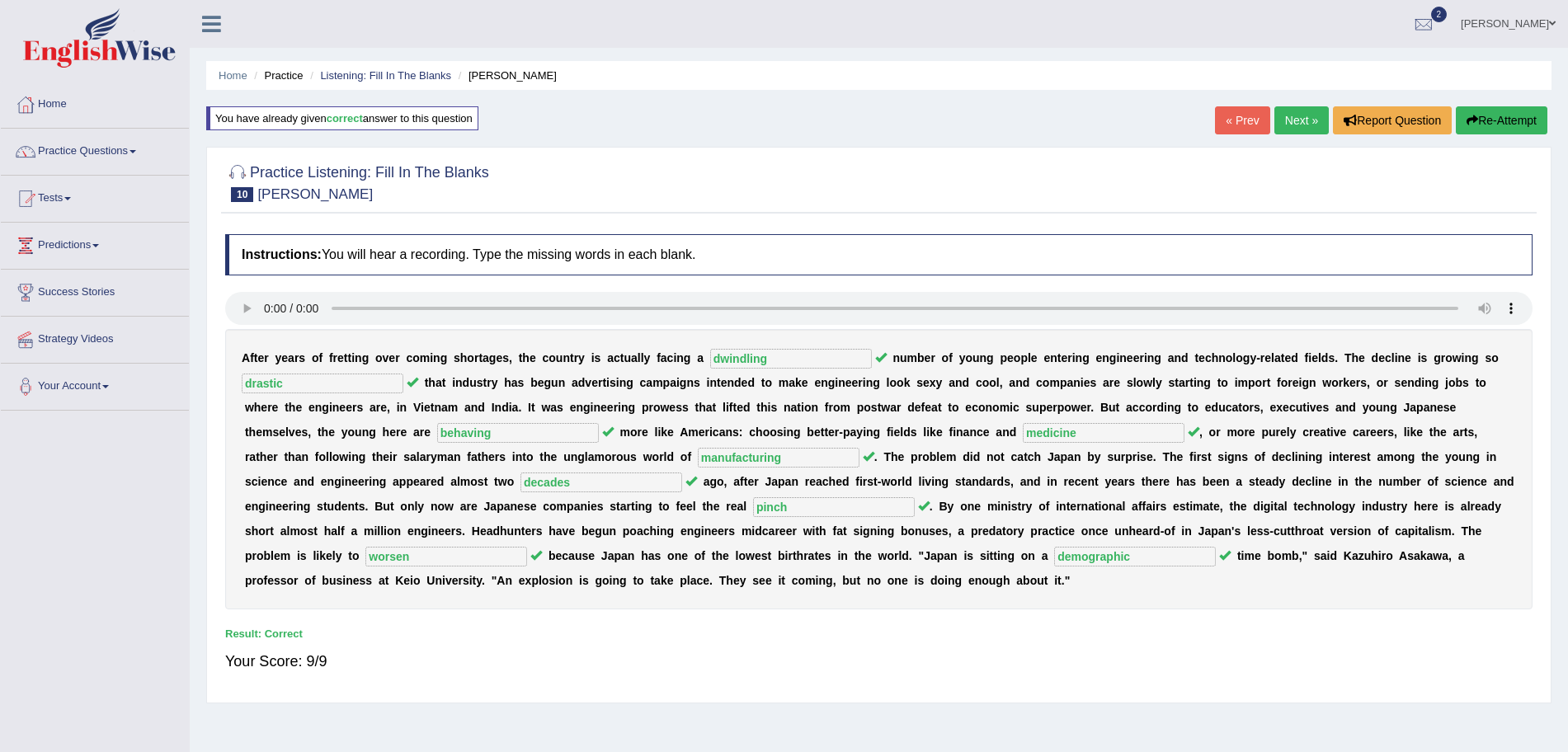
click at [1298, 131] on link "Next »" at bounding box center [1302, 120] width 54 height 28
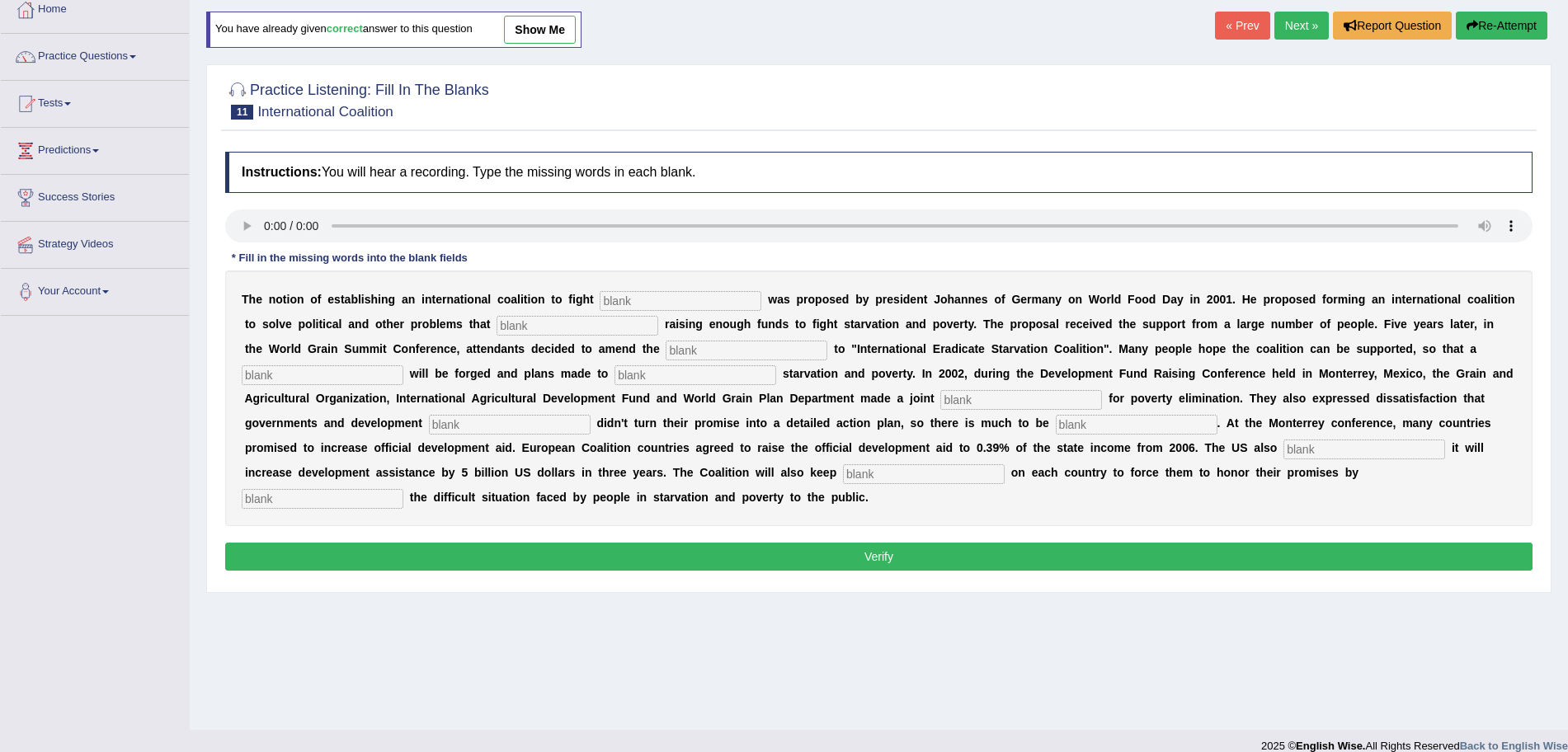
click at [630, 309] on input "text" at bounding box center [680, 301] width 162 height 20
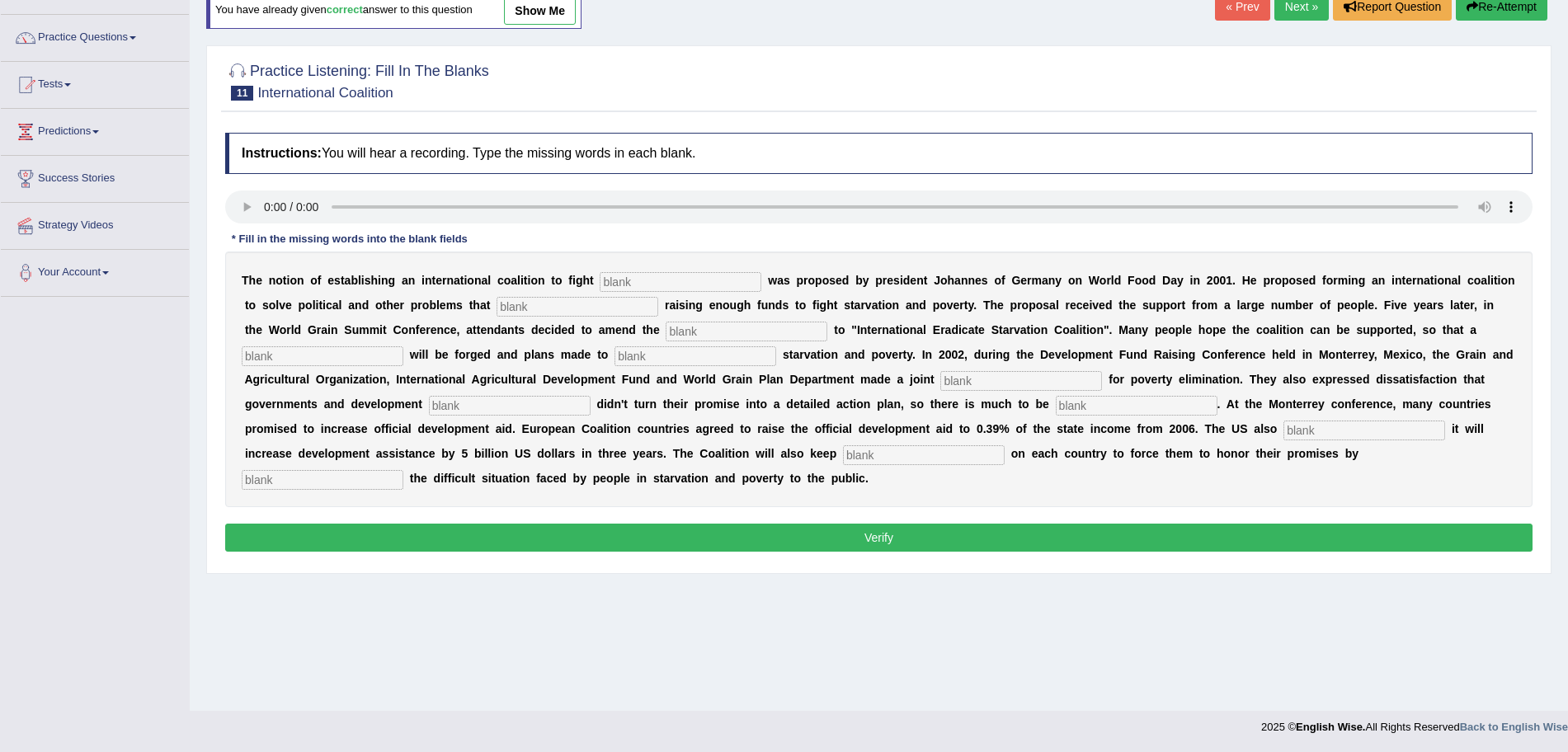
click at [648, 277] on input "text" at bounding box center [680, 282] width 162 height 20
type input "[MEDICAL_DATA]"
type input "obstruct"
type input "manifesto"
type input "resolution"
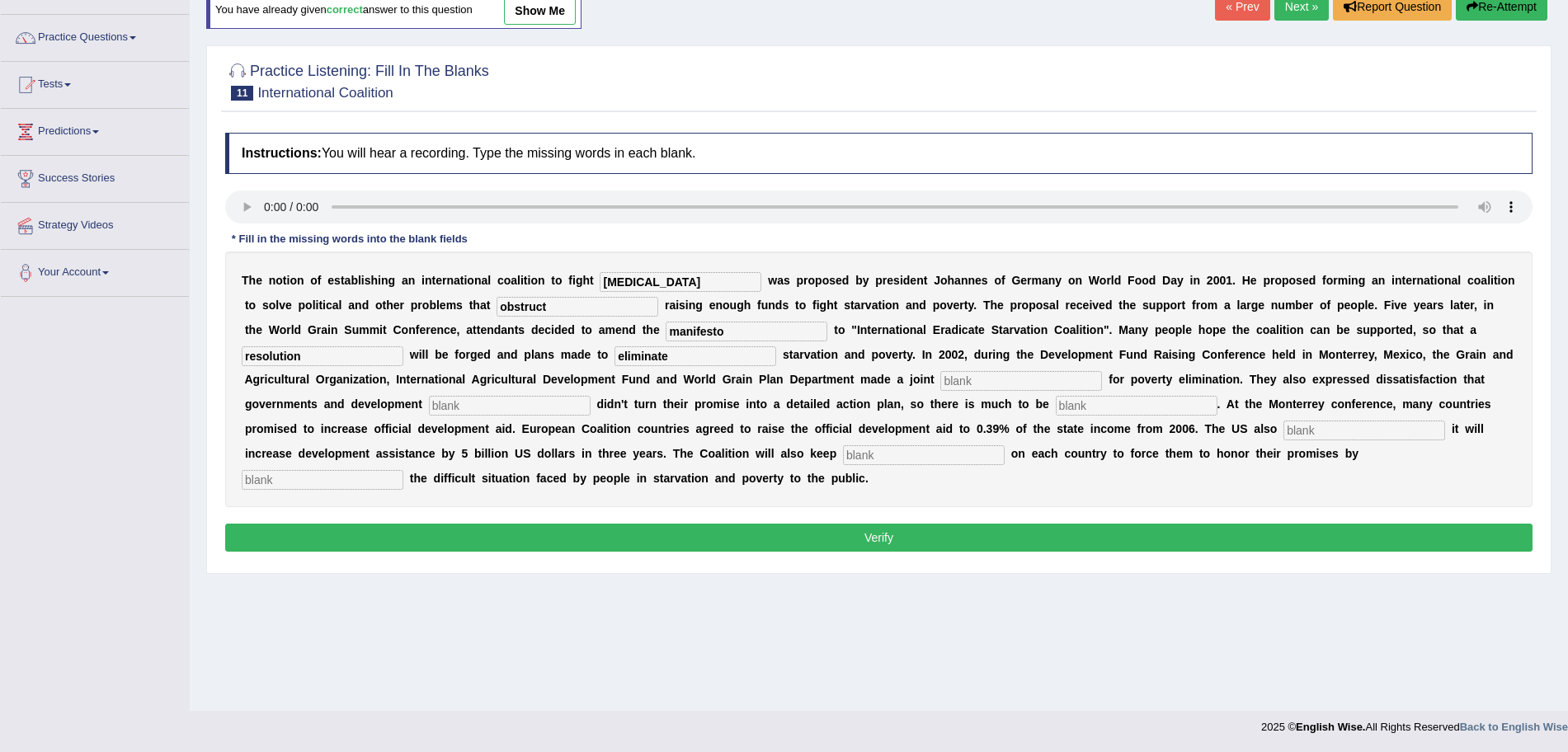
type input "eliminate"
type input "appeal"
type input "partners"
type input "desired"
type input "announced"
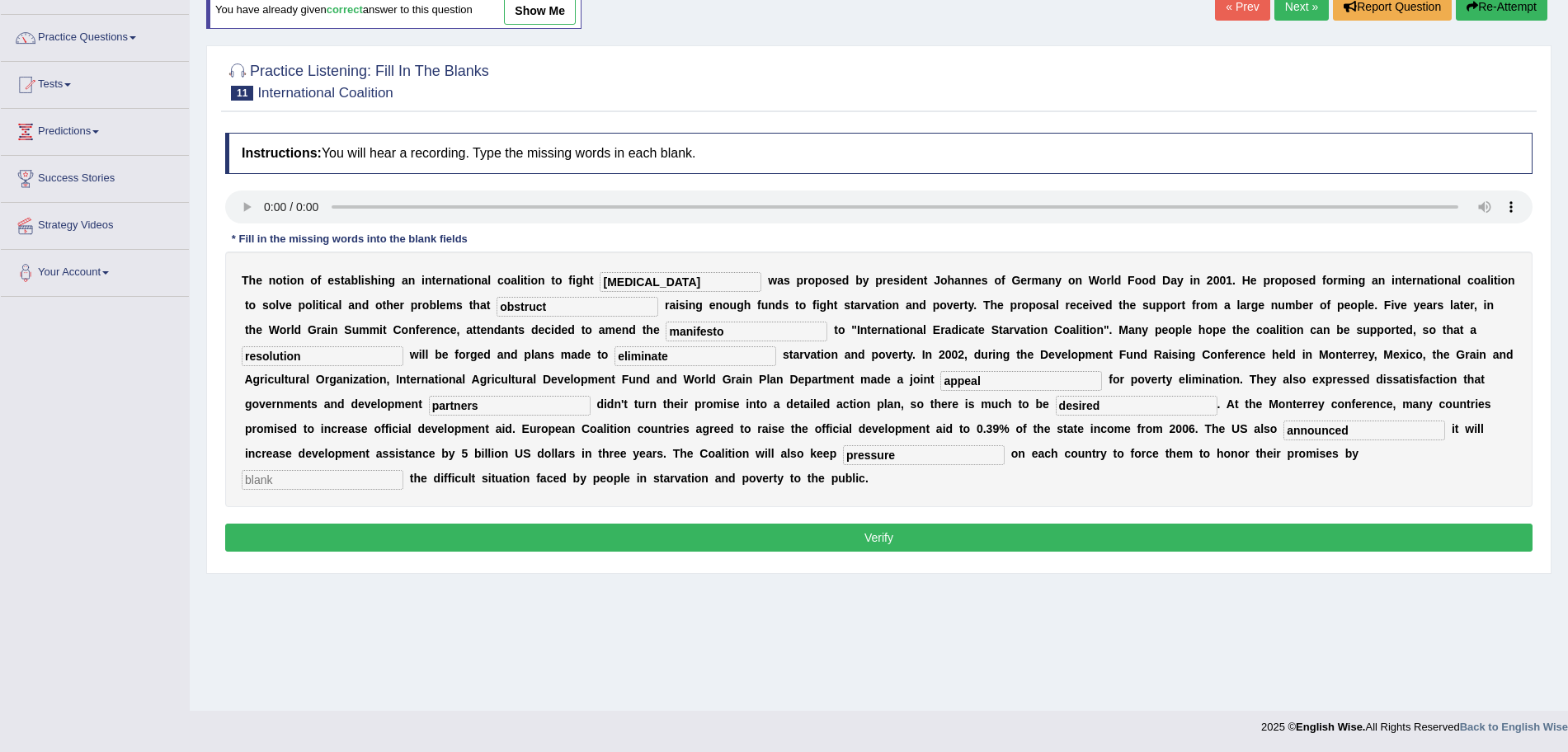
type input "pressure"
type input "exposing"
click at [733, 539] on button "Verify" at bounding box center [879, 538] width 1308 height 28
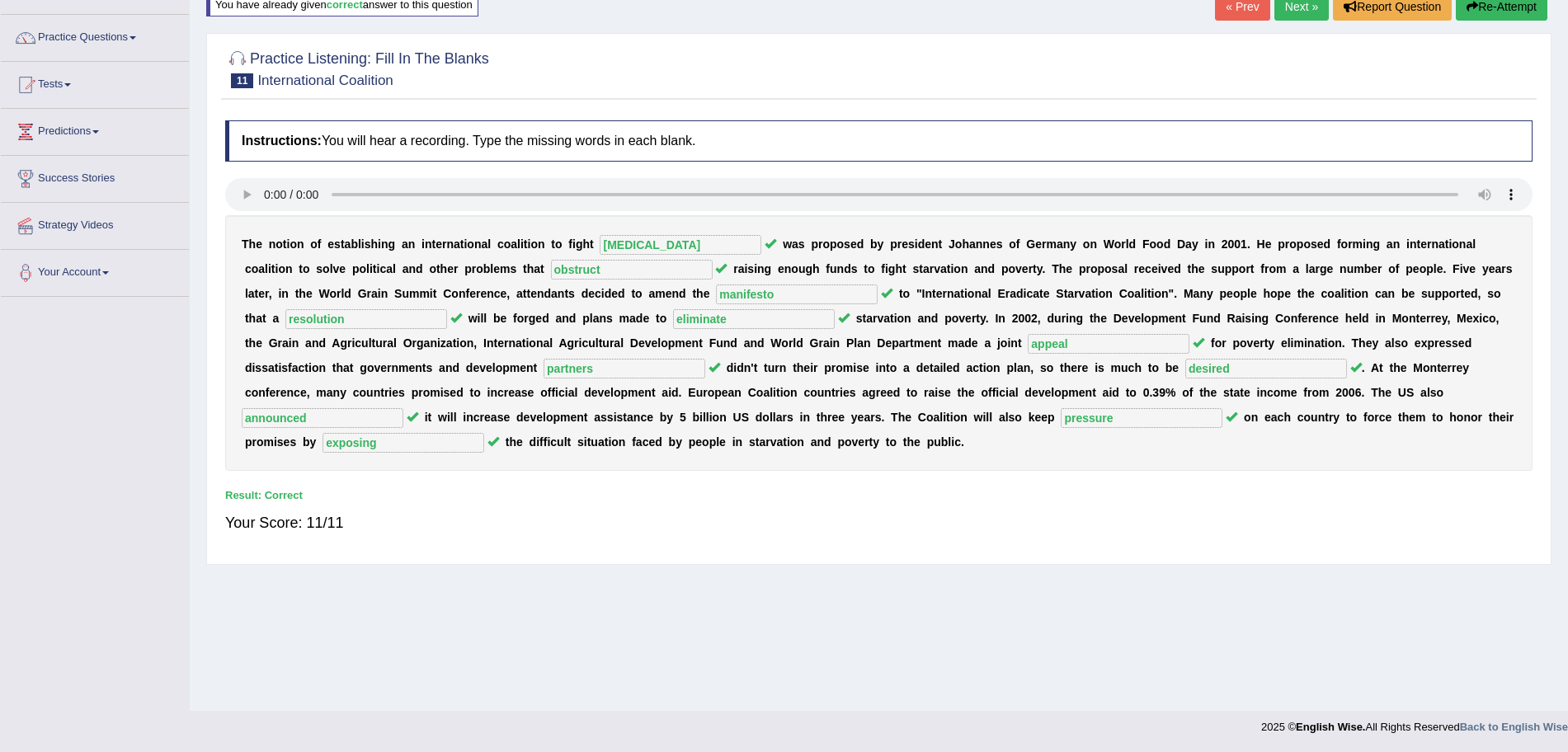
scroll to position [0, 0]
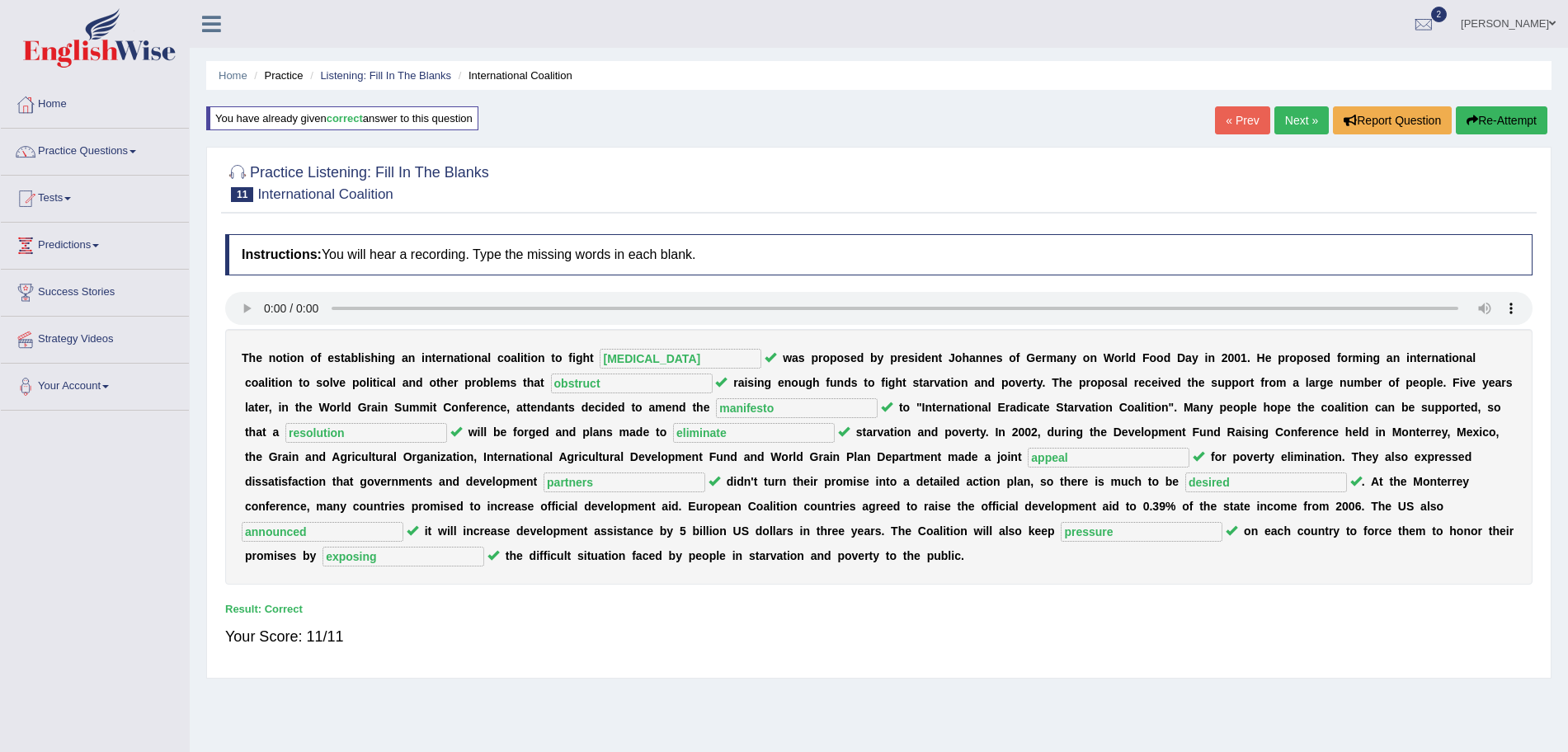
click at [1299, 124] on link "Next »" at bounding box center [1302, 120] width 54 height 28
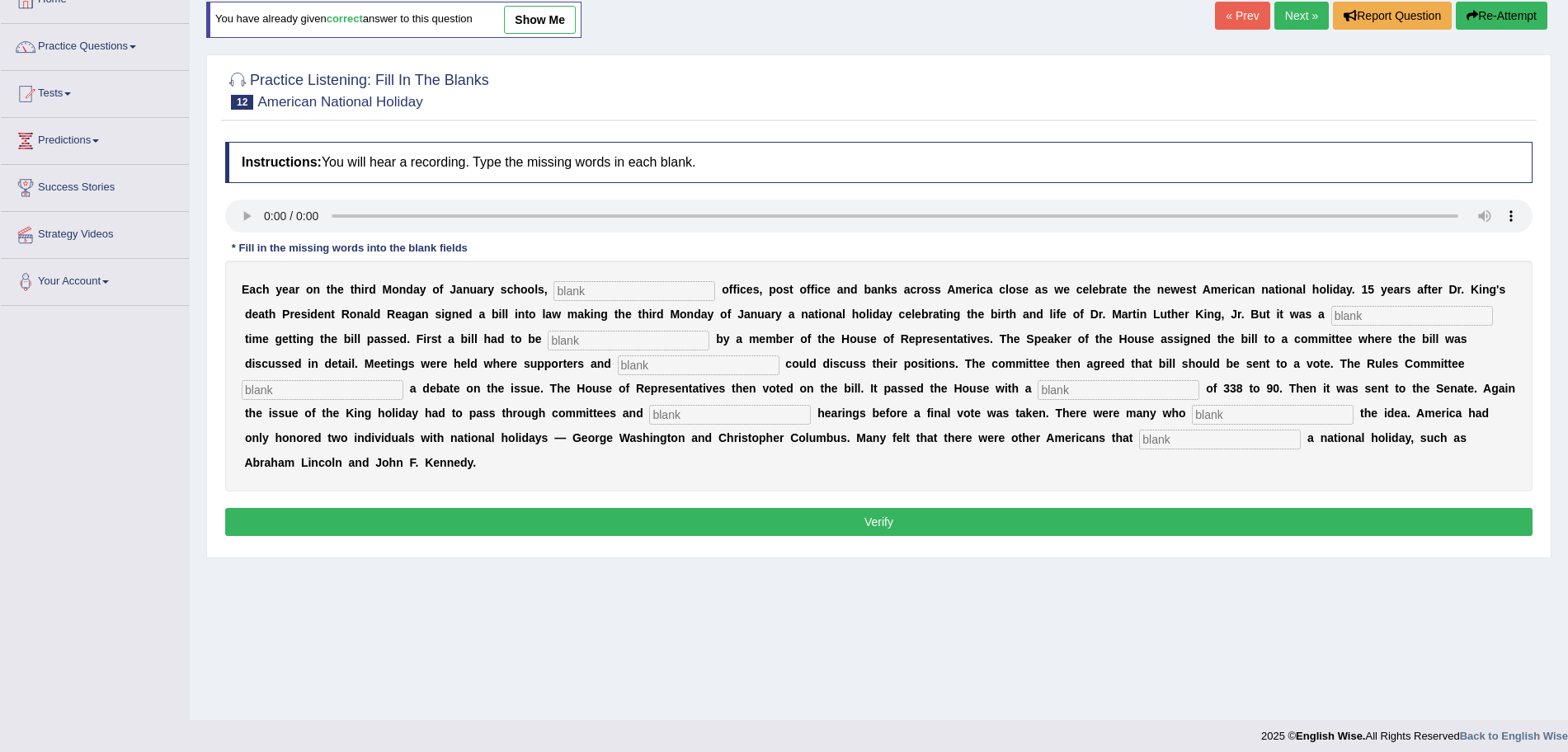
click at [590, 281] on input "text" at bounding box center [634, 290] width 162 height 20
type input "d"
type input "federal"
click at [1341, 315] on input "text" at bounding box center [1411, 315] width 162 height 20
type input "tough"
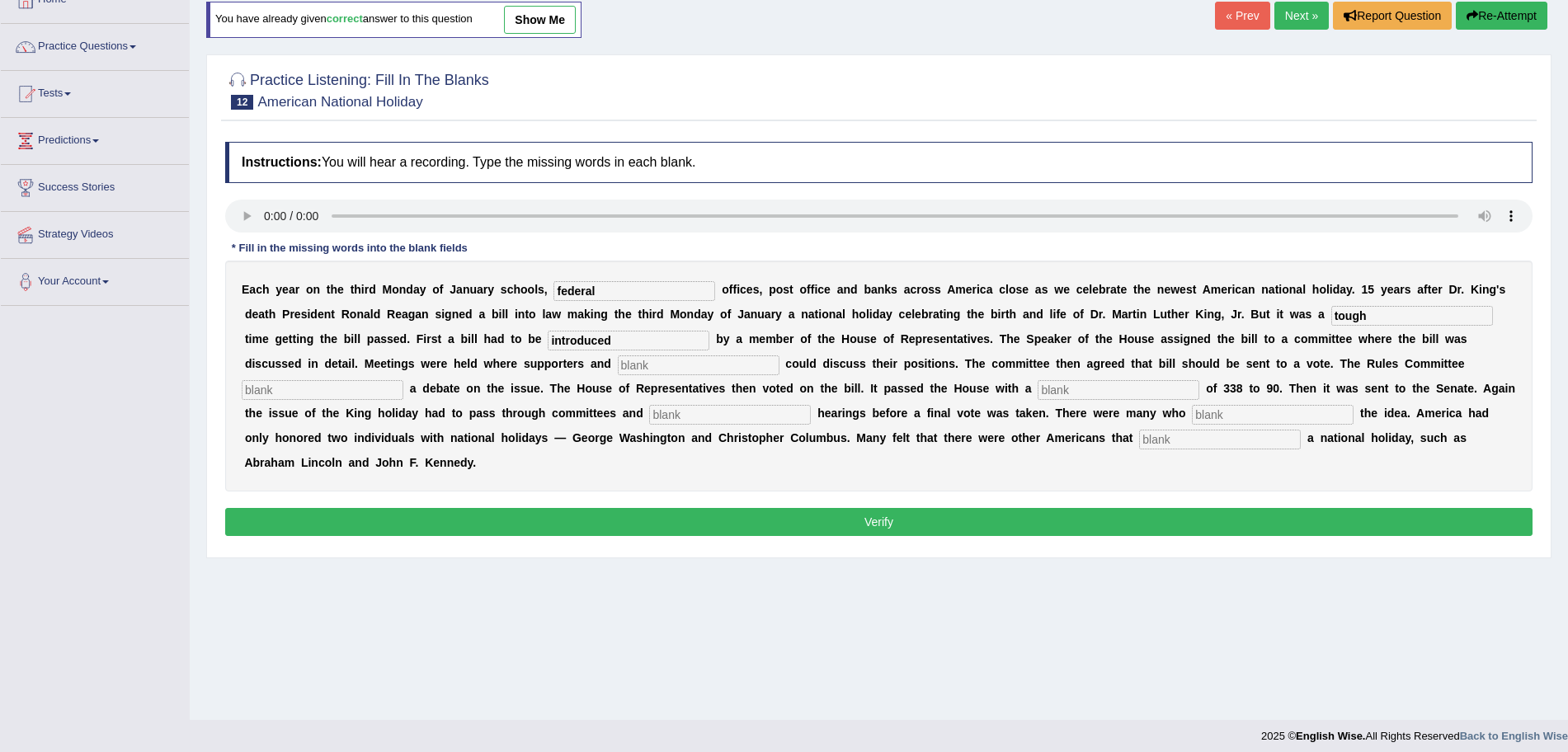
type input "introduced"
type input "opponents"
type input "scheduled"
type input "o"
type input "vote"
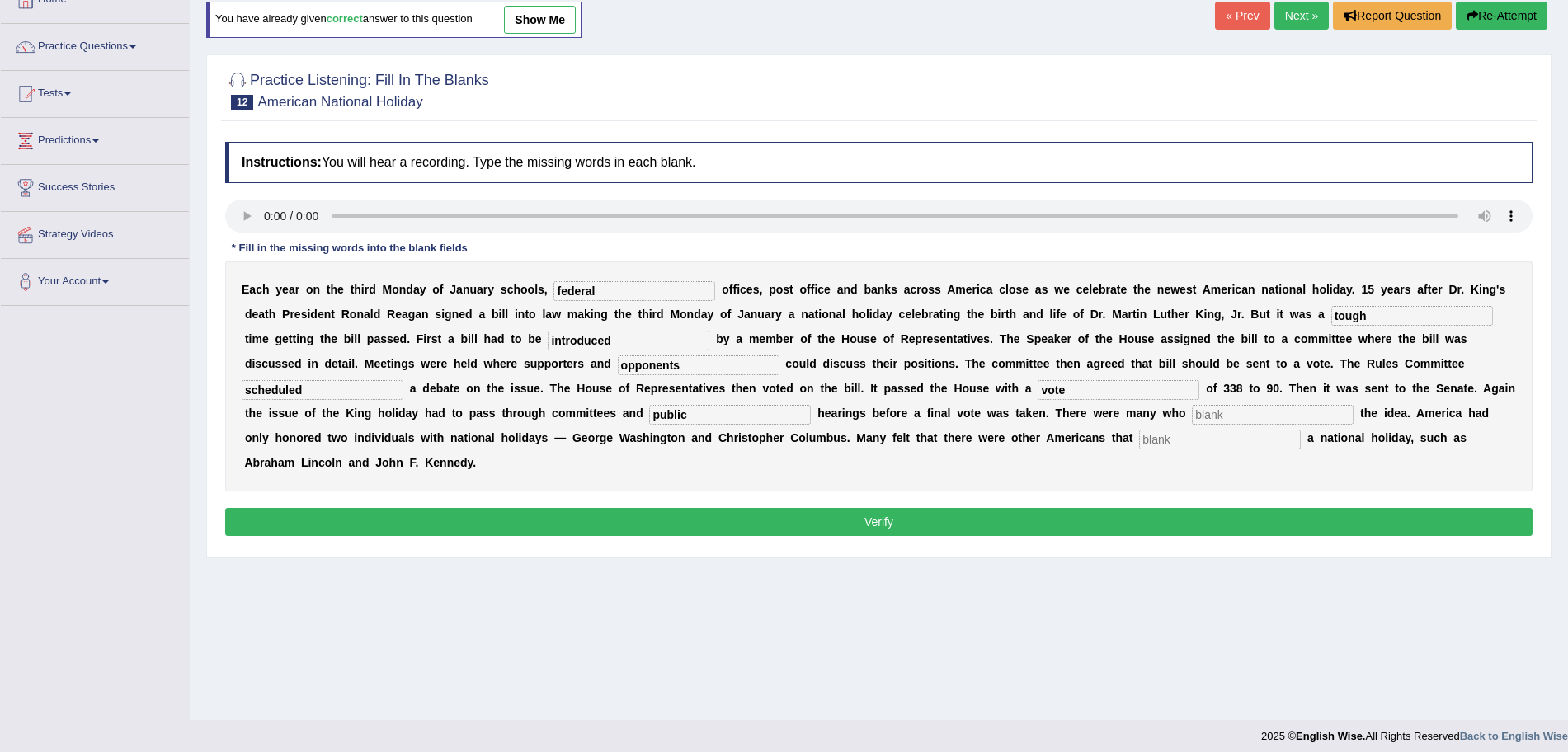
type input "public"
type input "opposed"
click at [1181, 437] on input "text" at bounding box center [1219, 439] width 162 height 20
type input "deserved"
click at [1122, 512] on button "Verify" at bounding box center [879, 522] width 1308 height 28
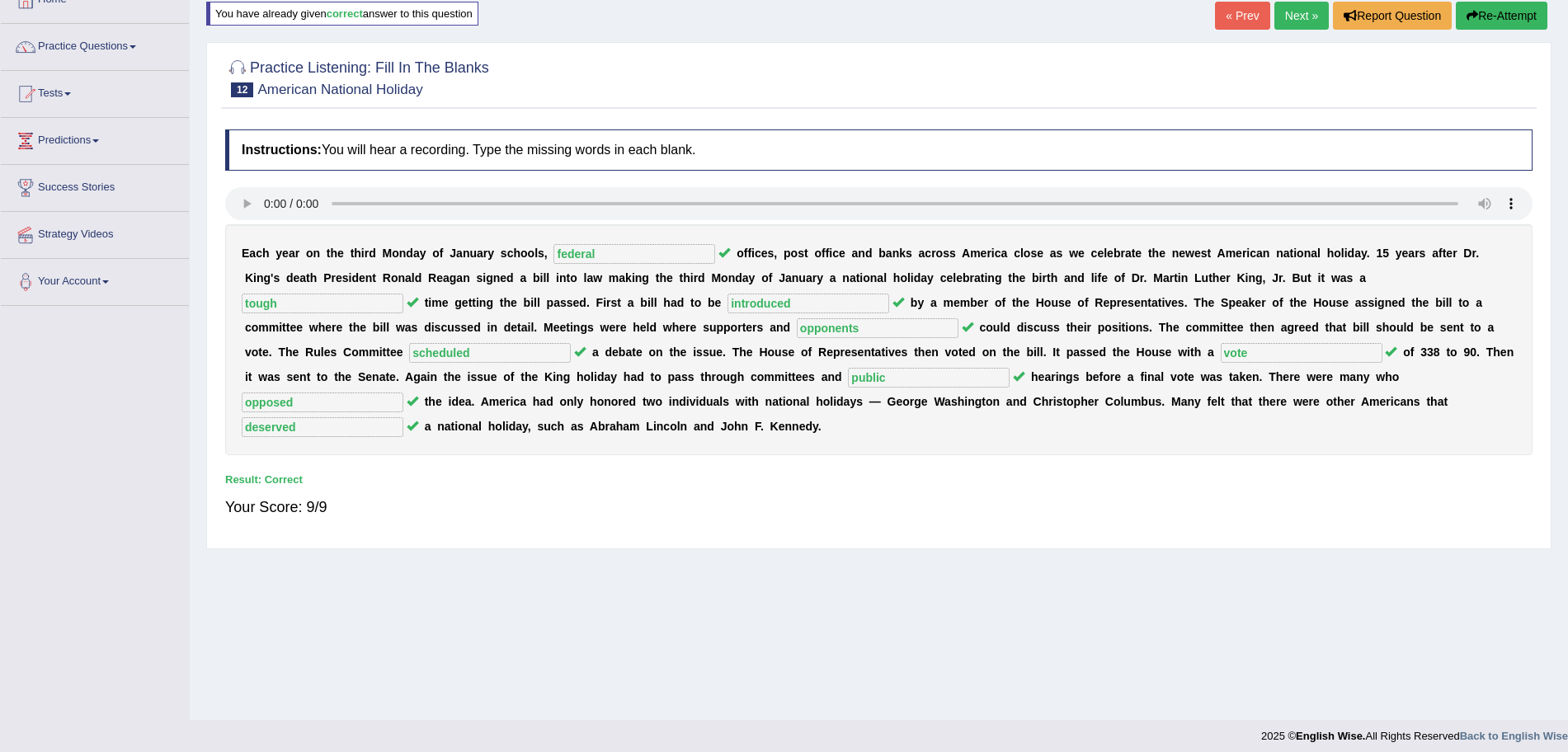
click at [1289, 27] on link "Next »" at bounding box center [1302, 16] width 54 height 28
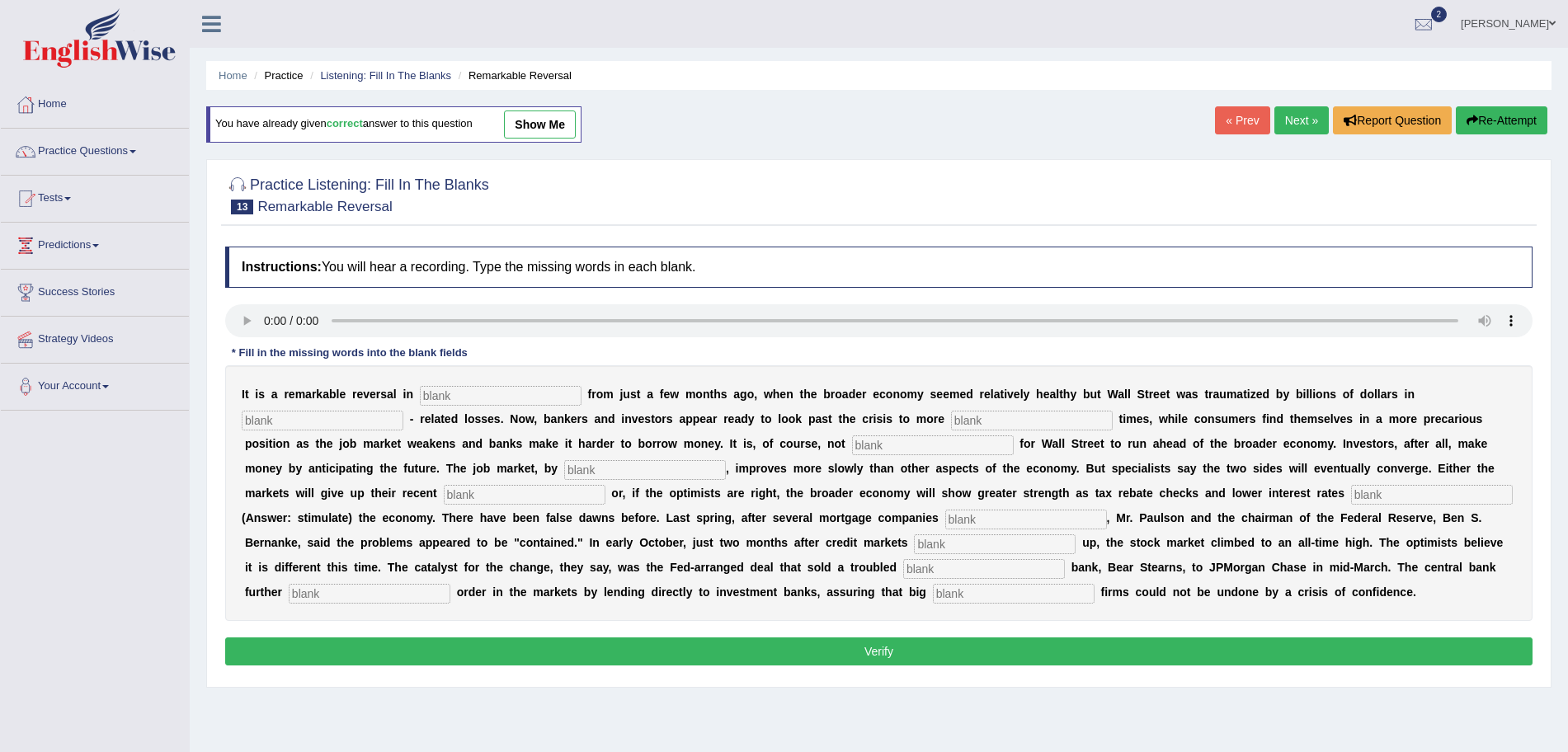
click at [246, 301] on div "Instructions: You will hear a recording. Type the missing words in each blank. …" at bounding box center [879, 458] width 1315 height 440
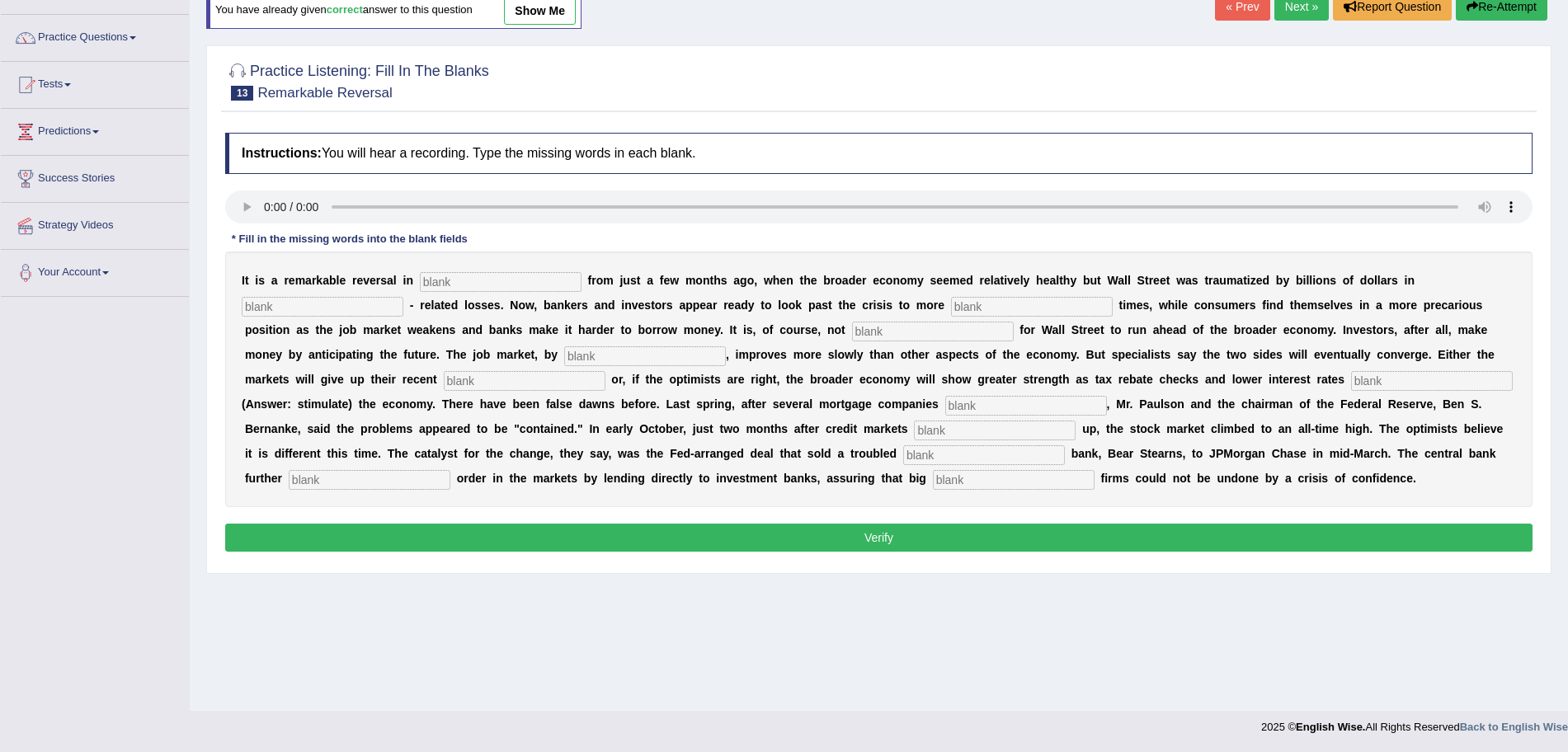
click at [439, 286] on input "text" at bounding box center [500, 282] width 162 height 20
type input "attitudes"
click at [330, 301] on input "text" at bounding box center [322, 306] width 162 height 20
type input "mortgage"
type input "profiable"
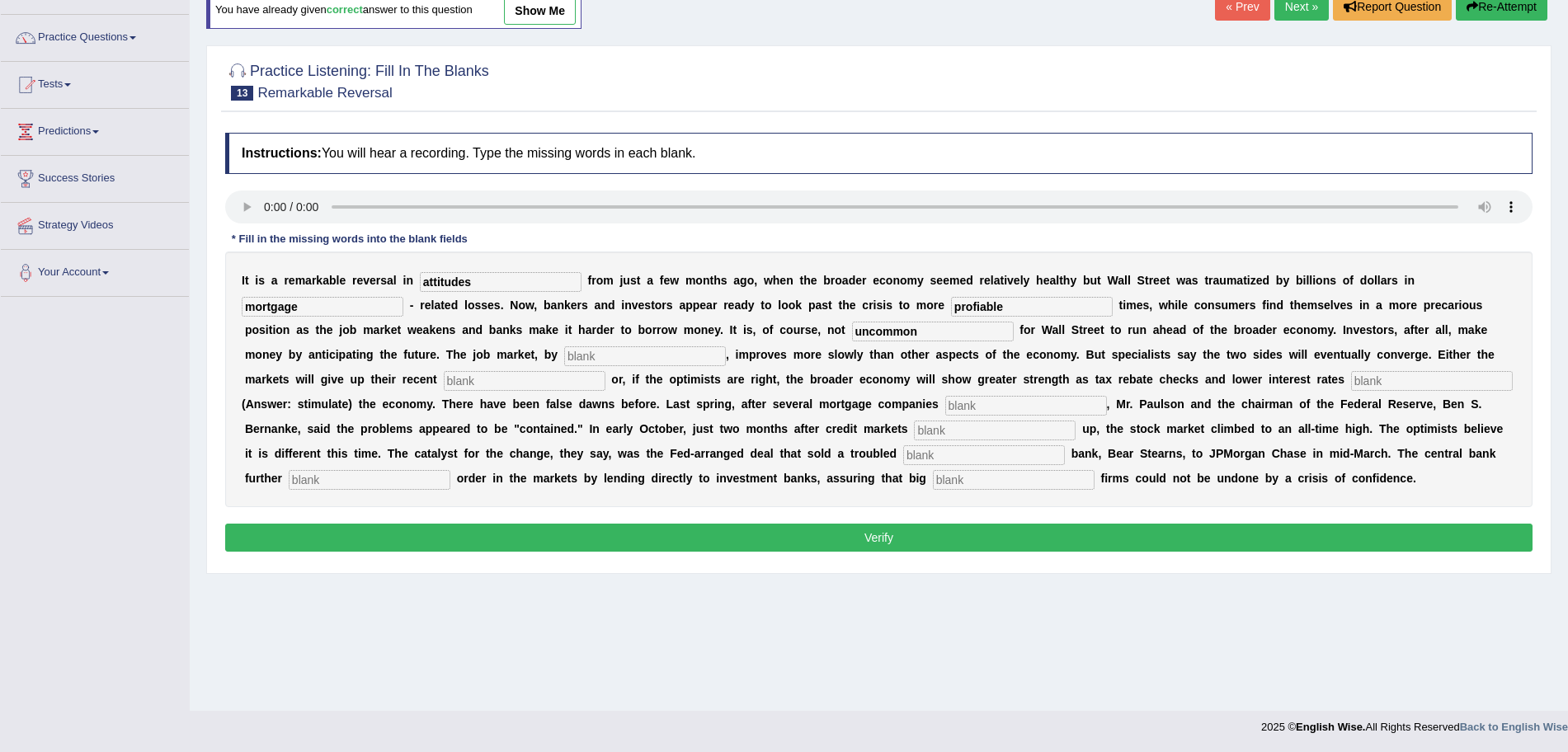
type input "uncommon"
type input "contrast"
type input "gains"
click at [1408, 374] on input "text" at bounding box center [1431, 380] width 162 height 20
type input "stimulate"
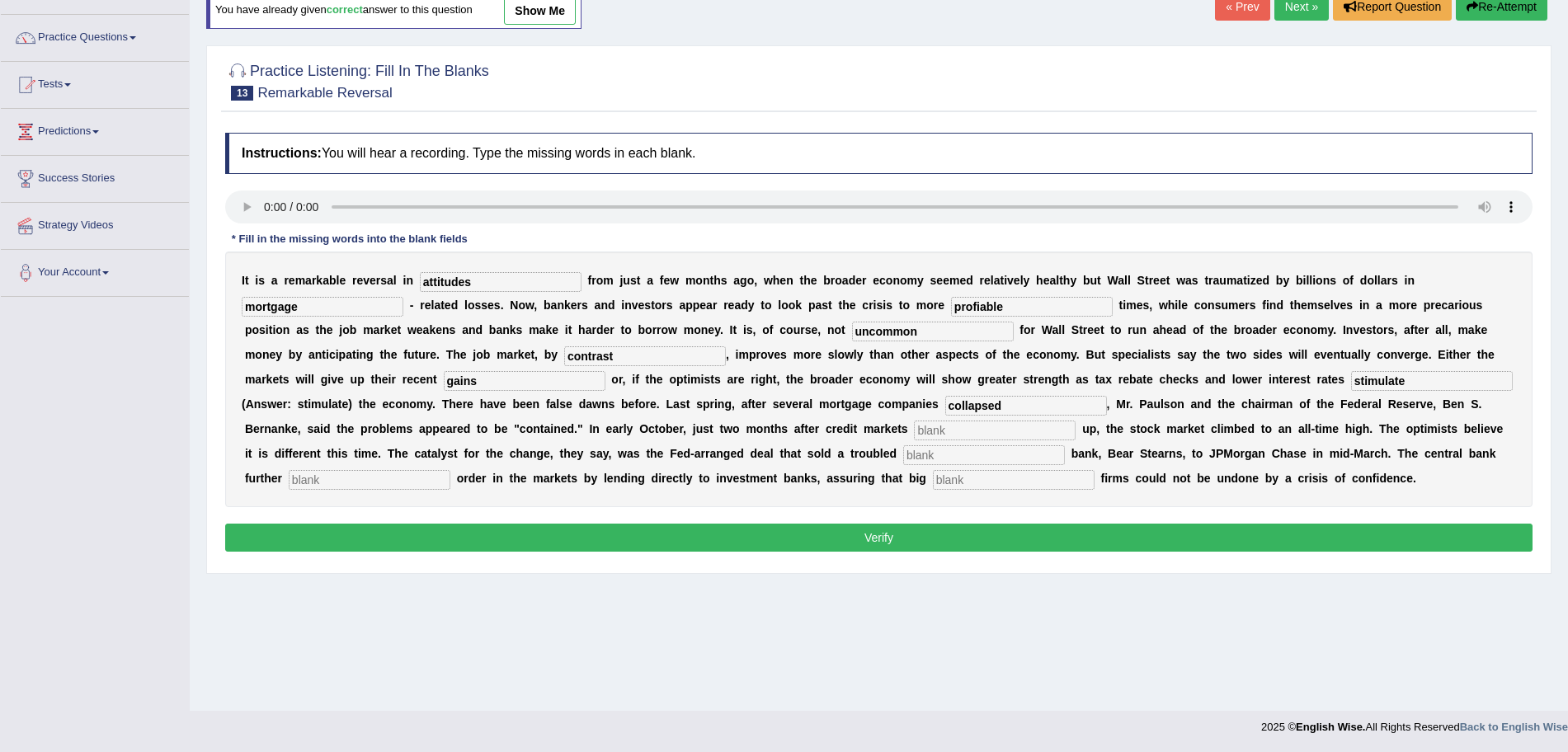
type input "collapsed"
click at [957, 434] on input "text" at bounding box center [995, 430] width 162 height 20
click at [950, 431] on input "text" at bounding box center [995, 430] width 162 height 20
type input "froze"
type input "investment"
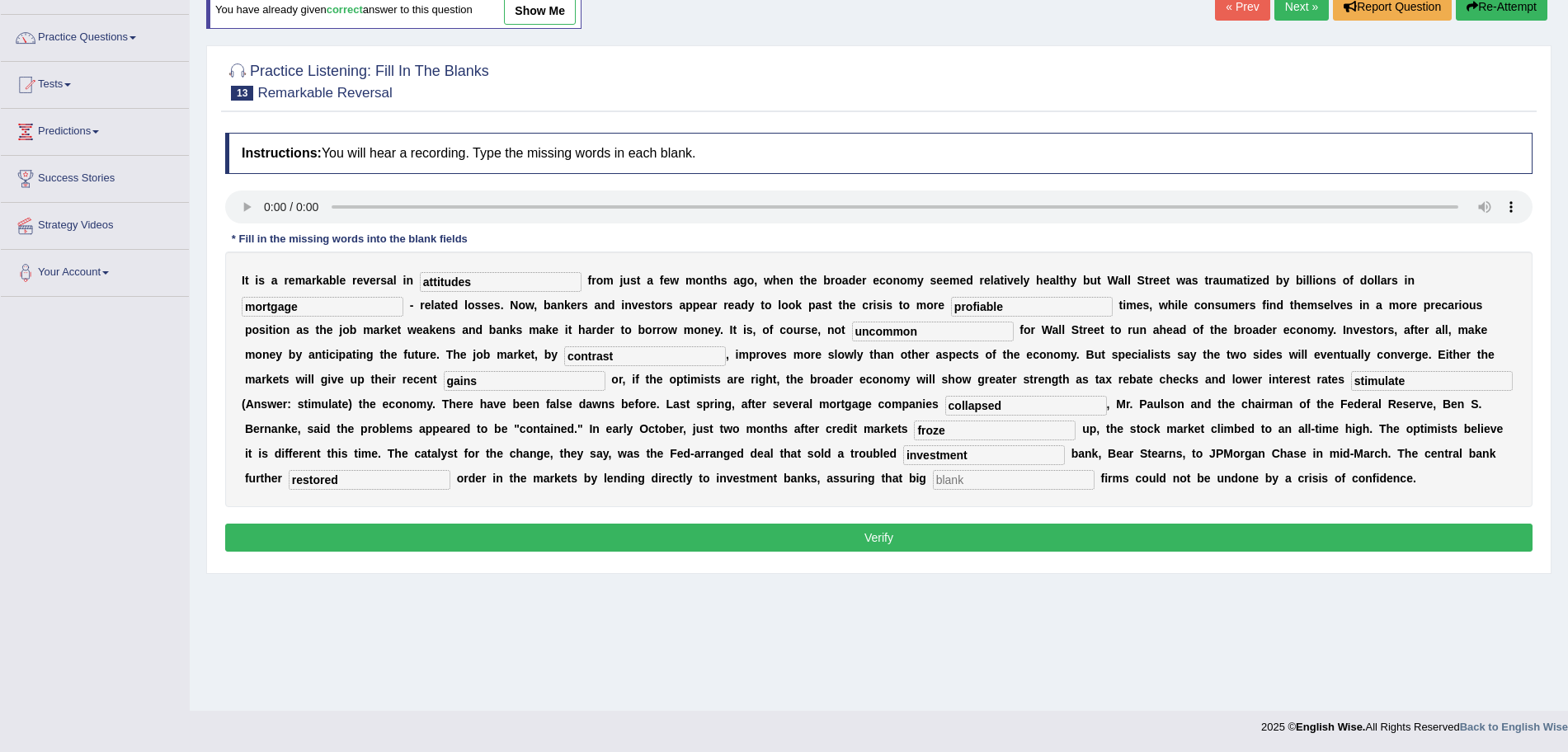
type input "restored"
type input "securities"
click at [830, 536] on button "Verify" at bounding box center [879, 538] width 1308 height 28
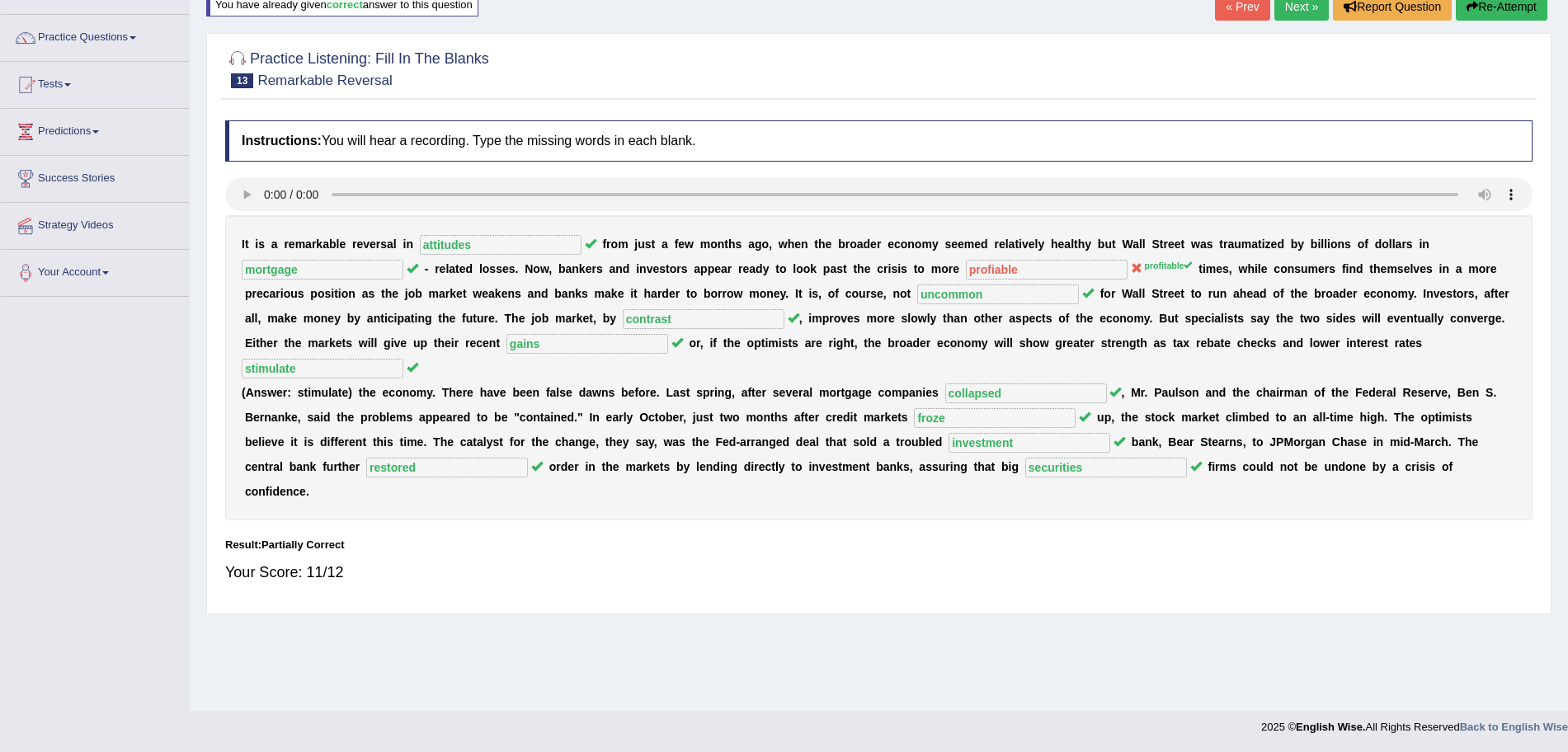
click at [1229, 10] on link "« Prev" at bounding box center [1242, 6] width 54 height 28
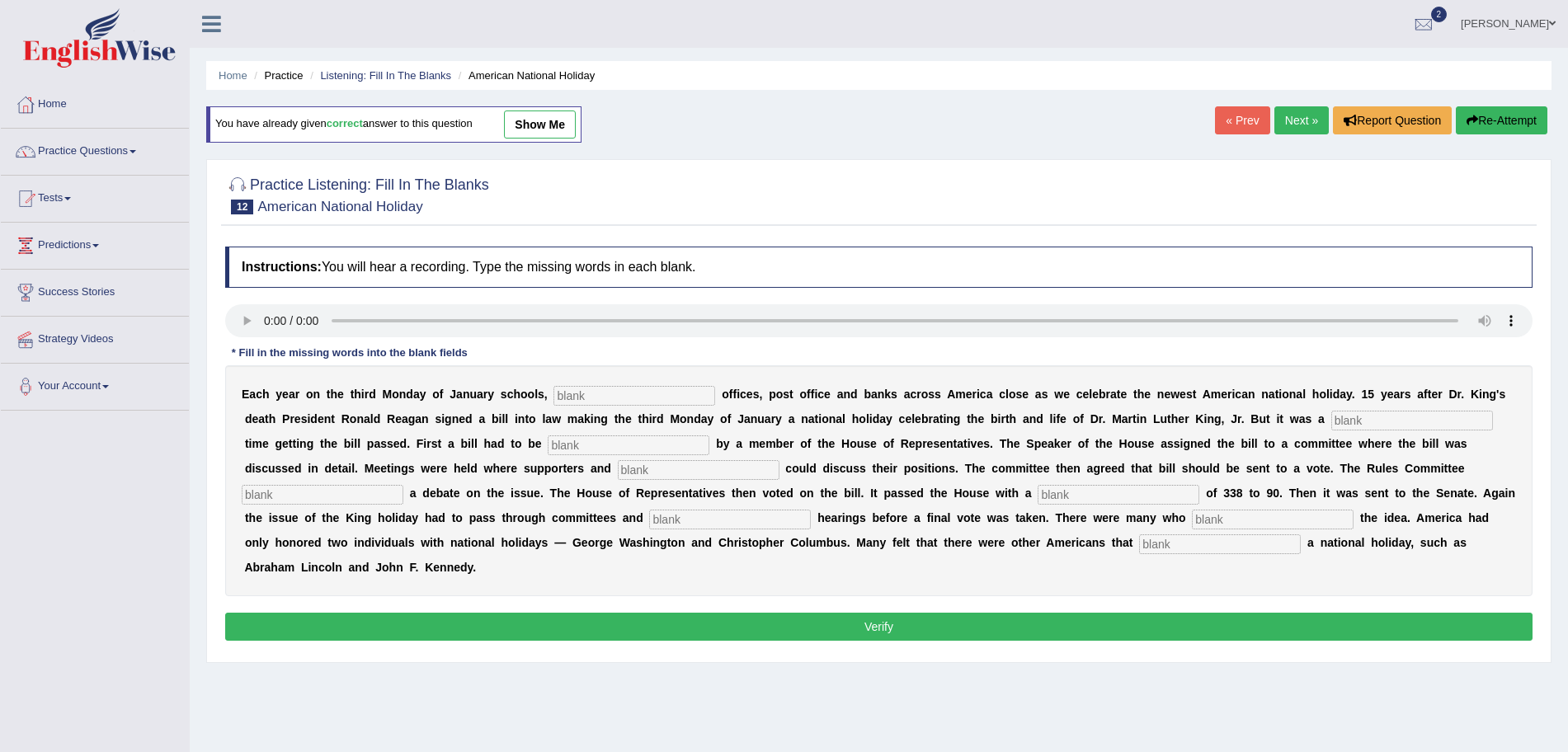
scroll to position [114, 0]
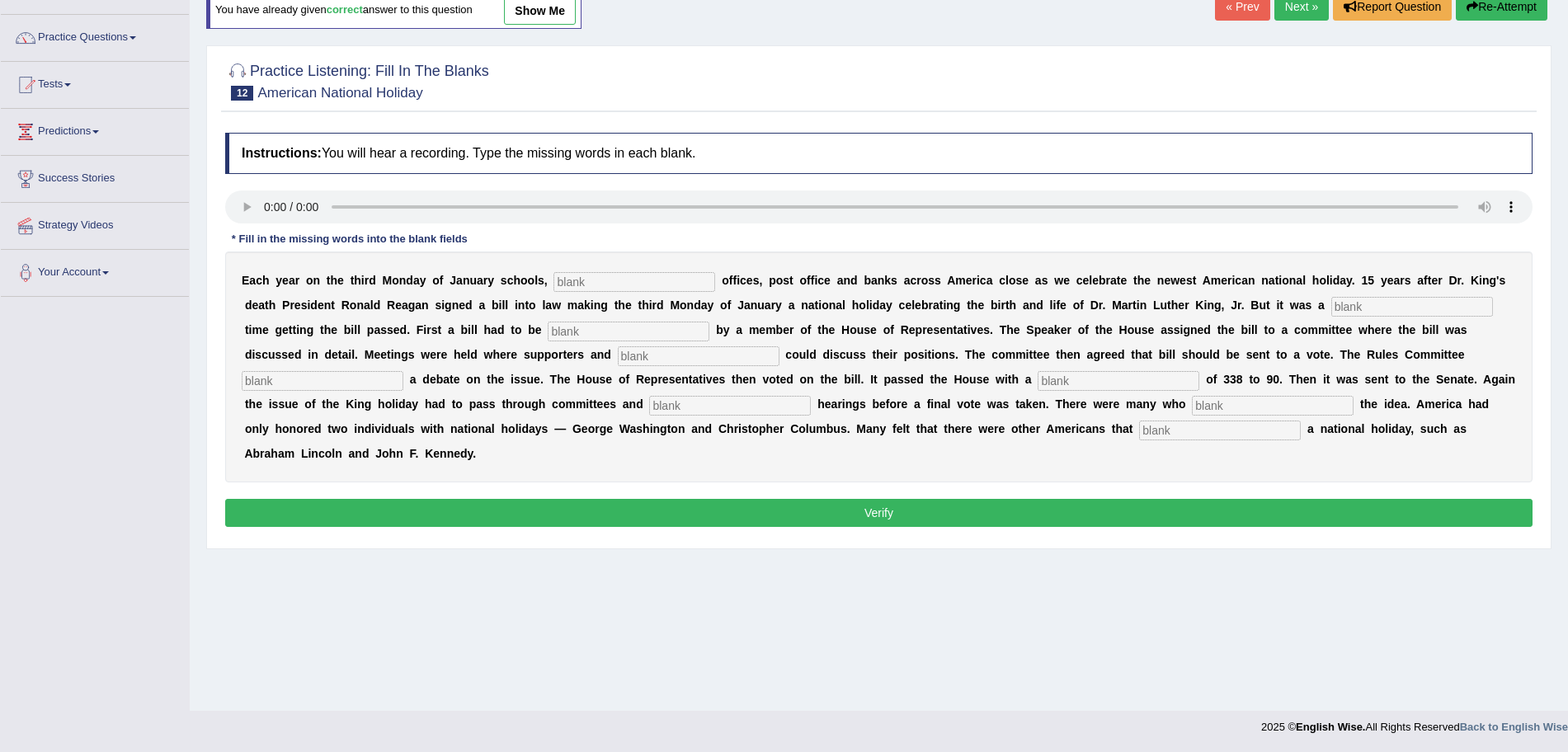
click at [586, 288] on input "text" at bounding box center [634, 282] width 162 height 20
type input "f"
type input "federal"
click at [616, 324] on input "text" at bounding box center [628, 331] width 162 height 20
click at [1356, 307] on input "text" at bounding box center [1411, 306] width 162 height 20
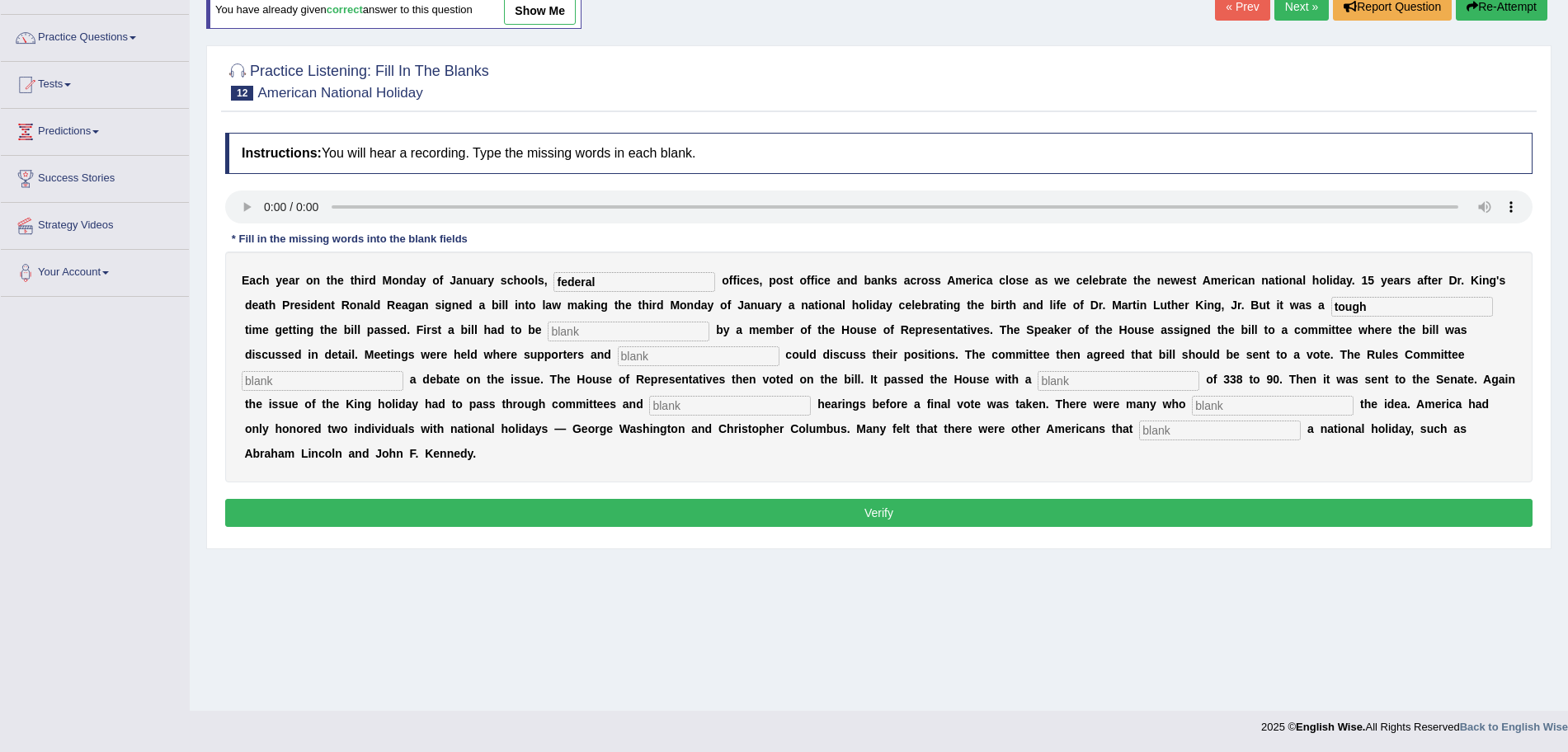
type input "tough"
type input "introduced"
click at [635, 358] on input "text" at bounding box center [698, 356] width 162 height 20
type input "o"
type input "opponents"
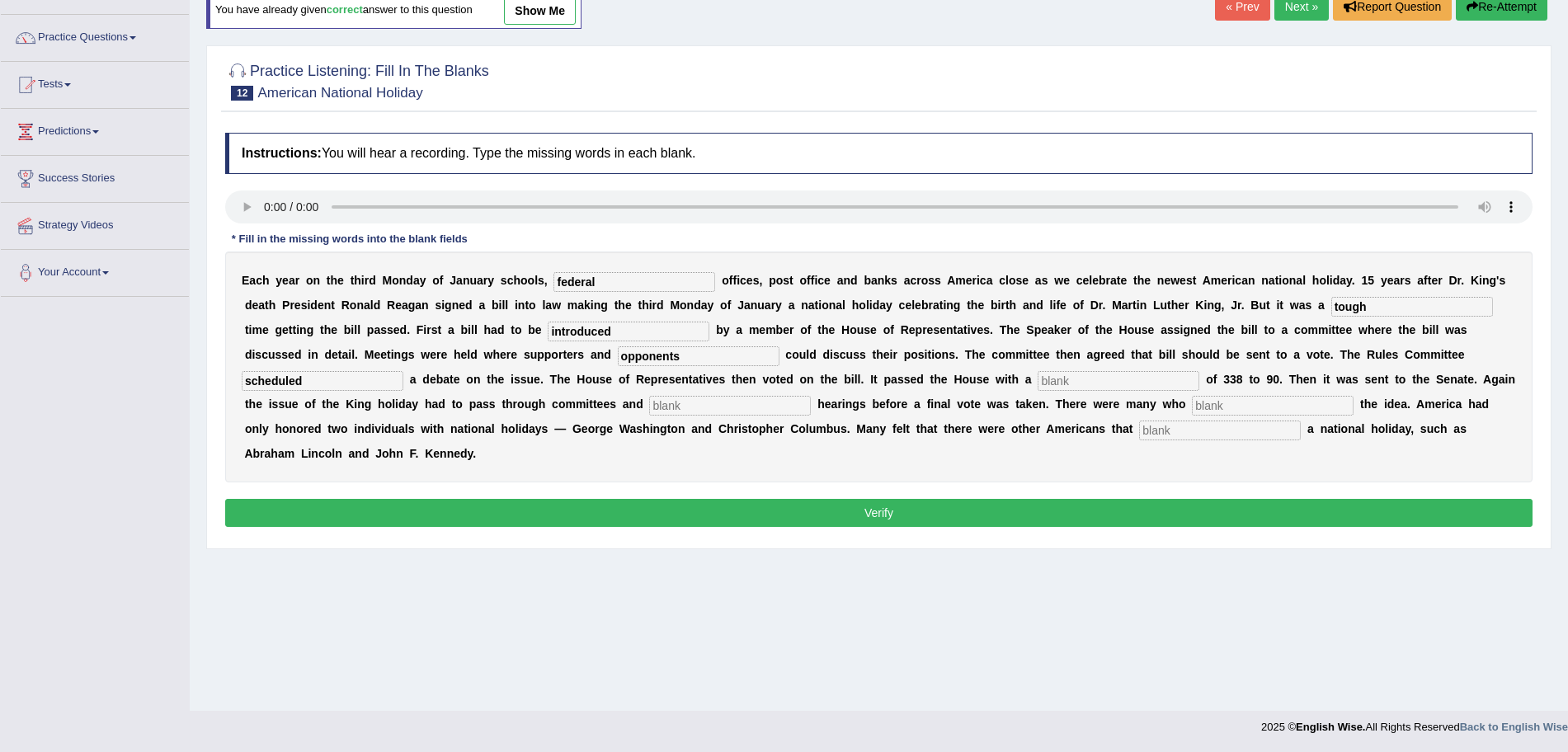
type input "scheduled"
type input "b"
type input "vote"
type input "public"
type input "opposed"
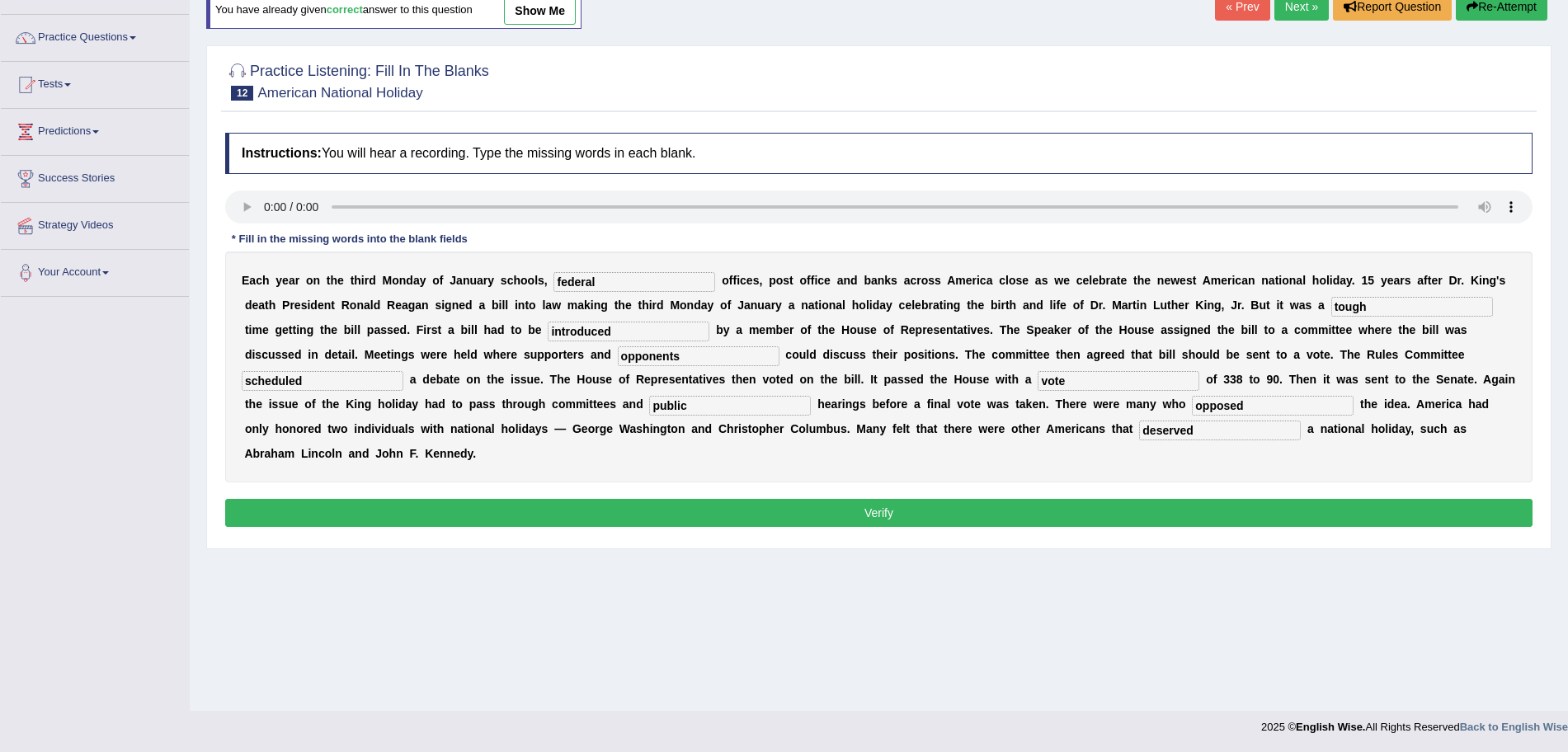
type input "deserved"
click at [622, 506] on button "Verify" at bounding box center [879, 513] width 1308 height 28
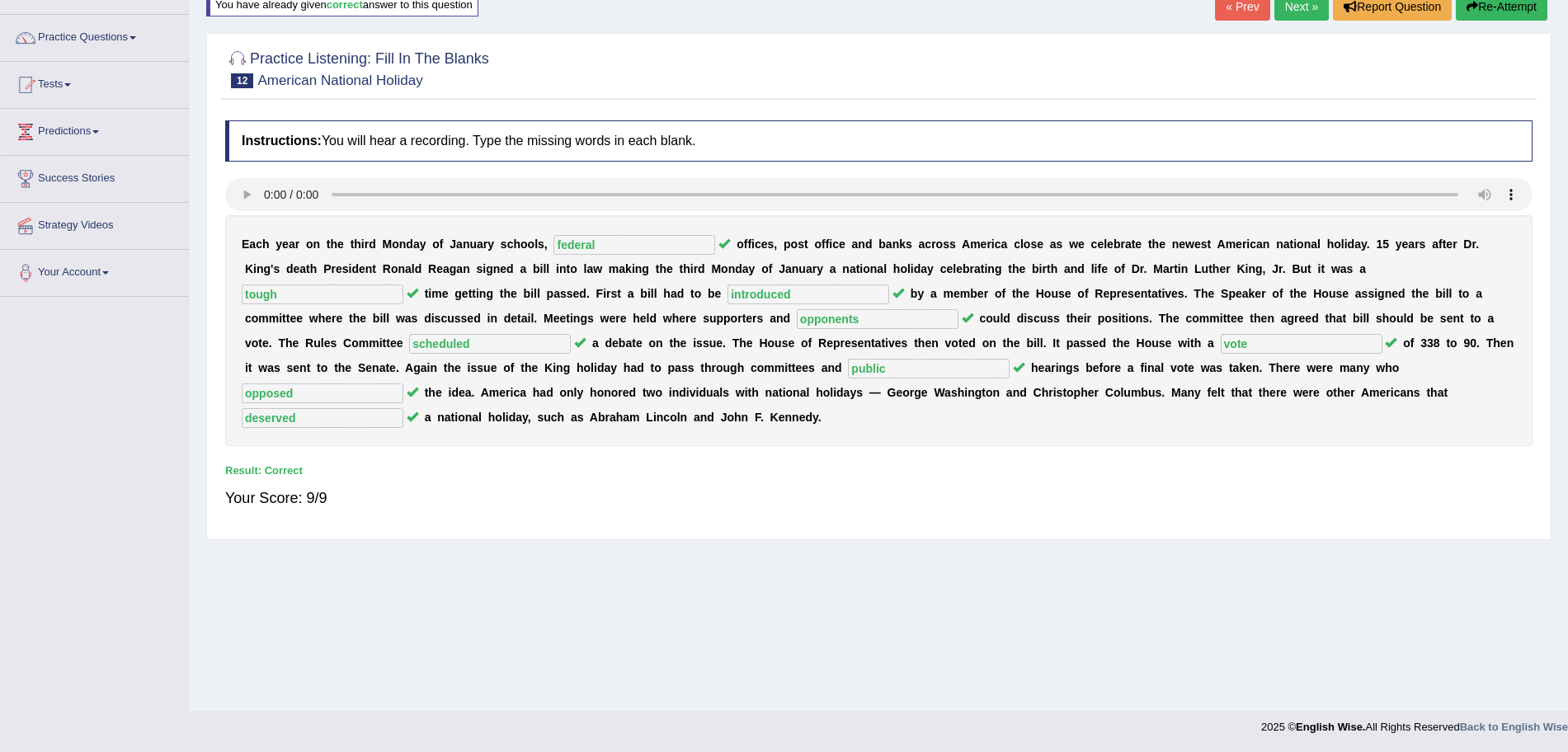
scroll to position [0, 0]
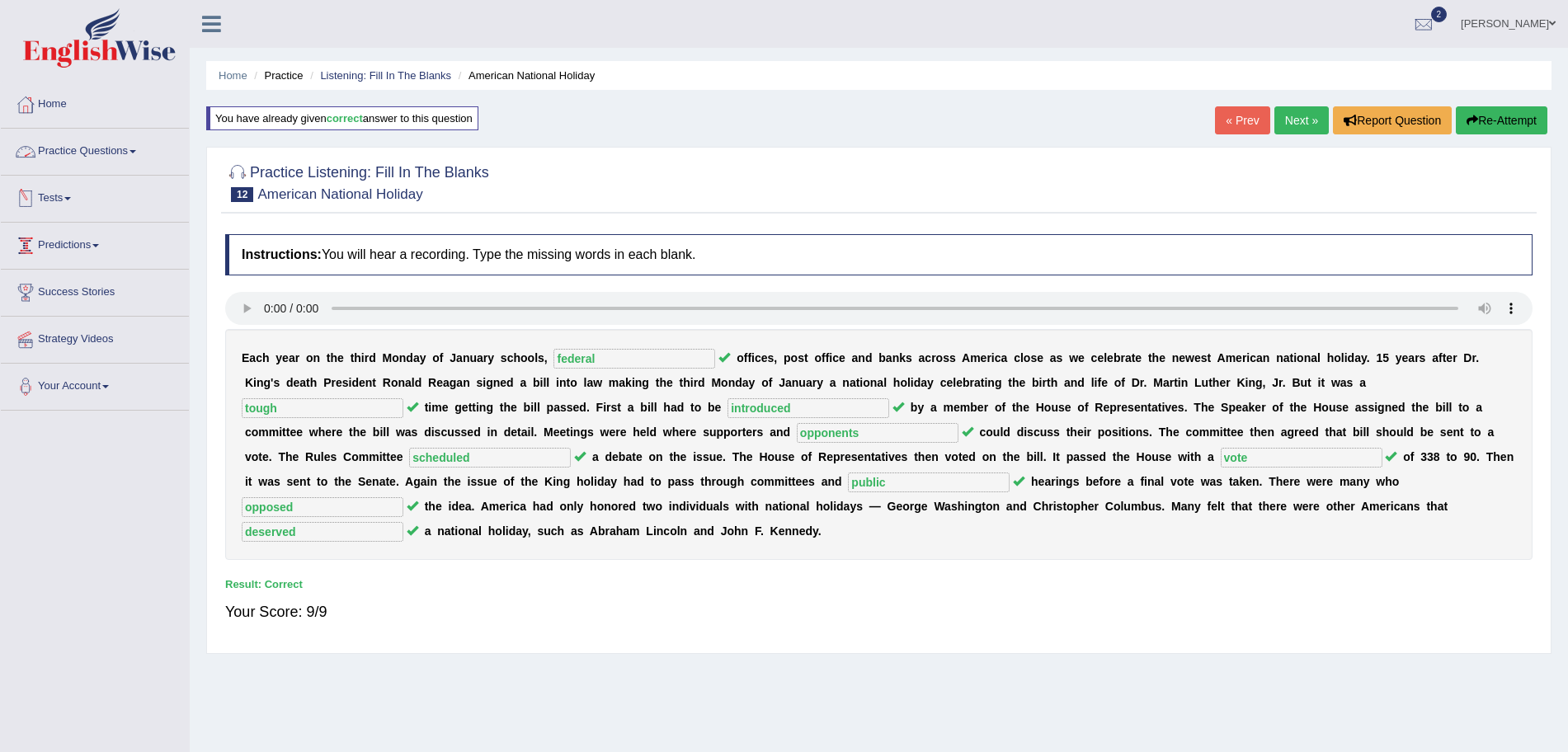
click at [118, 160] on link "Practice Questions" at bounding box center [94, 150] width 188 height 41
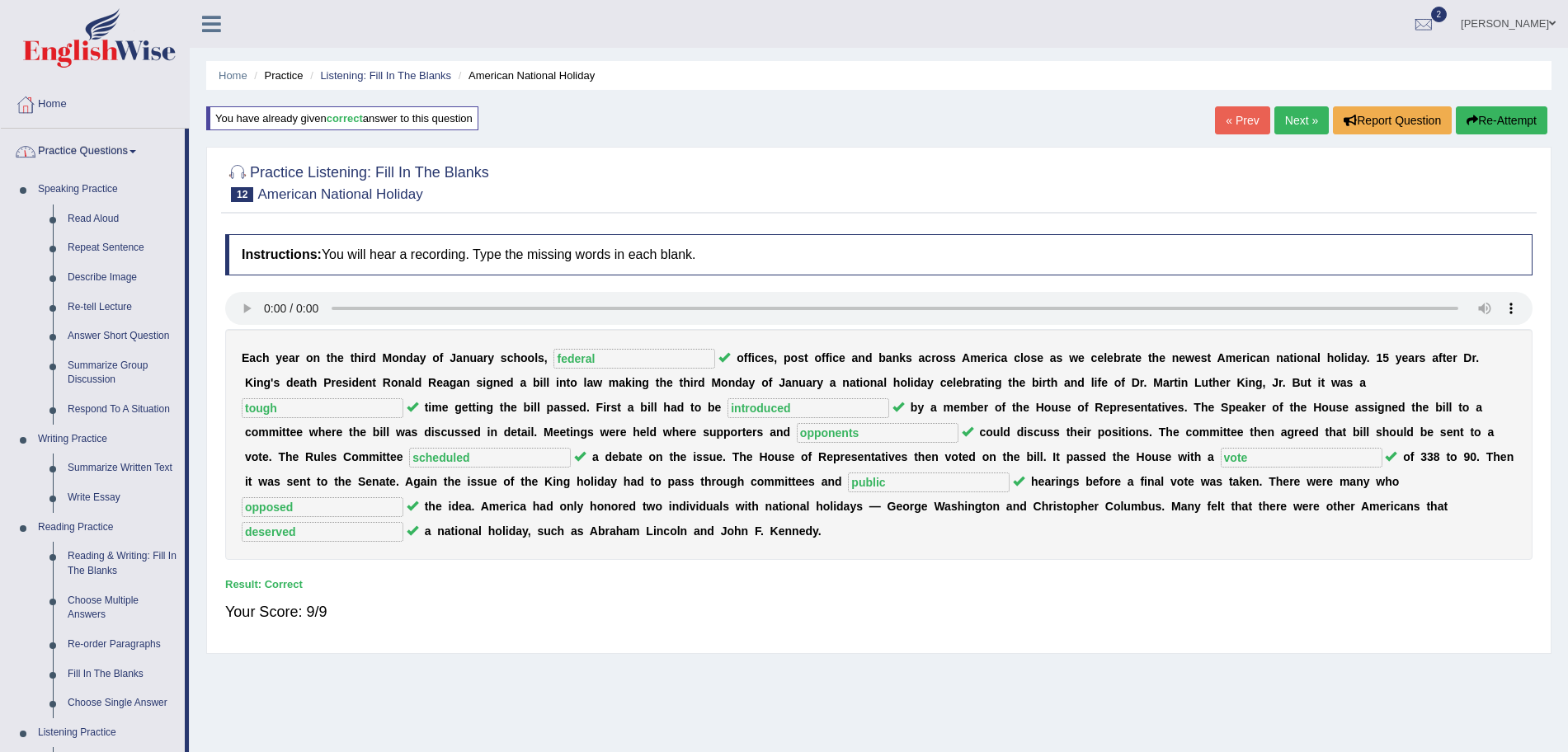
scroll to position [539, 0]
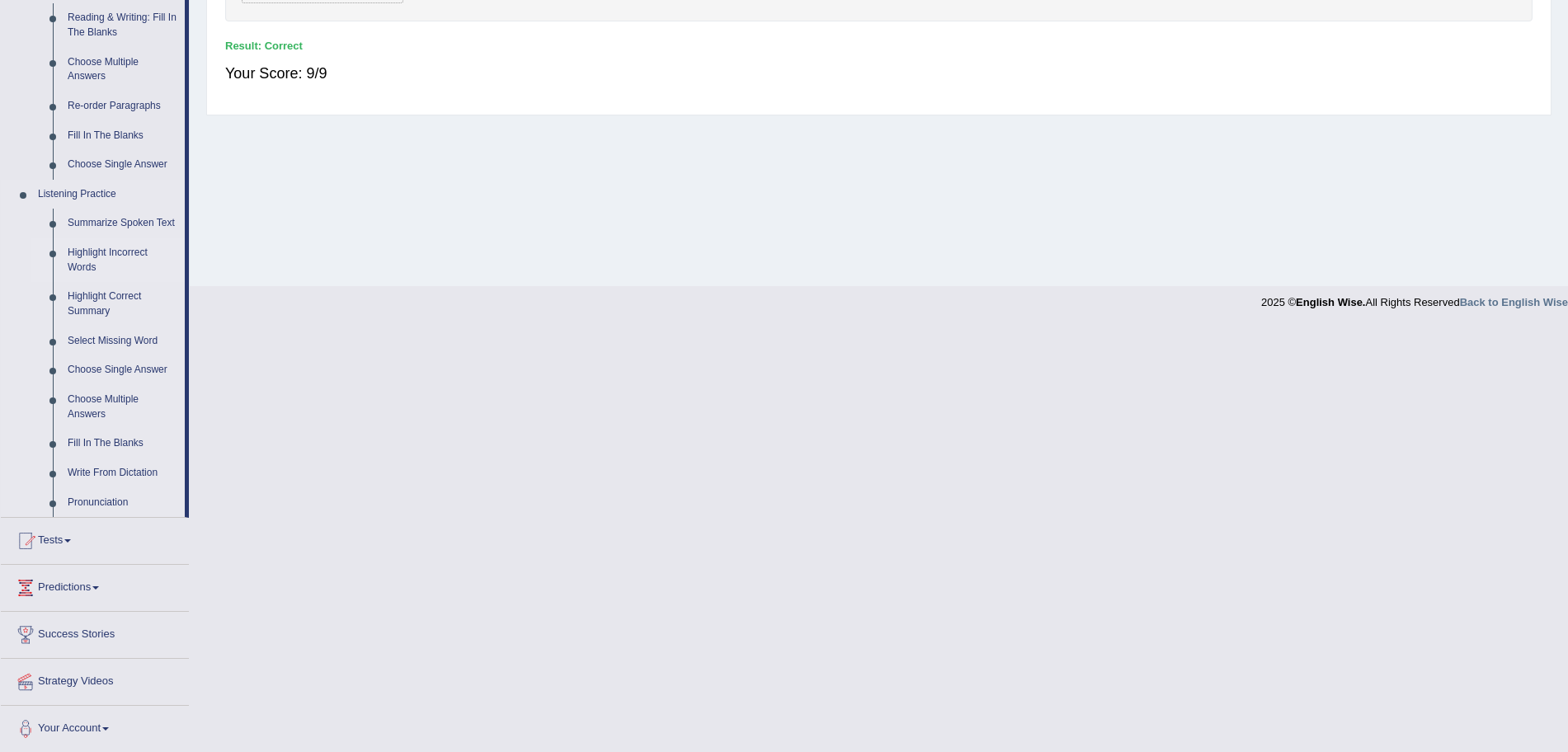
click at [99, 258] on link "Highlight Incorrect Words" at bounding box center [123, 260] width 125 height 44
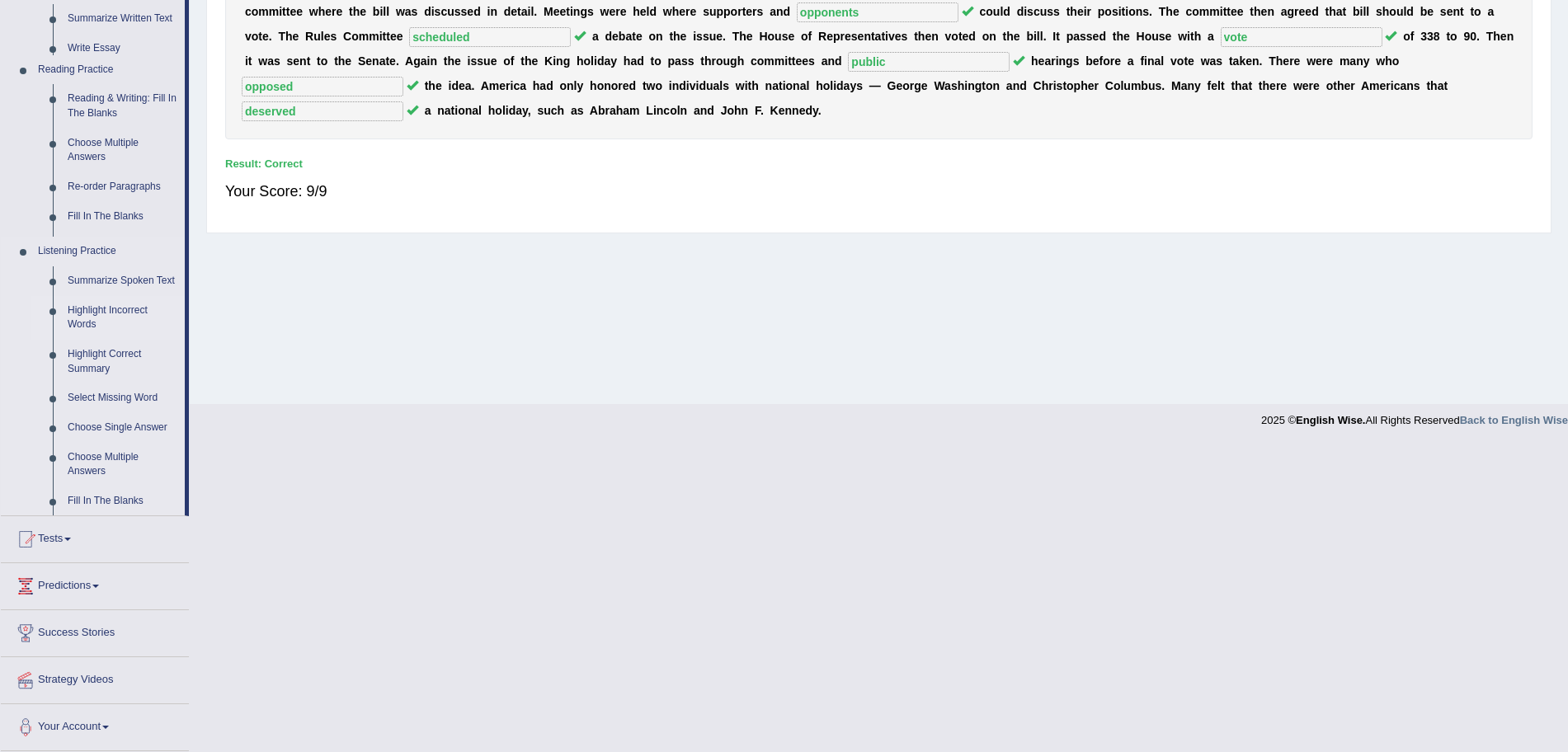
scroll to position [114, 0]
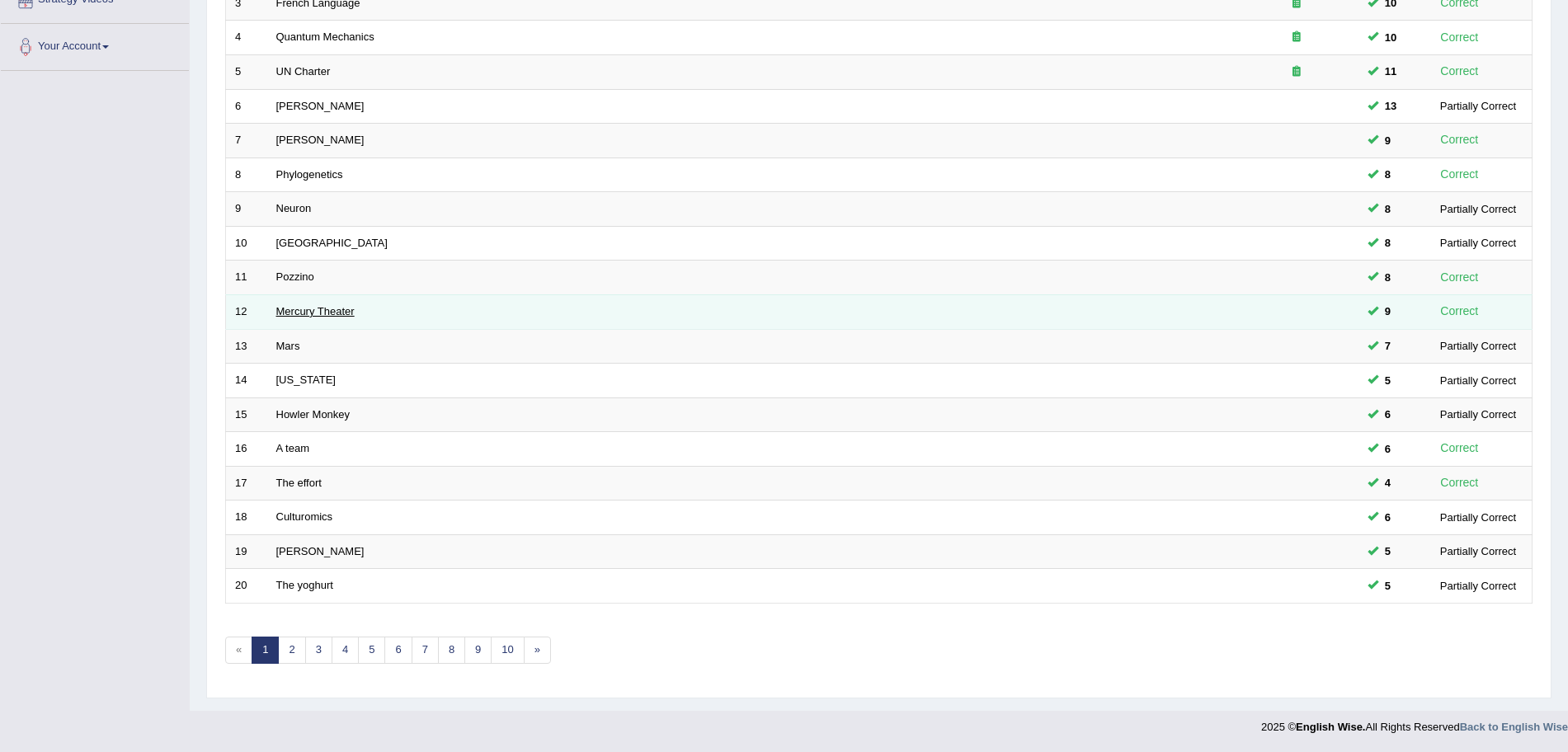
click at [311, 309] on td "Mercury Theater" at bounding box center [751, 312] width 968 height 35
click at [311, 309] on link "Mercury Theater" at bounding box center [316, 311] width 79 height 12
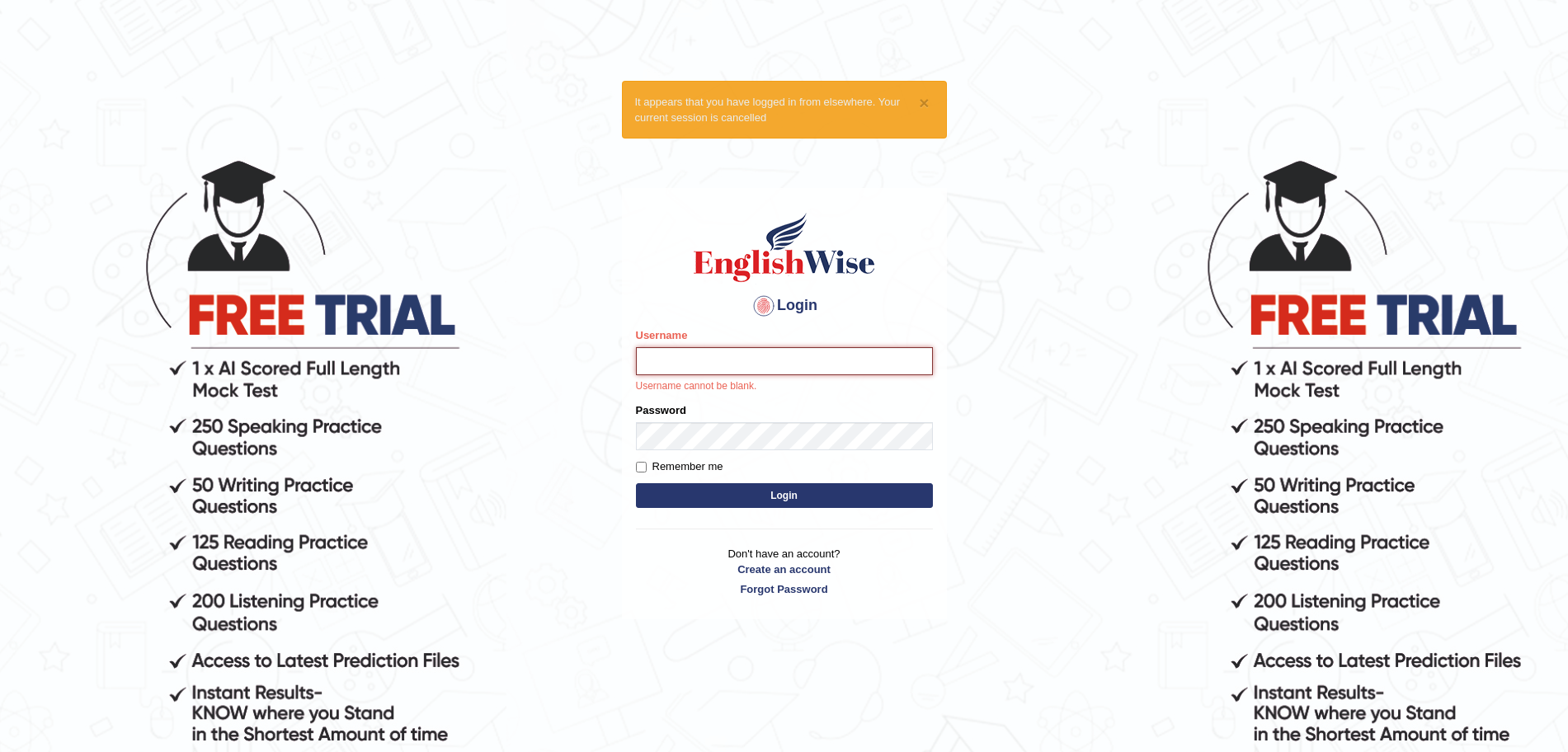
type input "[DEMOGRAPHIC_DATA]"
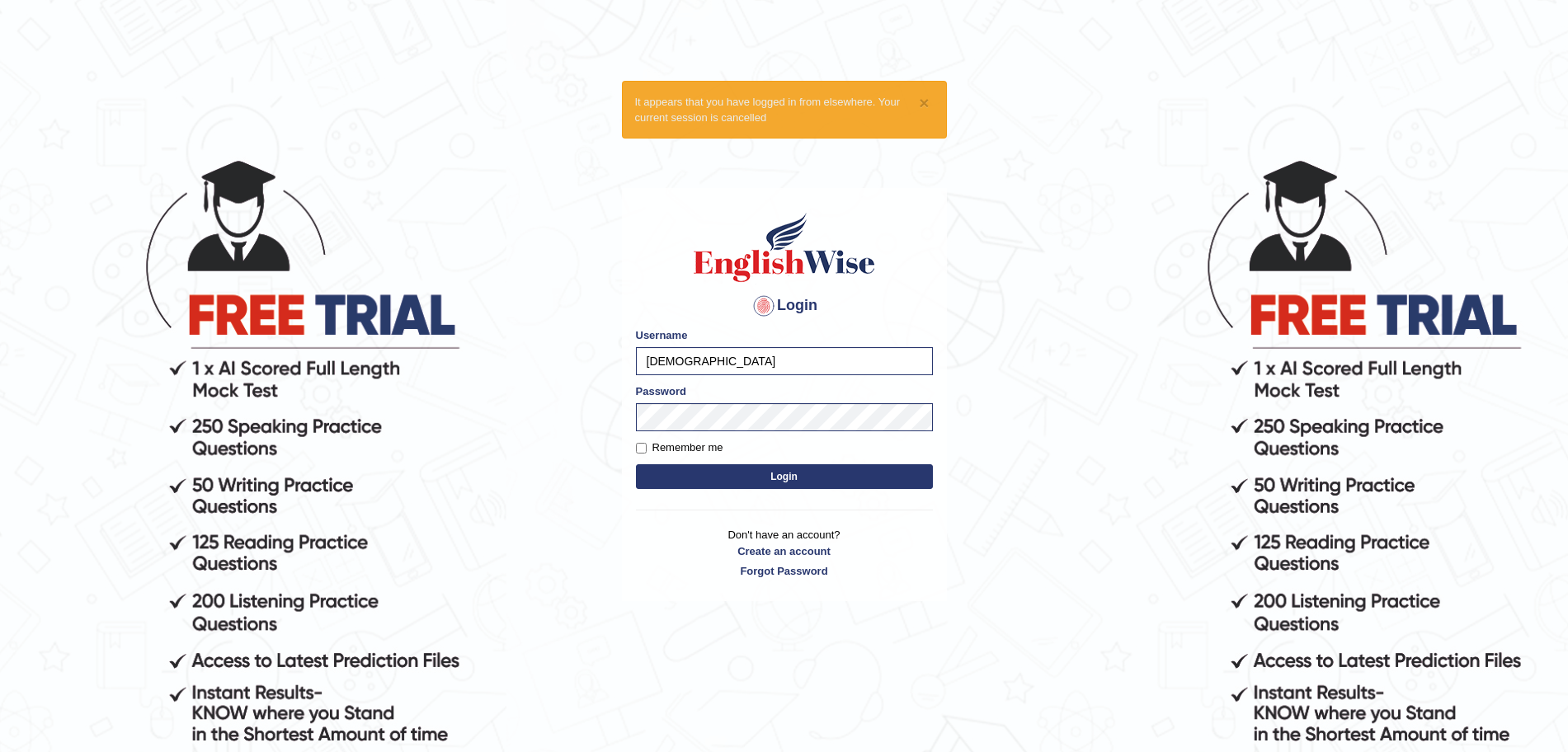
click at [753, 481] on button "Login" at bounding box center [784, 476] width 297 height 25
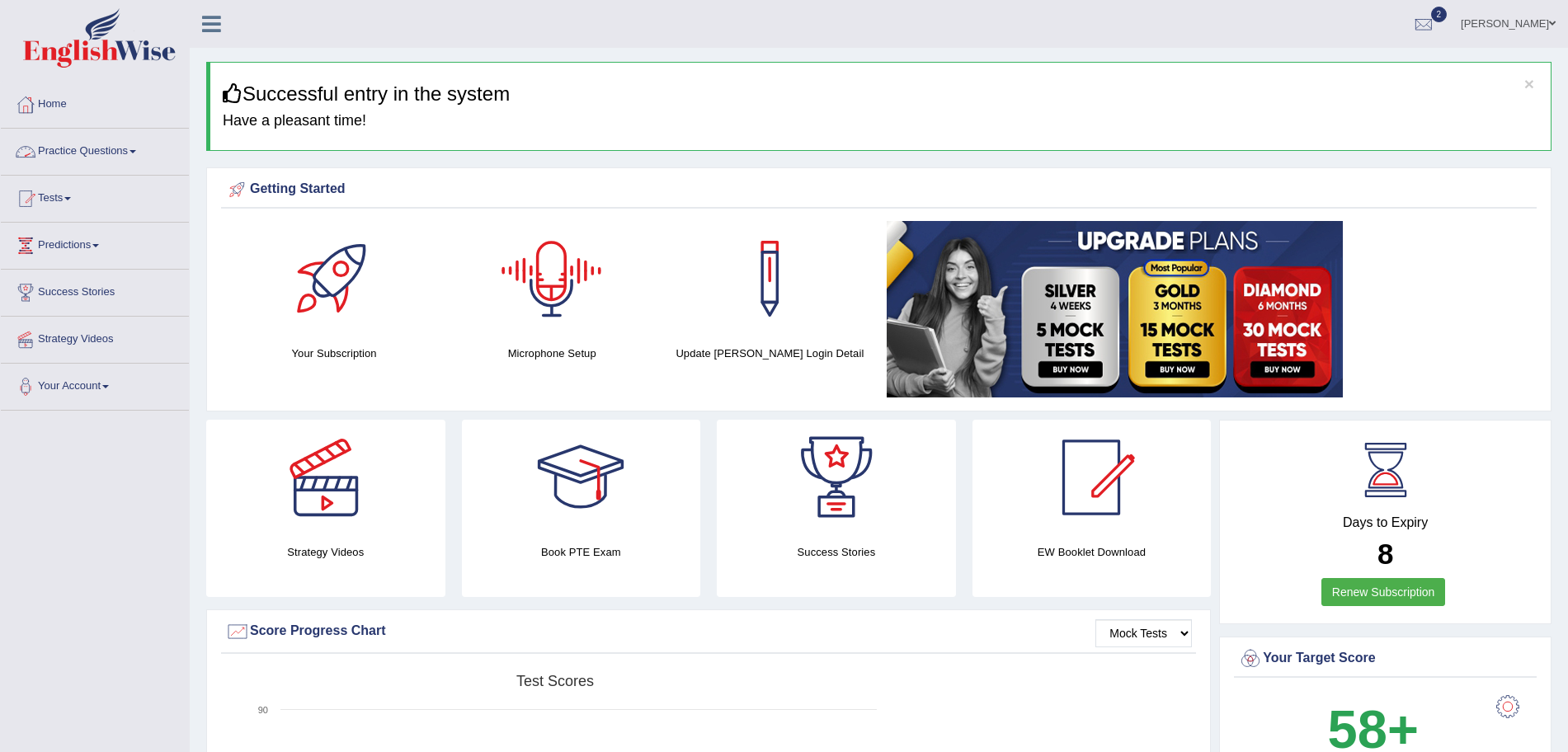
click at [128, 140] on link "Practice Questions" at bounding box center [94, 150] width 188 height 41
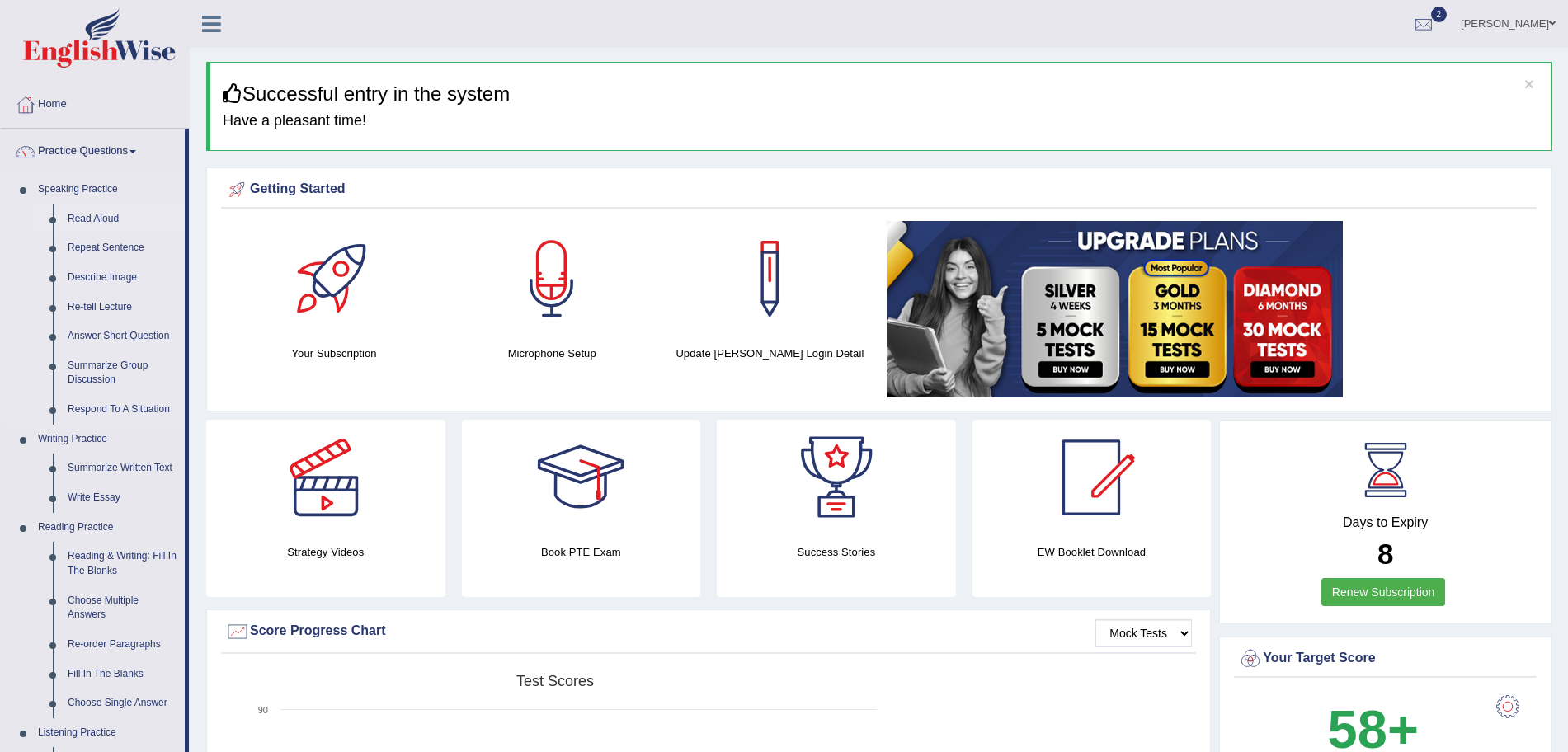
click at [92, 214] on link "Read Aloud" at bounding box center [123, 220] width 125 height 29
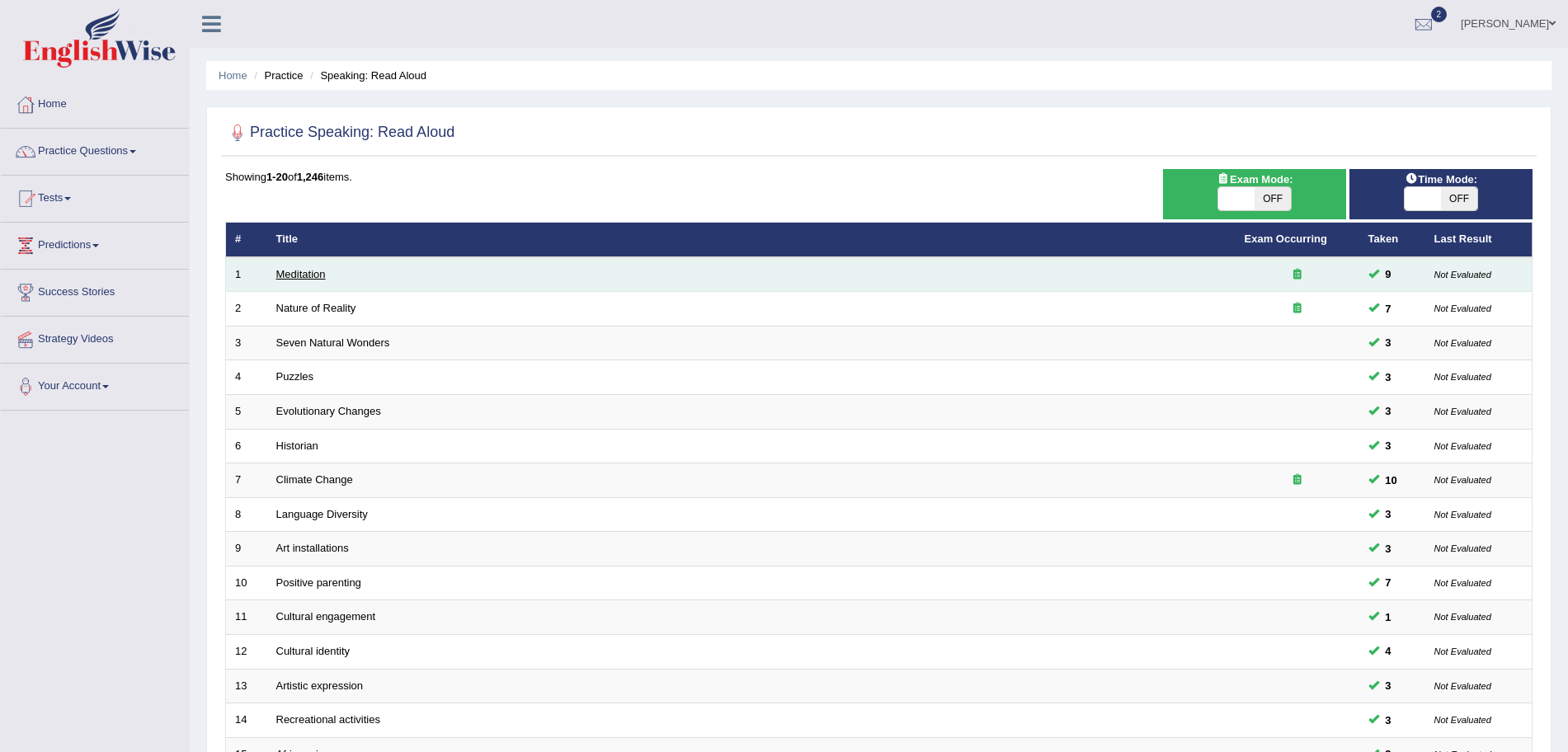
click at [298, 271] on link "Meditation" at bounding box center [301, 274] width 49 height 12
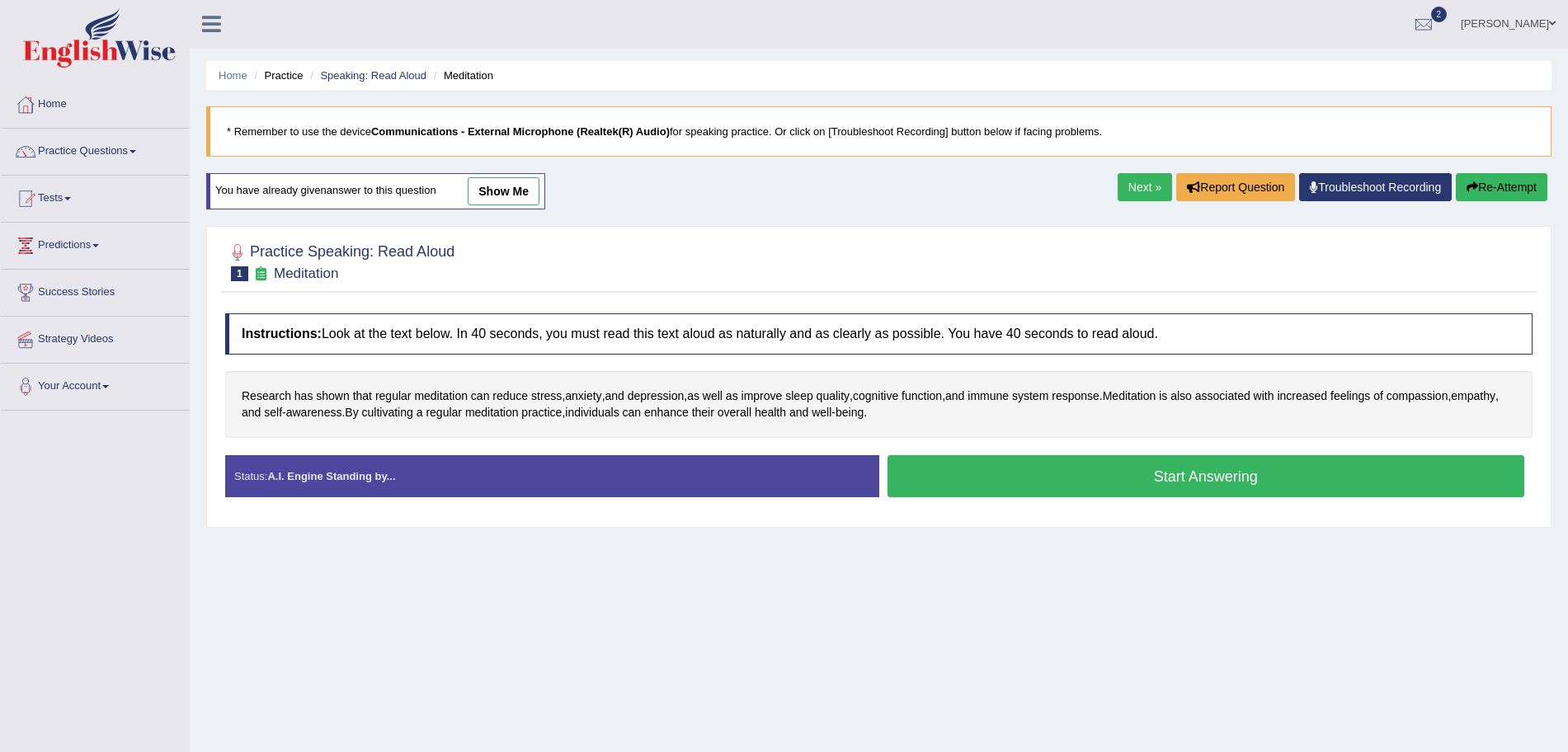
click at [605, 134] on b "Communications - External Microphone (Realtek(R) Audio)" at bounding box center [520, 131] width 298 height 12
click at [1364, 194] on link "Troubleshoot Recording" at bounding box center [1375, 187] width 152 height 28
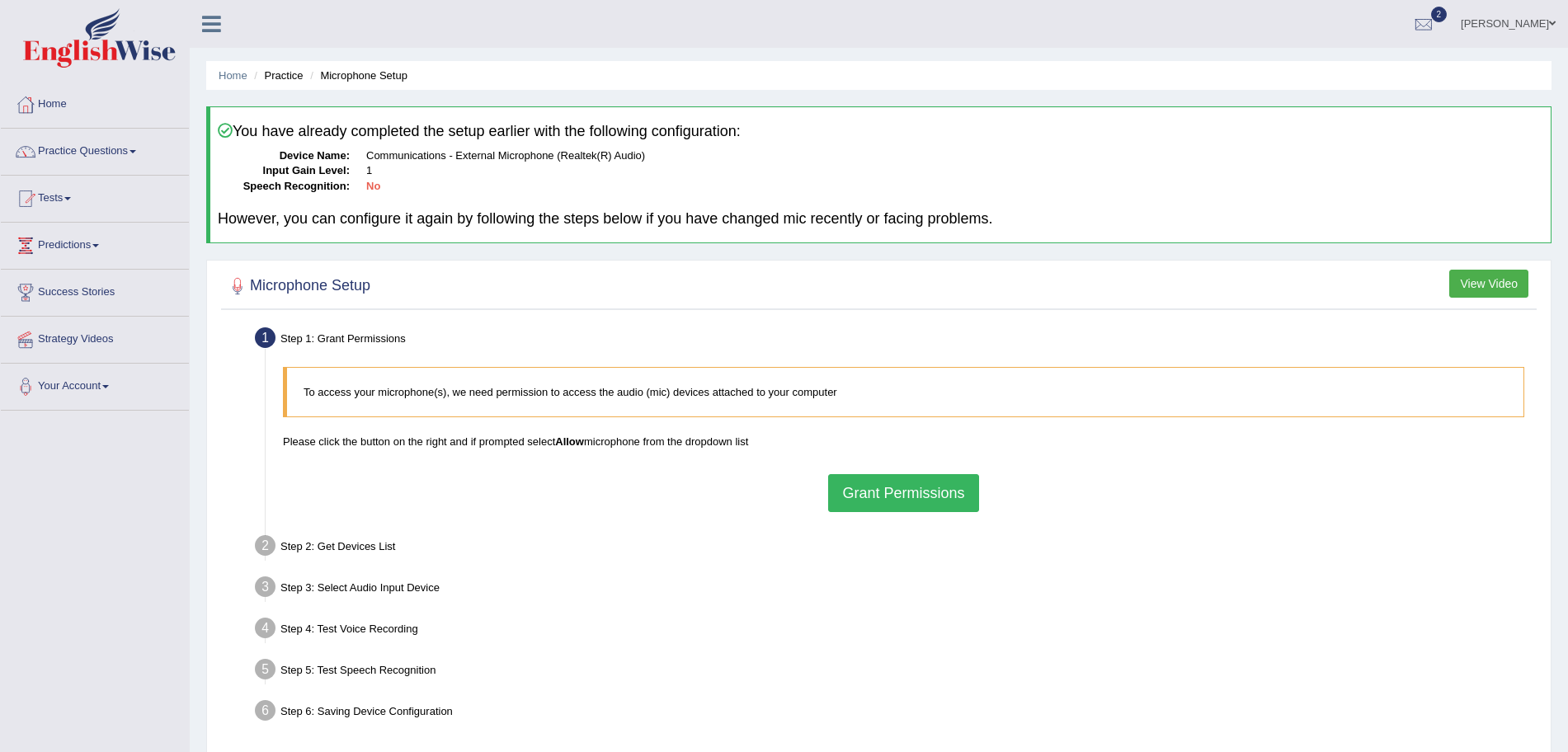
click at [928, 491] on button "Grant Permissions" at bounding box center [904, 493] width 150 height 38
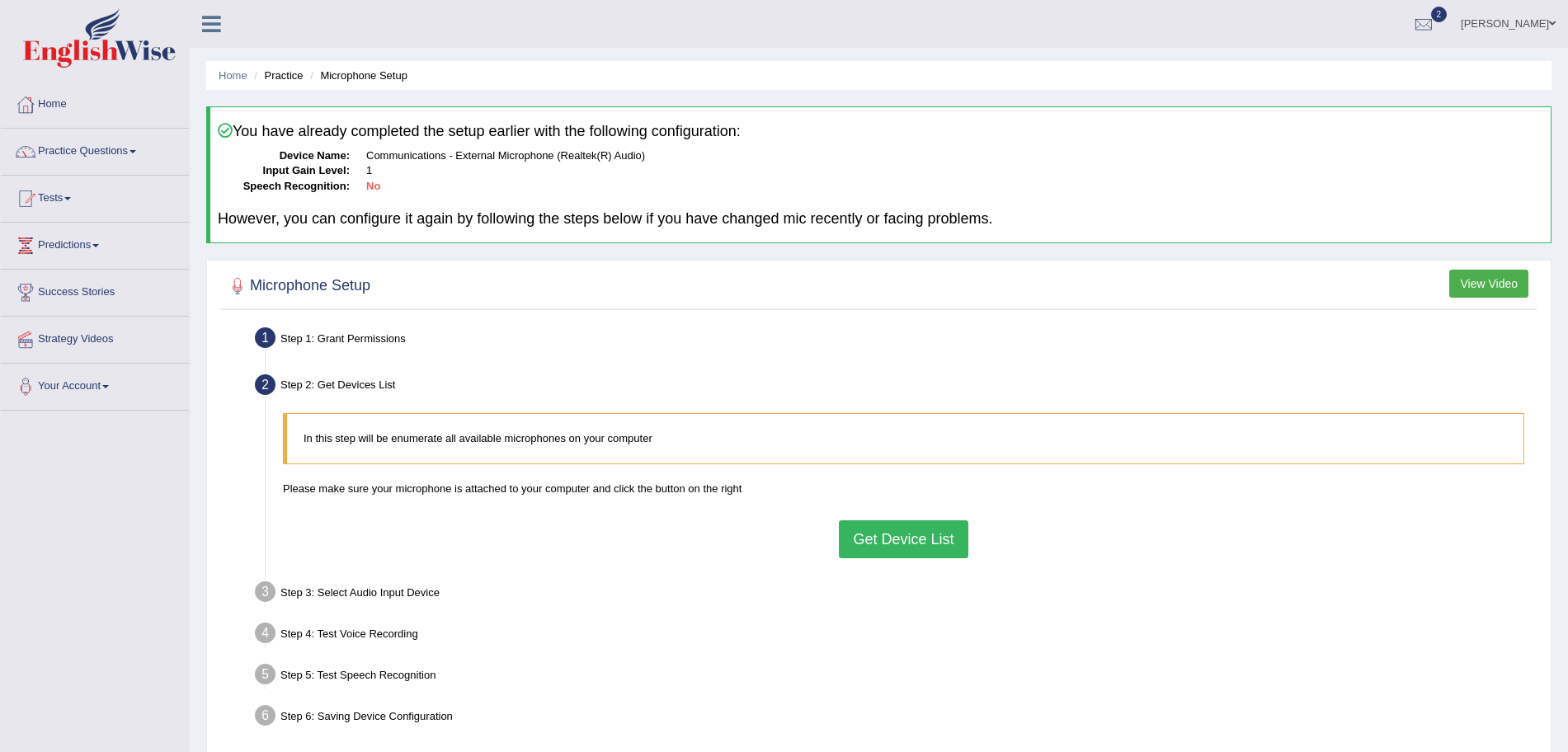
click at [912, 540] on button "Get Device List" at bounding box center [903, 539] width 129 height 38
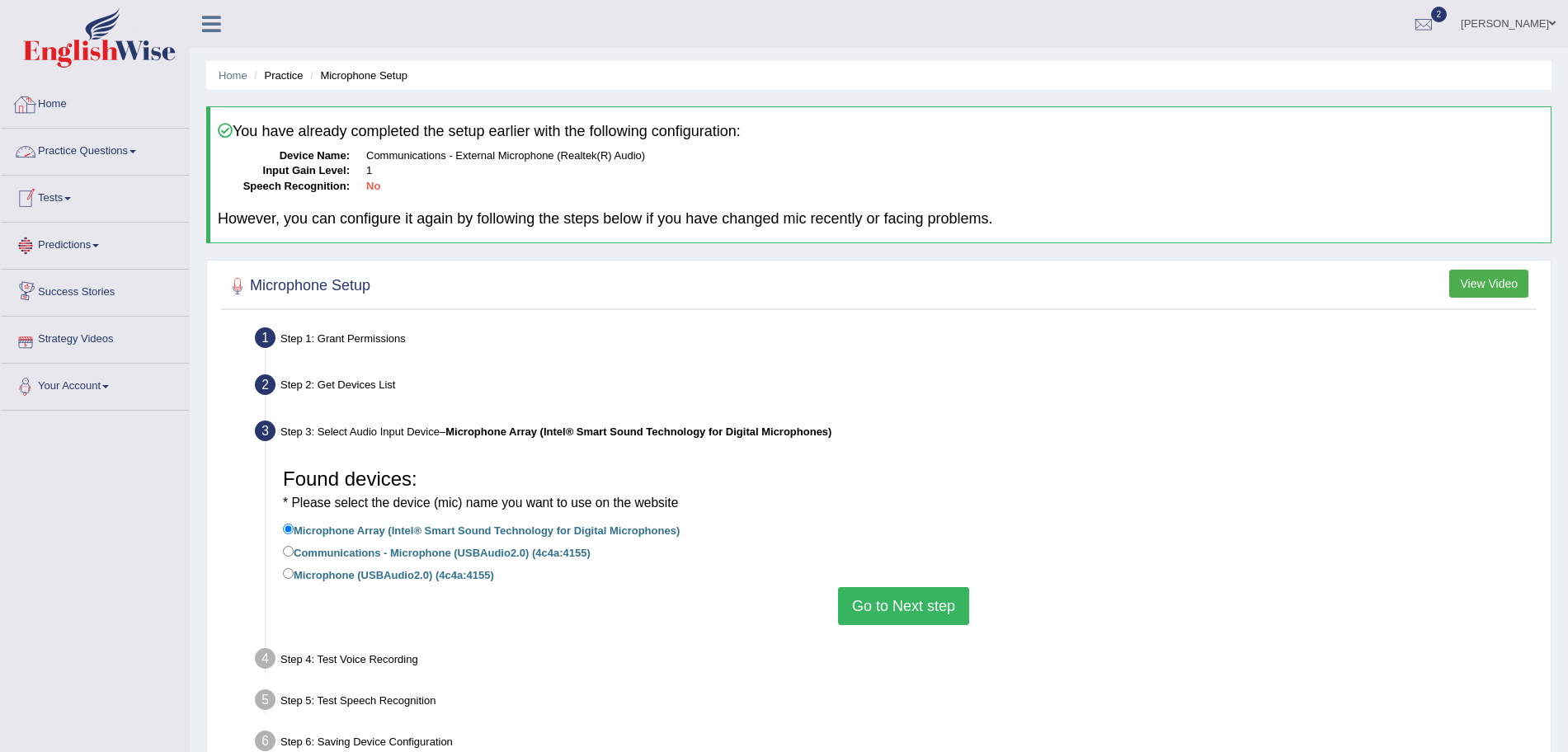
click at [47, 102] on link "Home" at bounding box center [94, 102] width 188 height 41
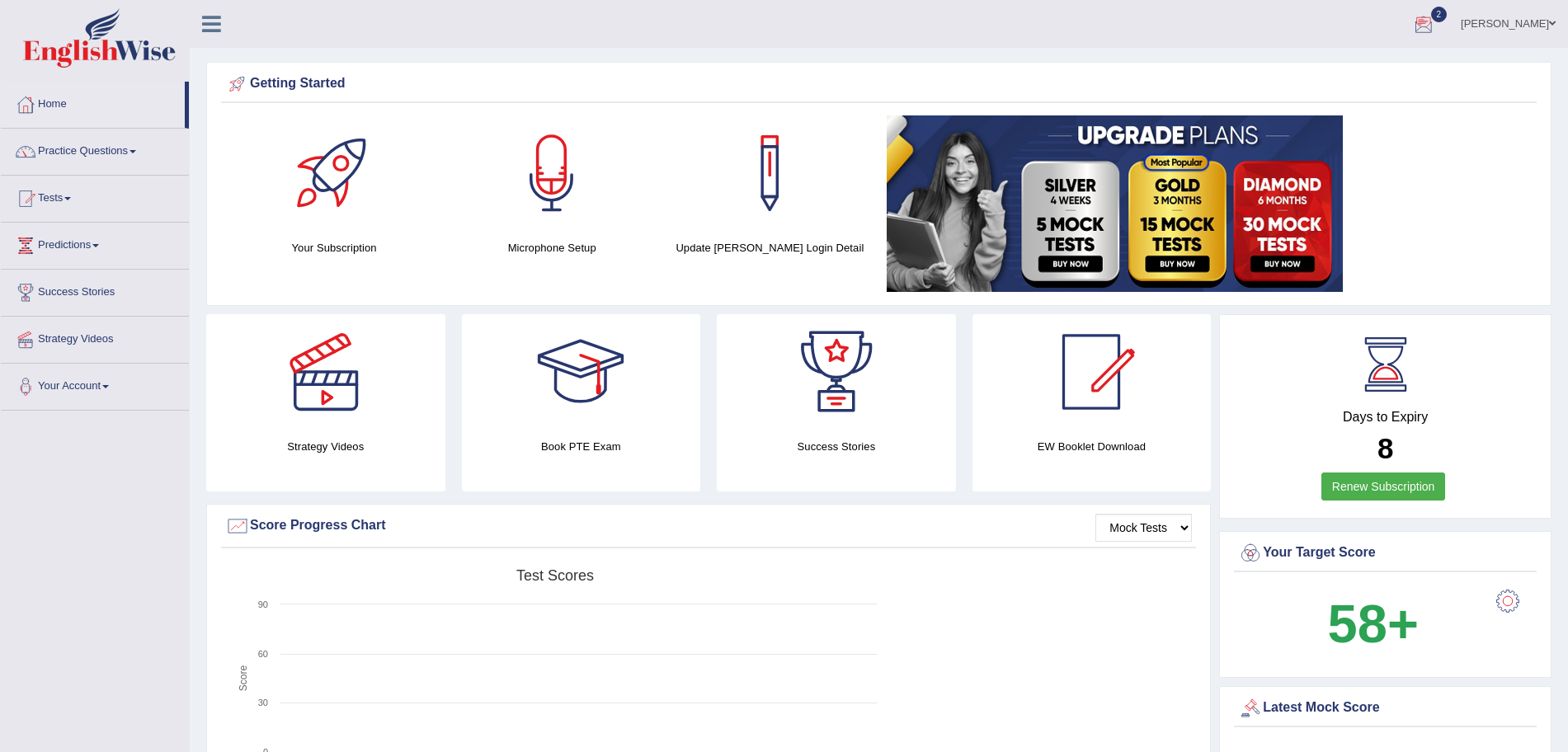
click at [1521, 19] on link "[PERSON_NAME]" at bounding box center [1508, 22] width 119 height 43
click at [1427, 230] on link "Log out" at bounding box center [1477, 231] width 178 height 38
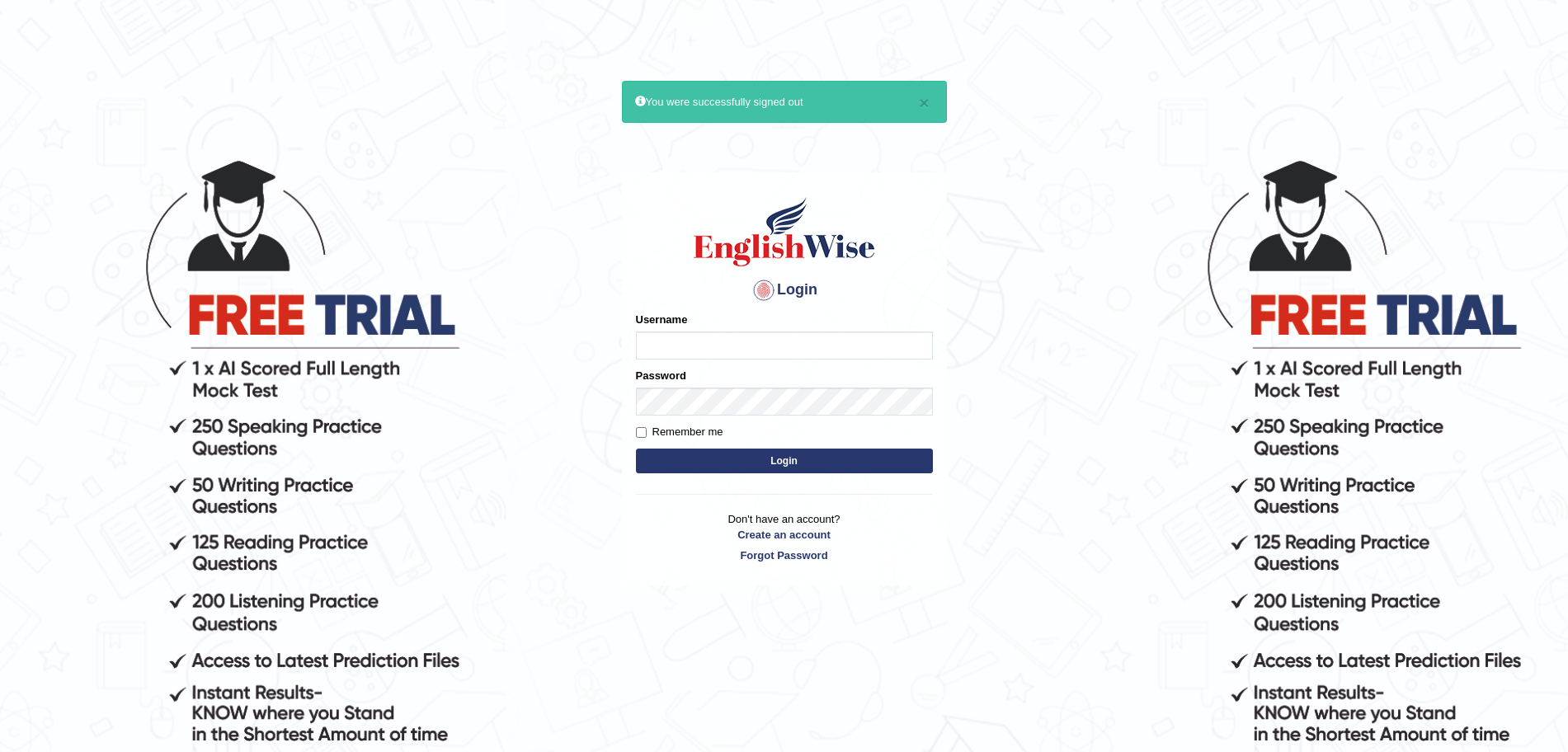
click at [736, 203] on img at bounding box center [784, 232] width 188 height 74
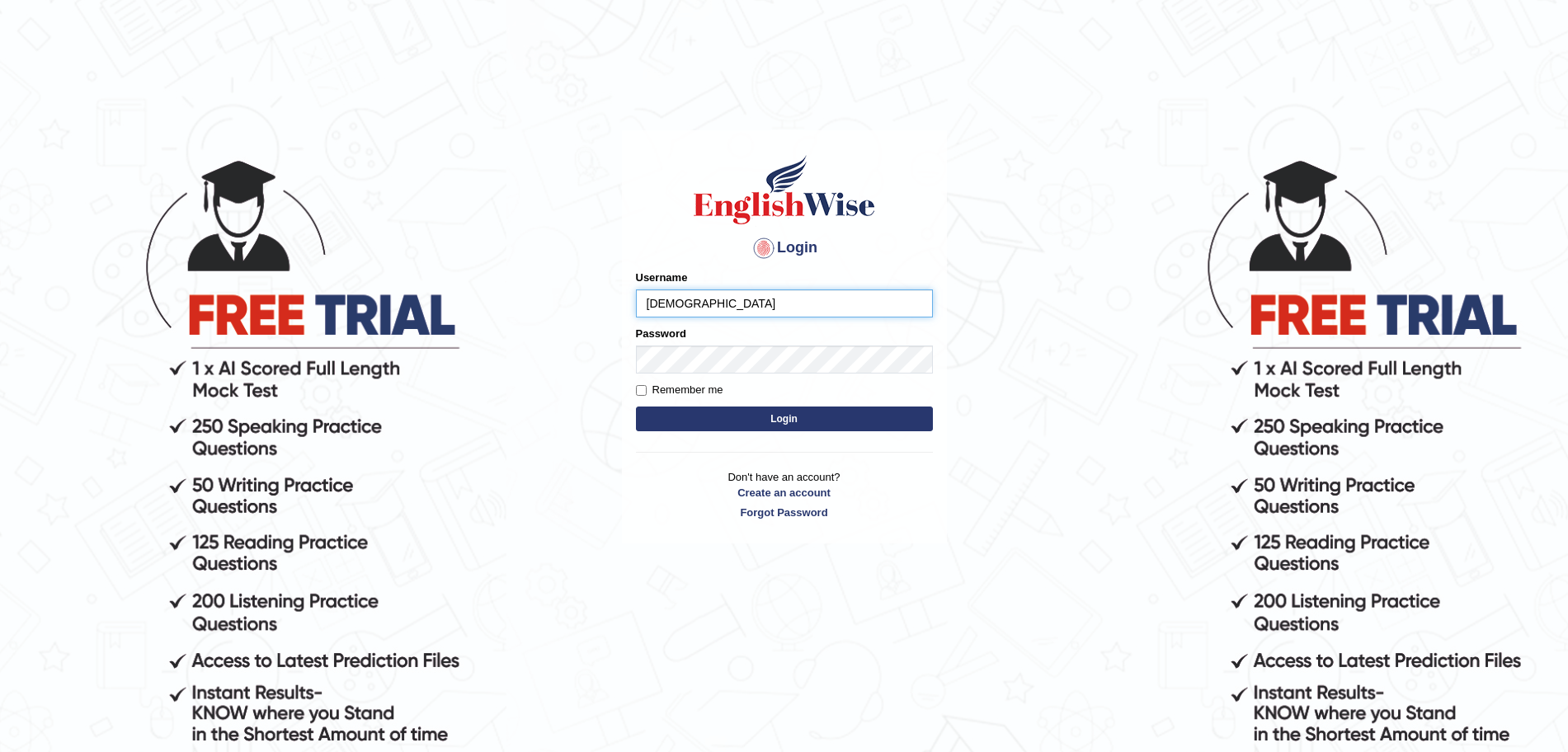
type input "[DEMOGRAPHIC_DATA]"
click at [697, 414] on button "Login" at bounding box center [784, 418] width 297 height 25
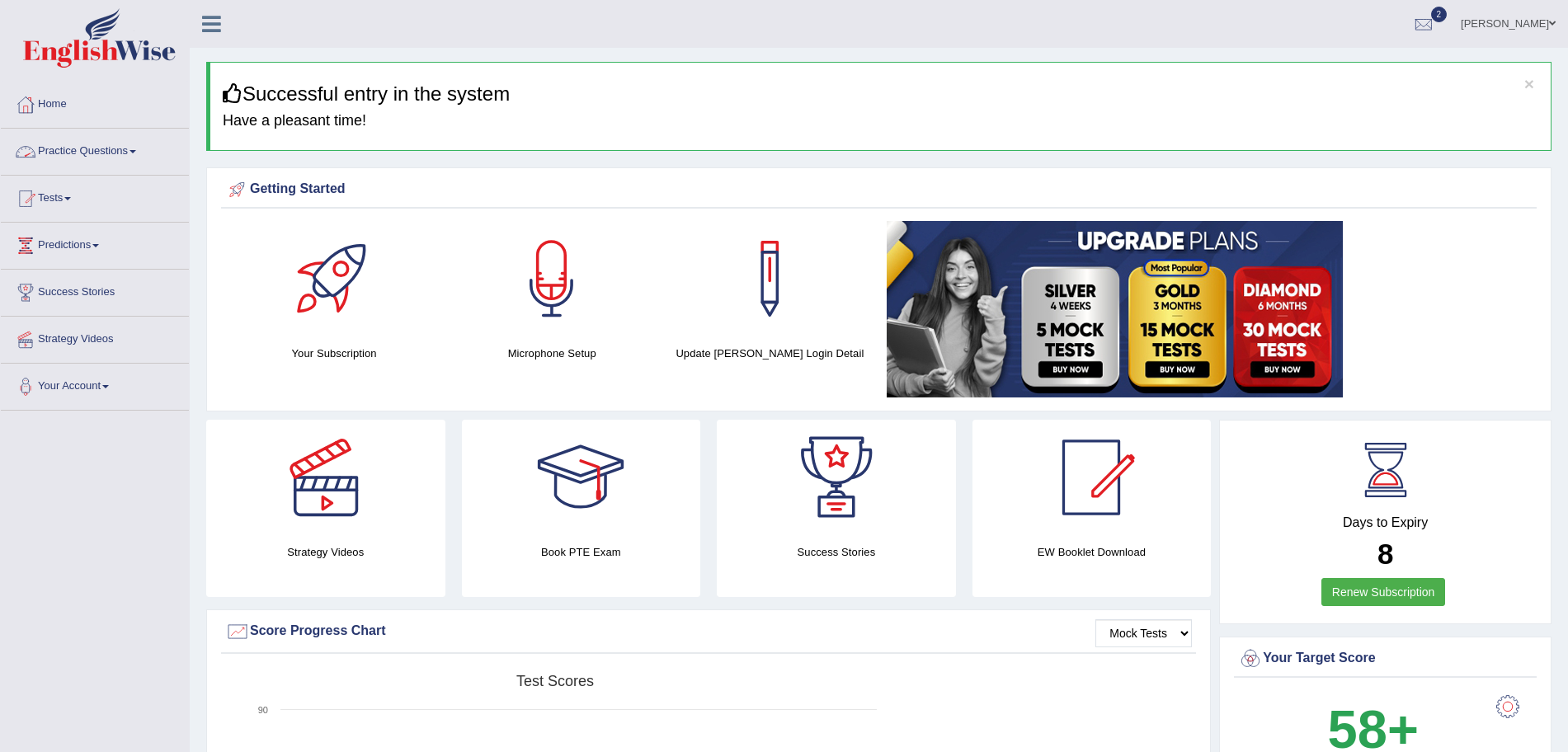
click at [136, 152] on span at bounding box center [133, 152] width 7 height 3
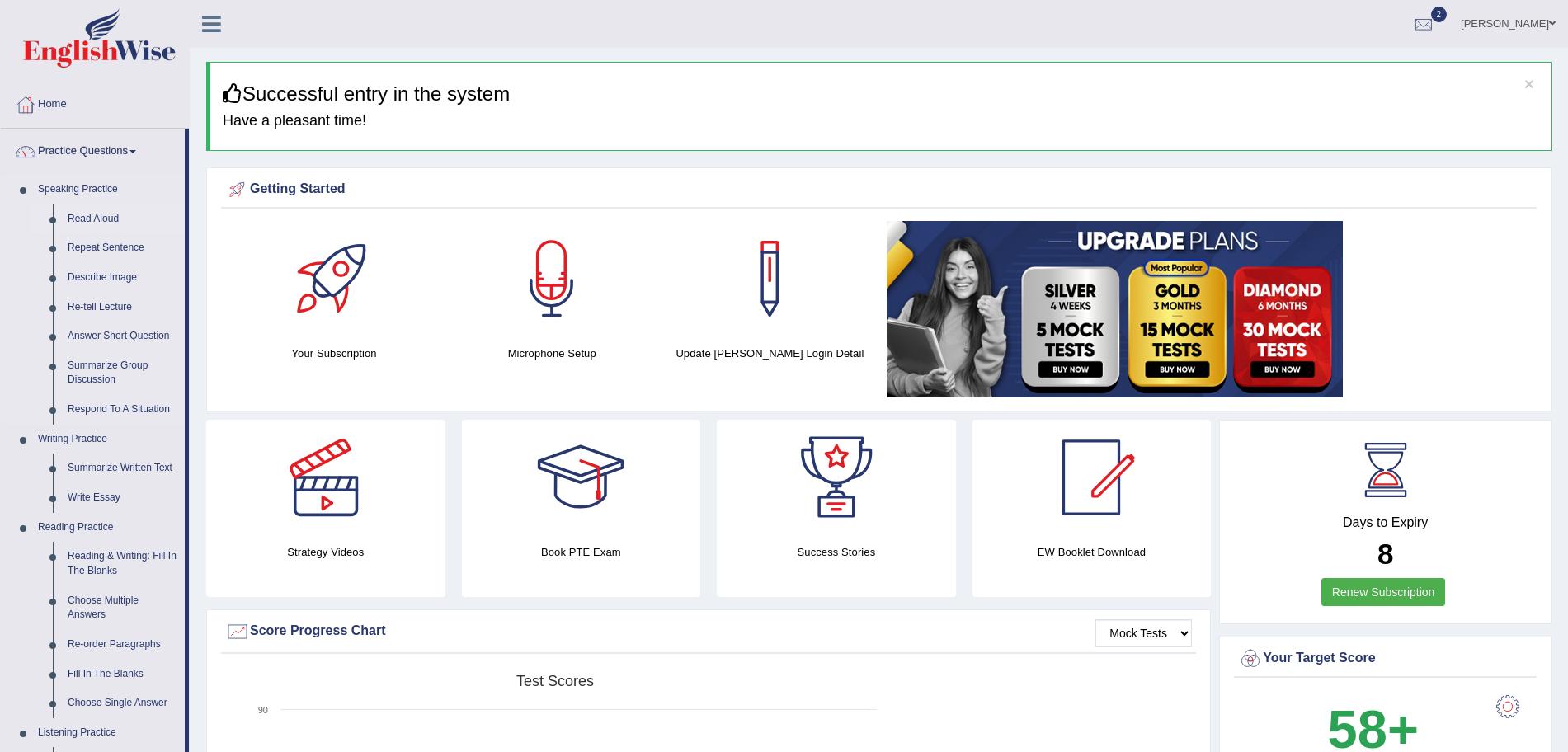
click at [93, 217] on link "Read Aloud" at bounding box center [123, 220] width 125 height 29
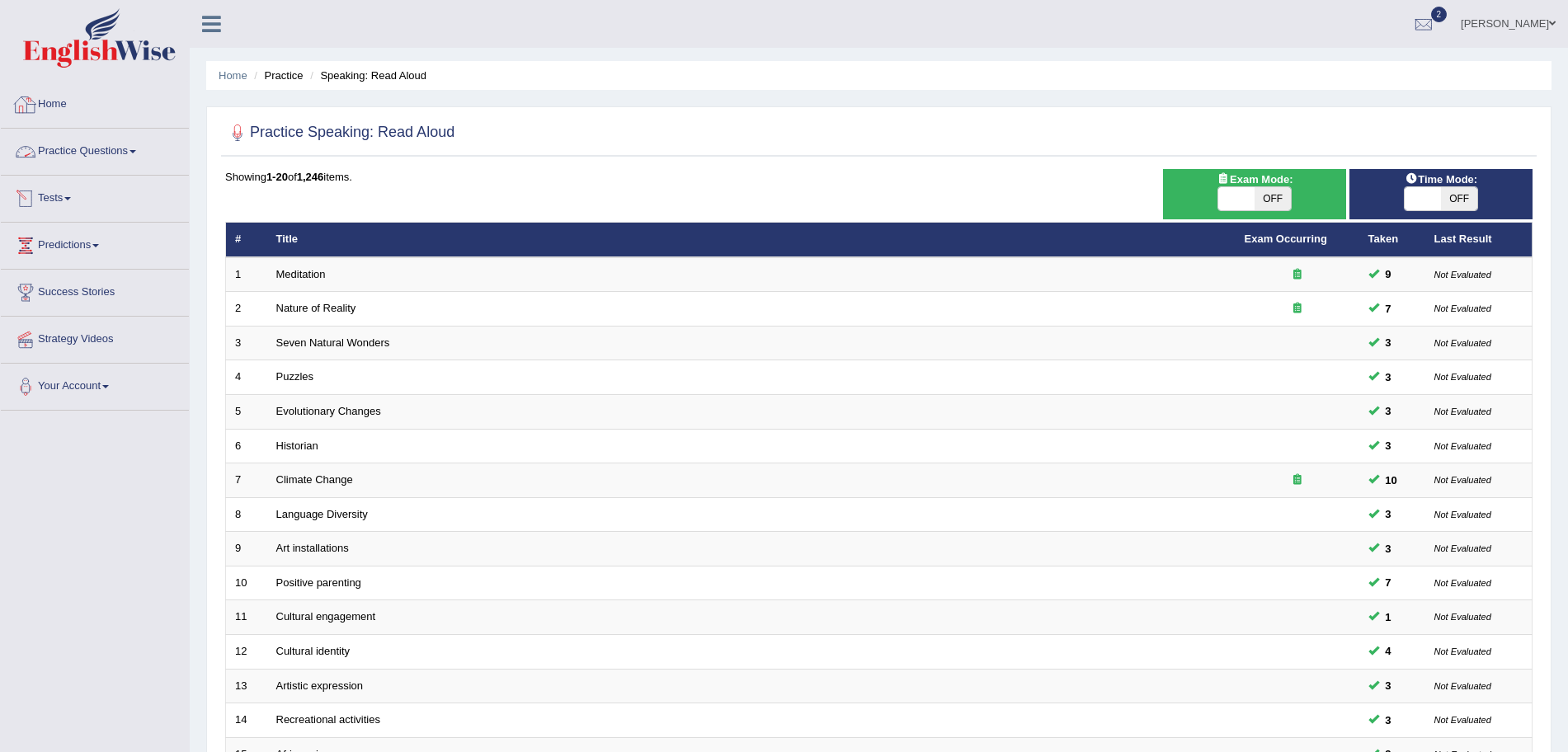
click at [107, 159] on link "Practice Questions" at bounding box center [94, 150] width 188 height 41
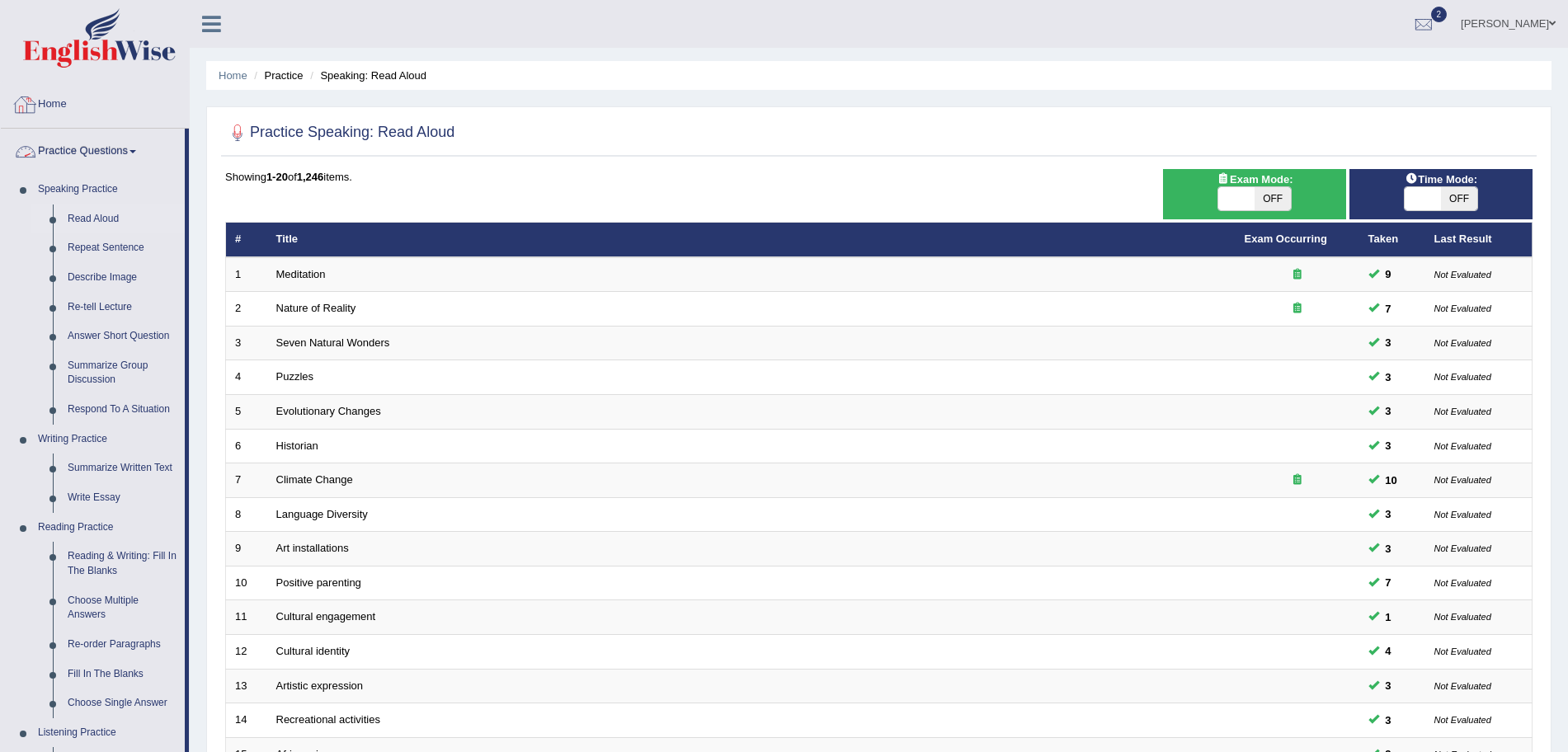
click at [47, 107] on link "Home" at bounding box center [94, 102] width 188 height 41
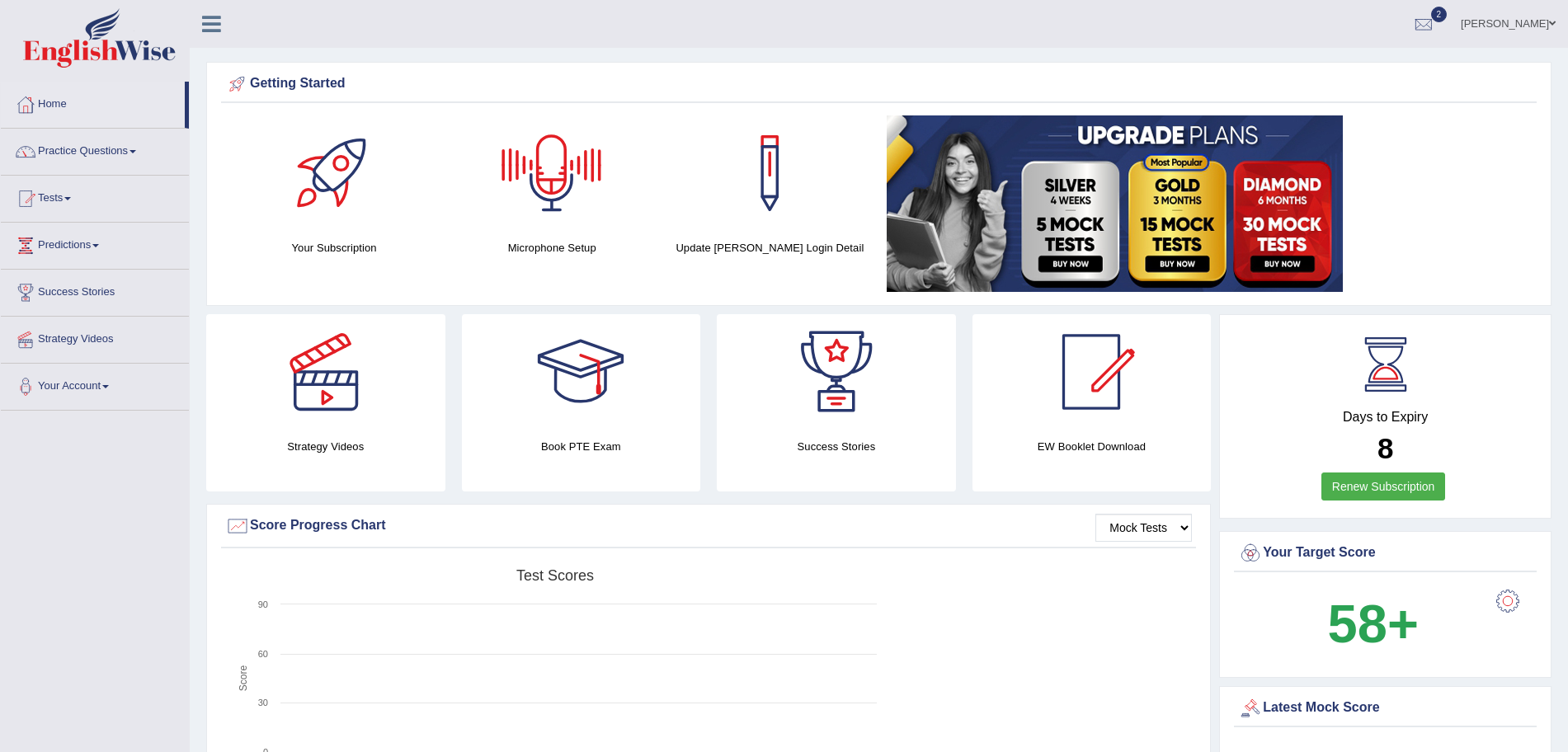
click at [530, 195] on div at bounding box center [552, 174] width 116 height 116
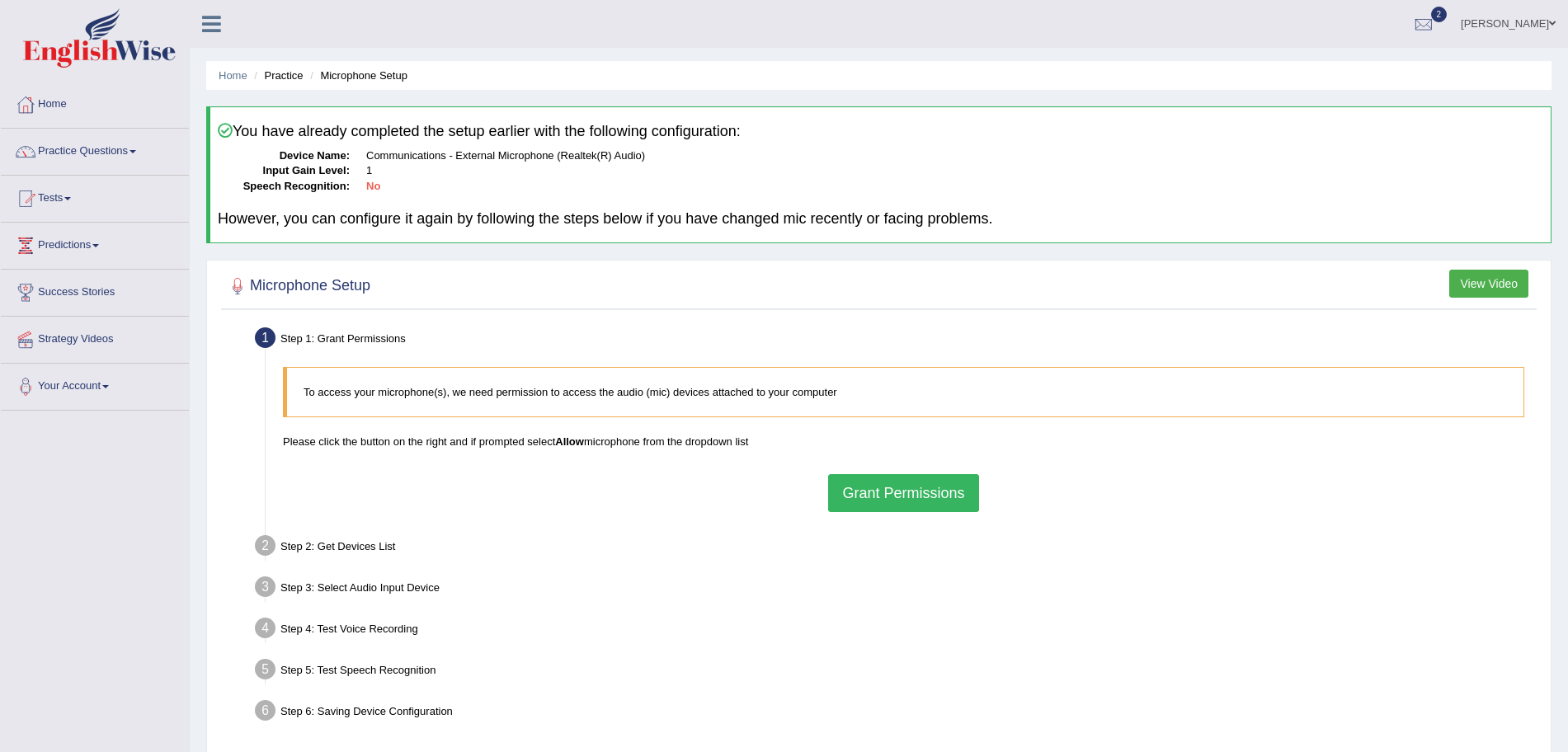
click at [885, 488] on button "Grant Permissions" at bounding box center [904, 493] width 150 height 38
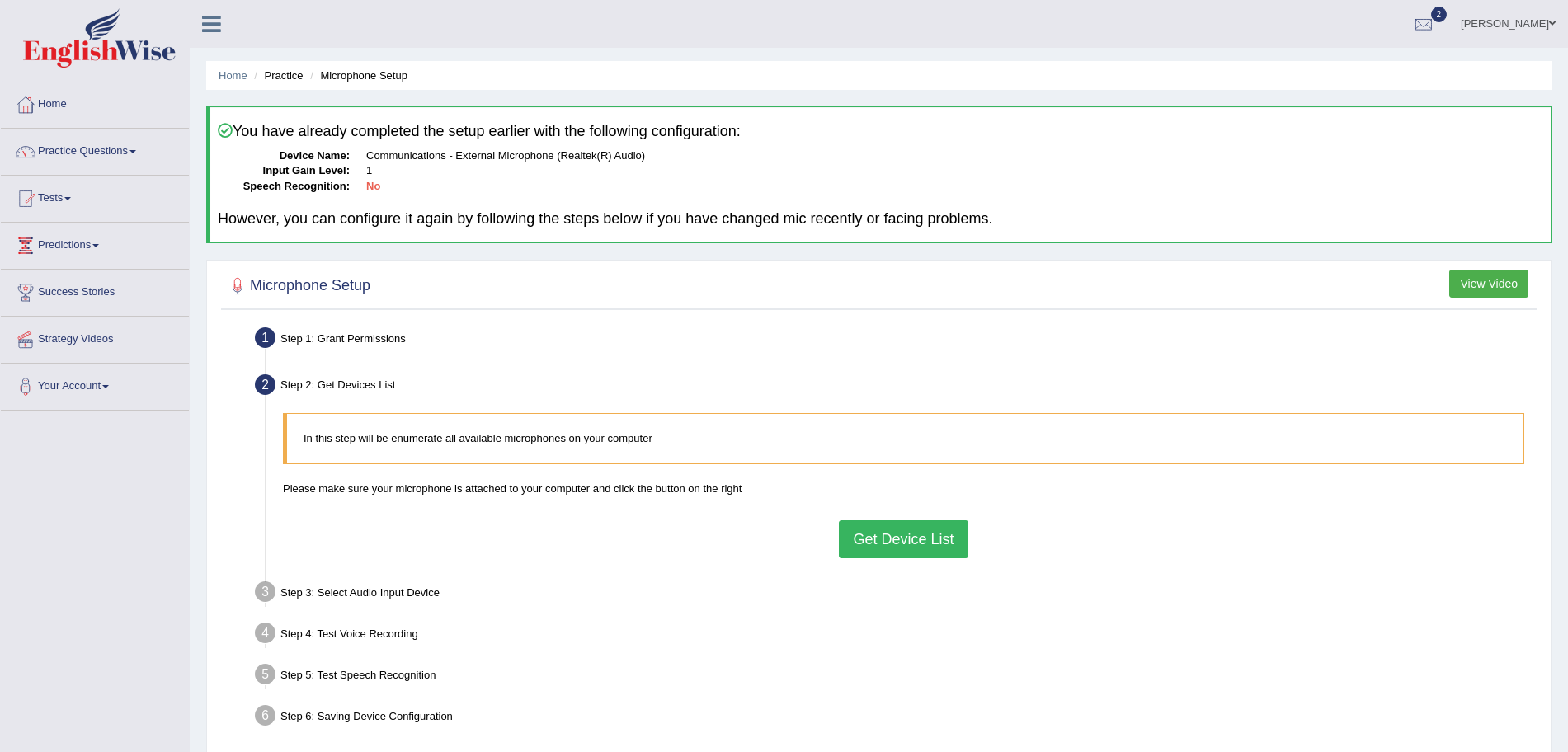
click at [889, 527] on button "Get Device List" at bounding box center [903, 539] width 129 height 38
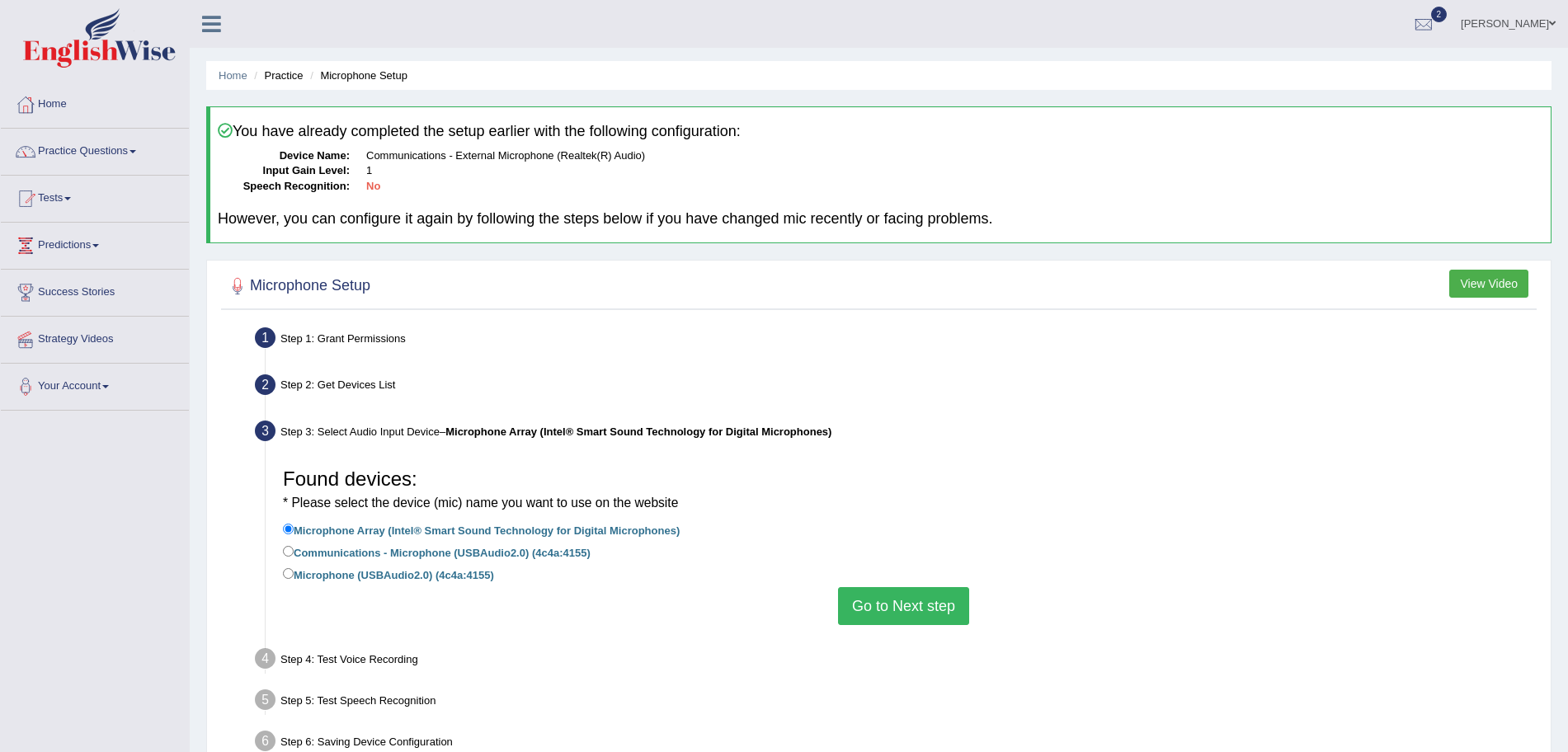
click at [413, 546] on label "Communications - Microphone (USBAudio2.0) (4c4a:4155)" at bounding box center [437, 551] width 308 height 18
click at [294, 546] on input "Communications - Microphone (USBAudio2.0) (4c4a:4155)" at bounding box center [288, 551] width 10 height 10
radio input "true"
click at [859, 595] on button "Go to Next step" at bounding box center [904, 606] width 131 height 38
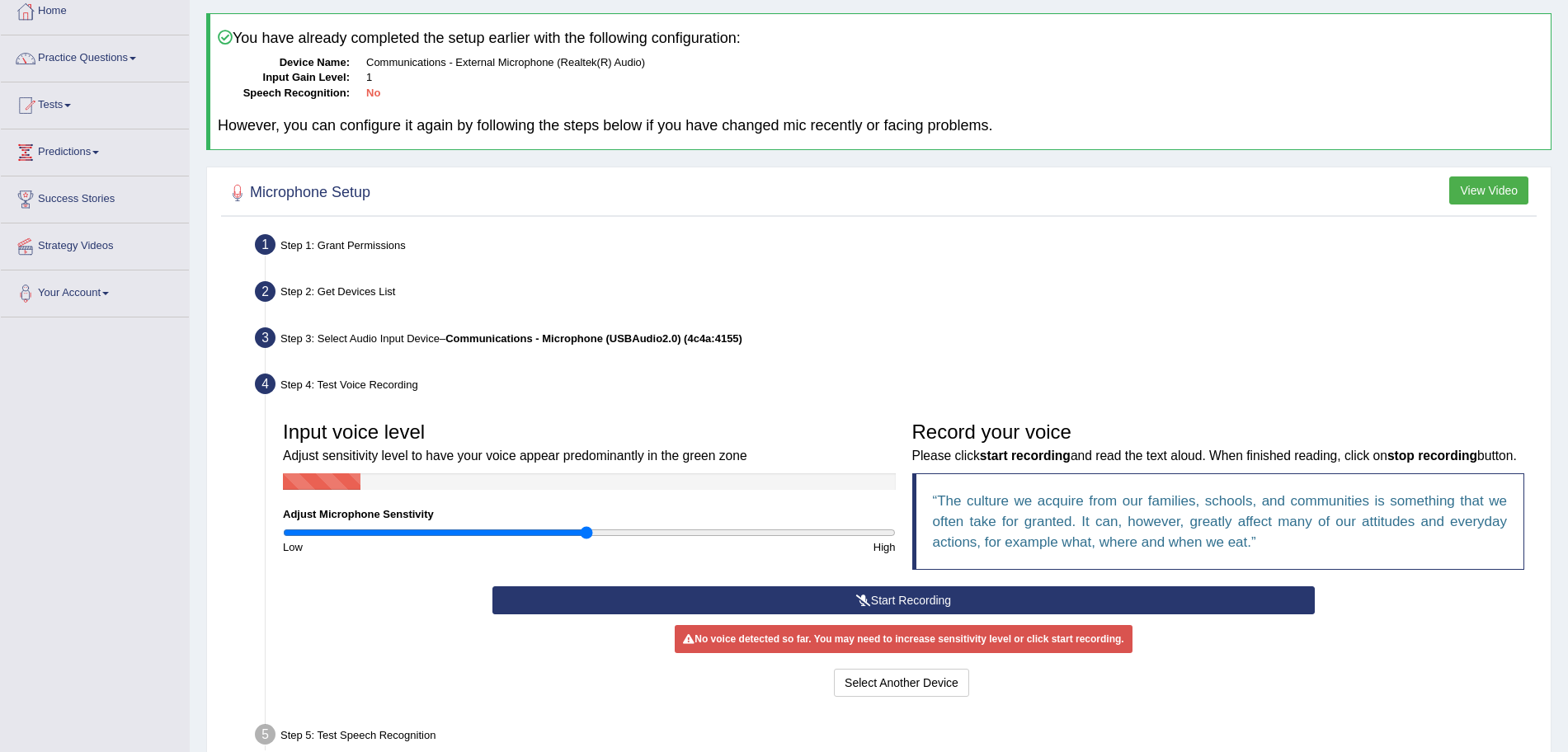
scroll to position [97, 0]
